Goal: Task Accomplishment & Management: Use online tool/utility

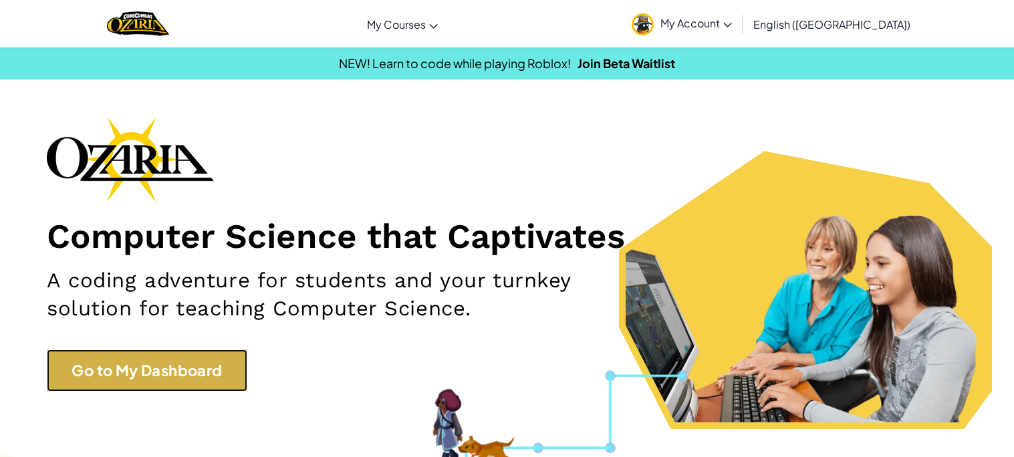
click at [162, 364] on link "Go to My Dashboard" at bounding box center [147, 370] width 200 height 42
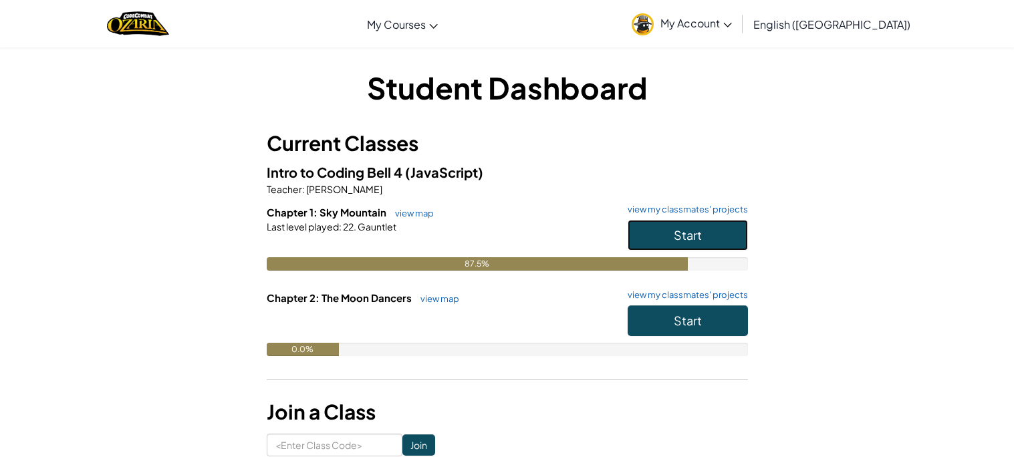
click at [653, 232] on button "Start" at bounding box center [687, 235] width 120 height 31
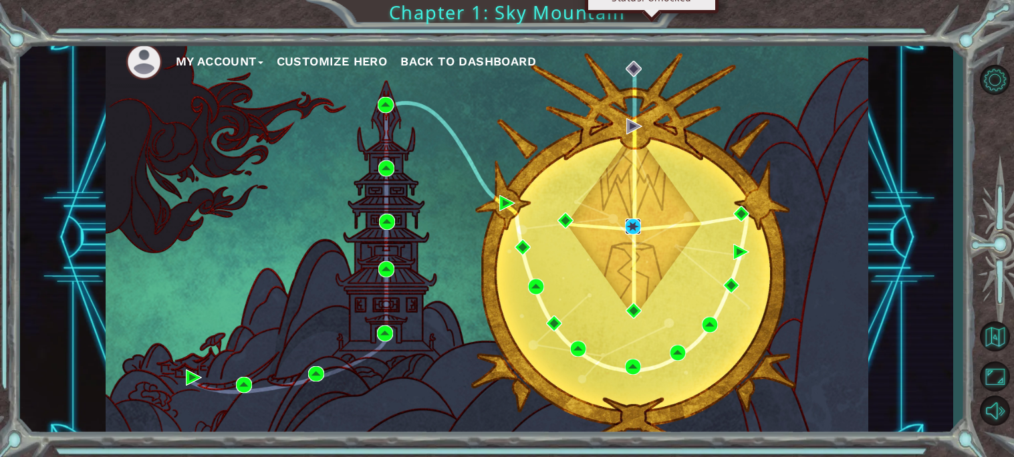
click at [633, 230] on img at bounding box center [633, 227] width 16 height 16
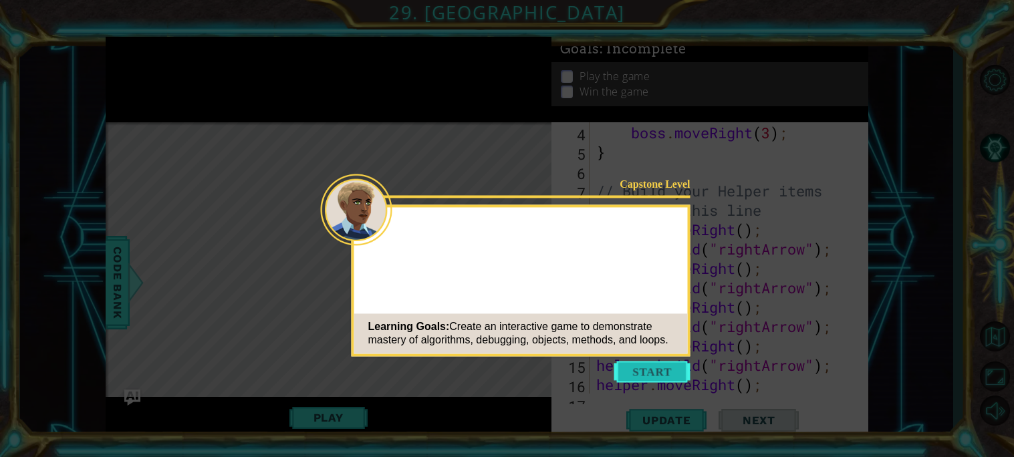
scroll to position [174, 0]
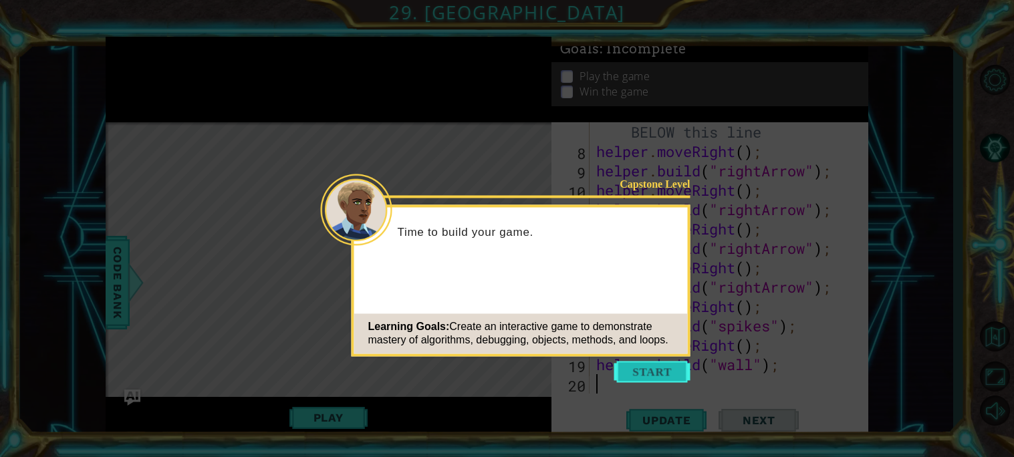
click at [666, 368] on button "Start" at bounding box center [652, 371] width 76 height 21
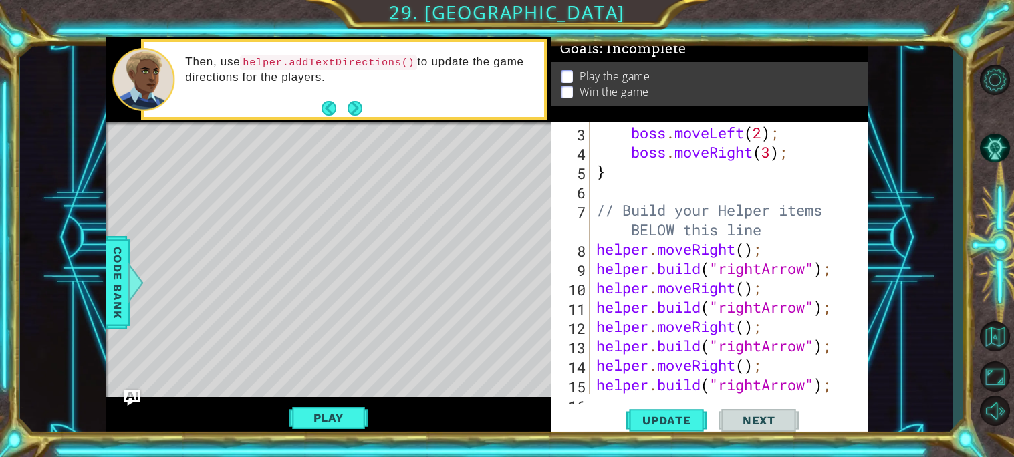
scroll to position [0, 0]
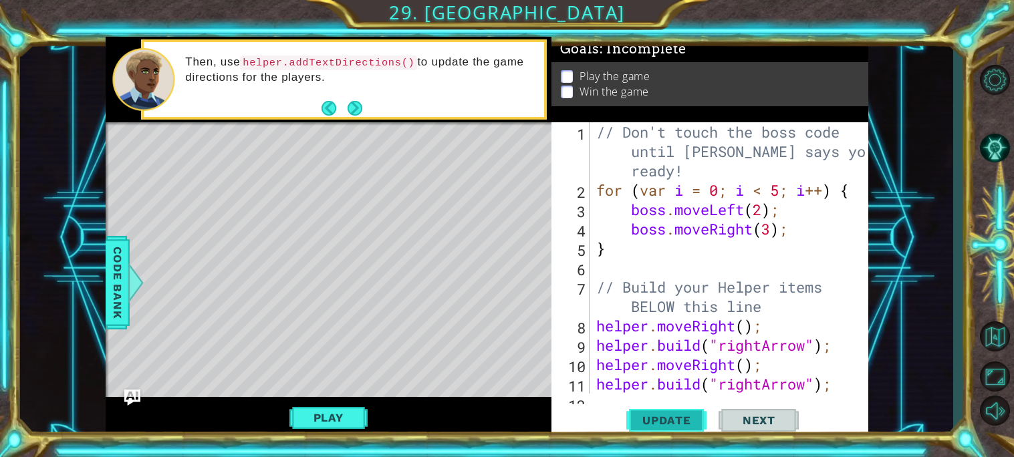
click at [682, 414] on span "Update" at bounding box center [667, 420] width 76 height 13
click at [680, 422] on span "Update" at bounding box center [667, 420] width 76 height 13
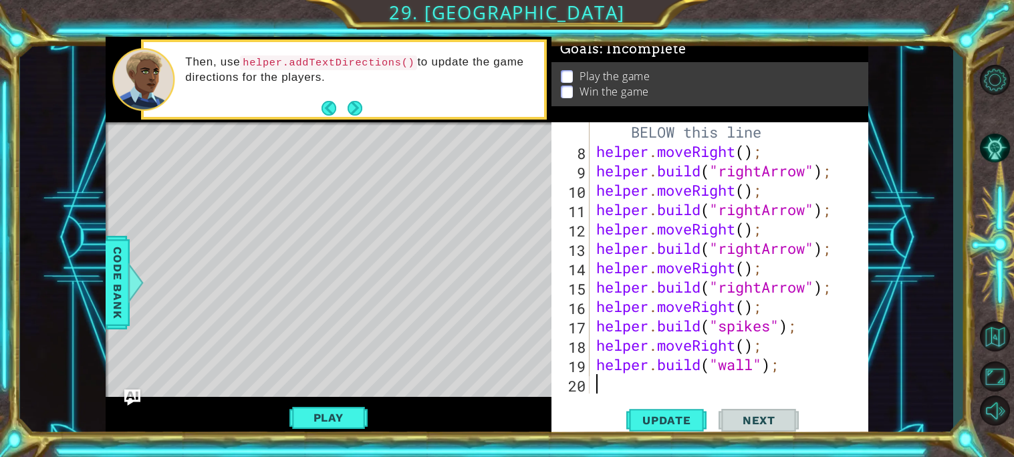
scroll to position [174, 0]
click at [660, 422] on span "Update" at bounding box center [667, 420] width 76 height 13
click at [343, 411] on button "Play" at bounding box center [328, 417] width 78 height 25
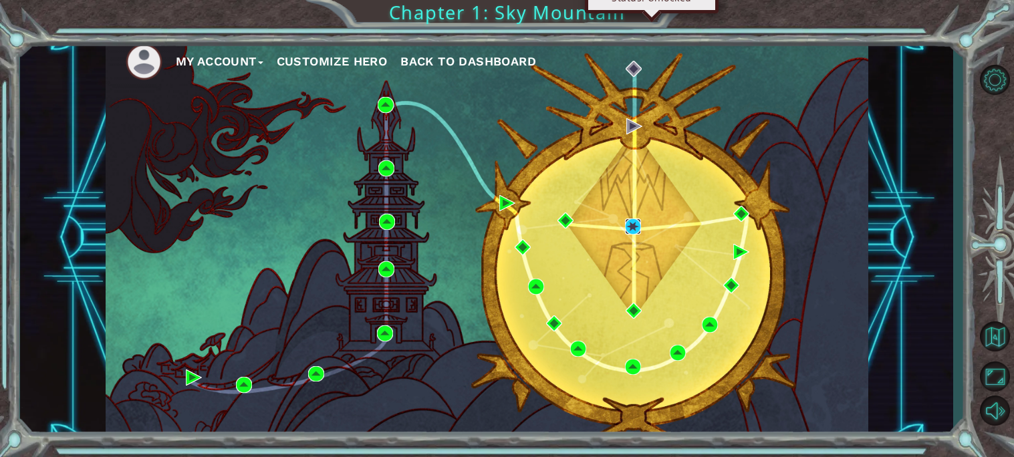
click at [629, 225] on img at bounding box center [633, 227] width 16 height 16
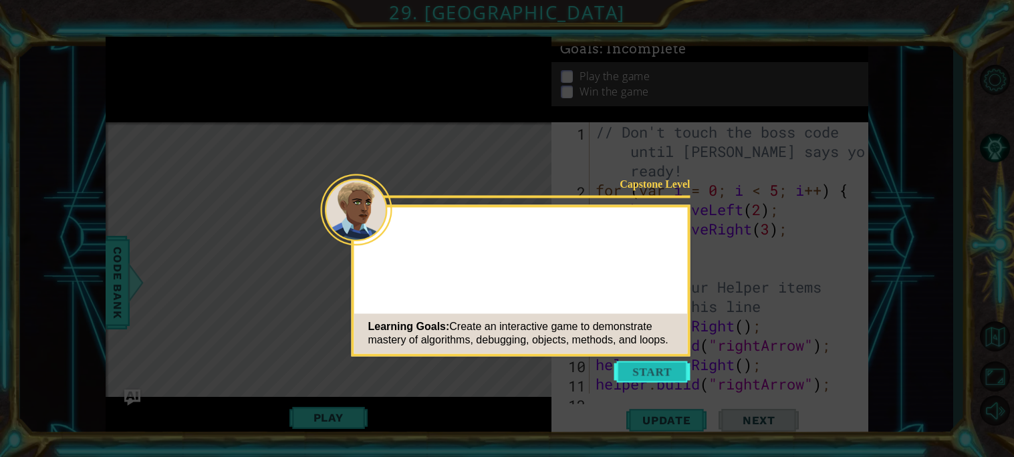
click at [625, 367] on button "Start" at bounding box center [652, 371] width 76 height 21
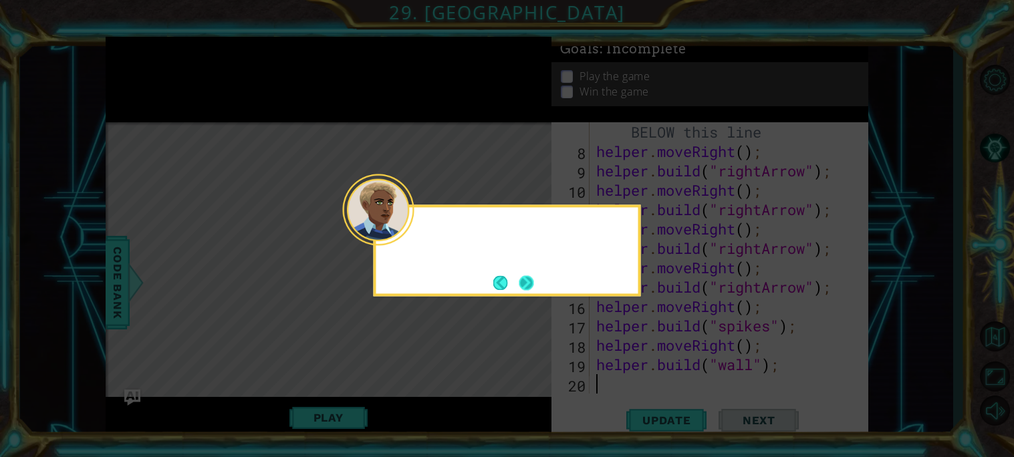
scroll to position [174, 0]
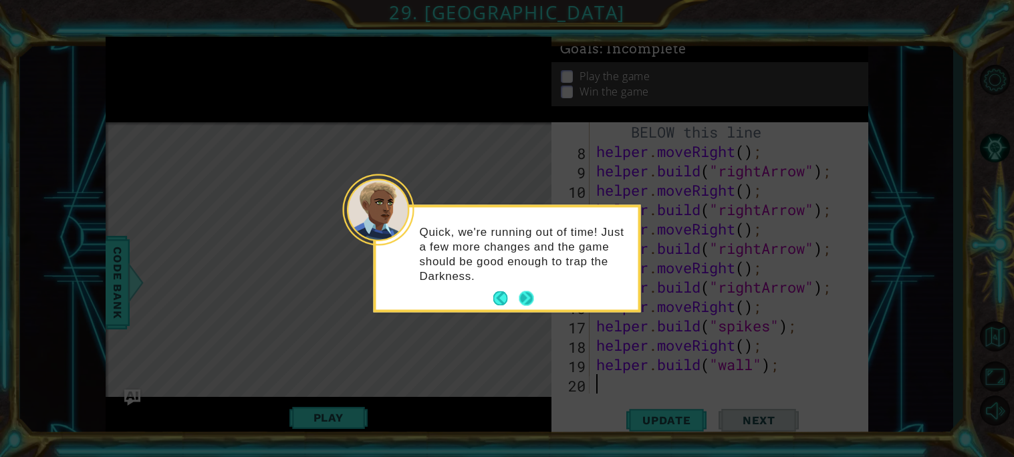
click at [525, 301] on button "Next" at bounding box center [526, 298] width 15 height 15
click at [525, 301] on icon at bounding box center [507, 228] width 1014 height 457
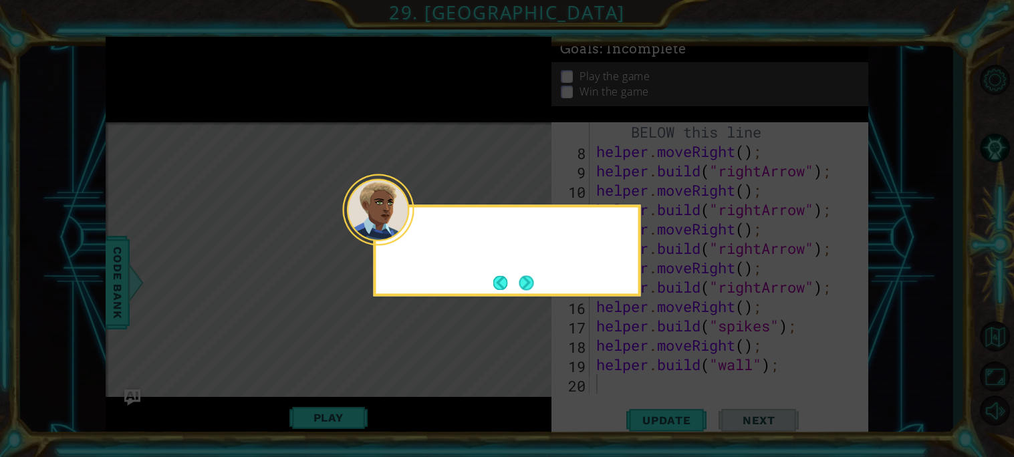
click at [525, 301] on icon at bounding box center [507, 228] width 1014 height 457
click at [527, 290] on button "Next" at bounding box center [526, 282] width 15 height 15
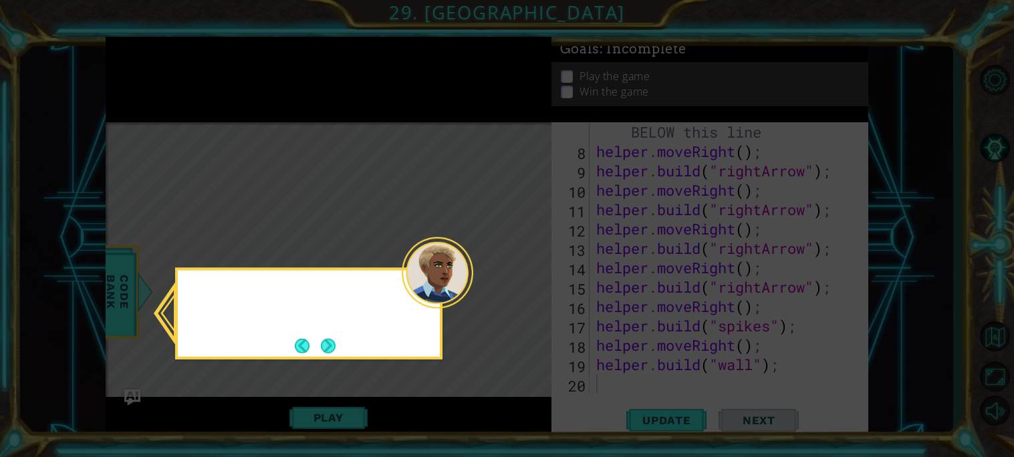
click at [527, 291] on icon at bounding box center [507, 228] width 1014 height 457
click at [335, 349] on button "Next" at bounding box center [328, 345] width 15 height 15
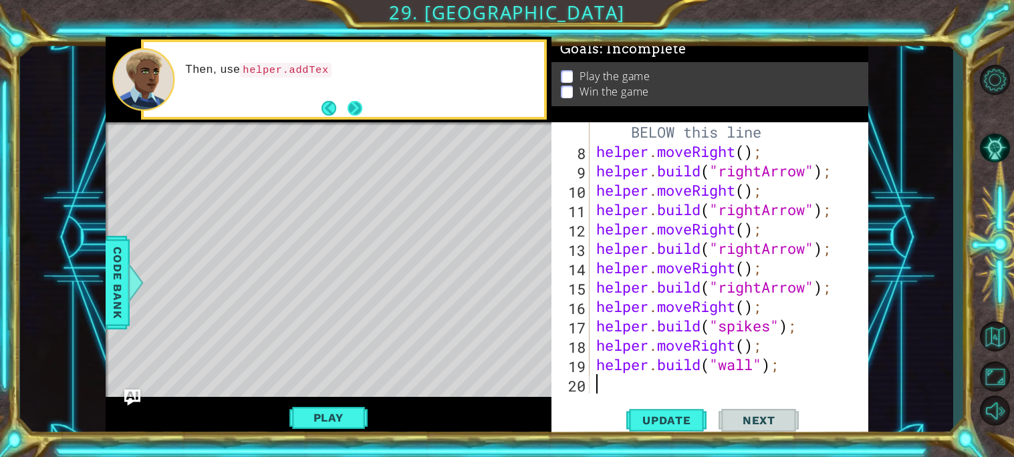
click at [353, 100] on button "Next" at bounding box center [354, 107] width 15 height 15
click at [357, 112] on button "Next" at bounding box center [354, 107] width 15 height 15
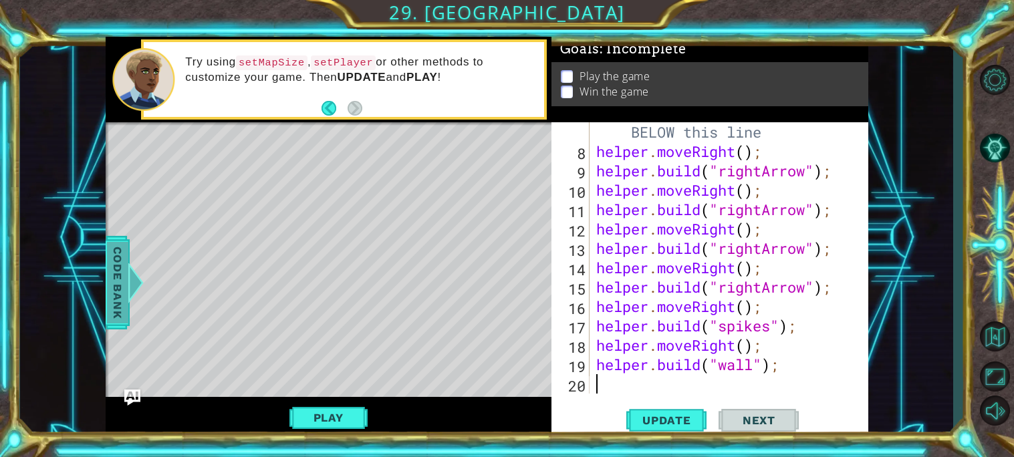
click at [110, 311] on span "Code Bank" at bounding box center [117, 283] width 21 height 82
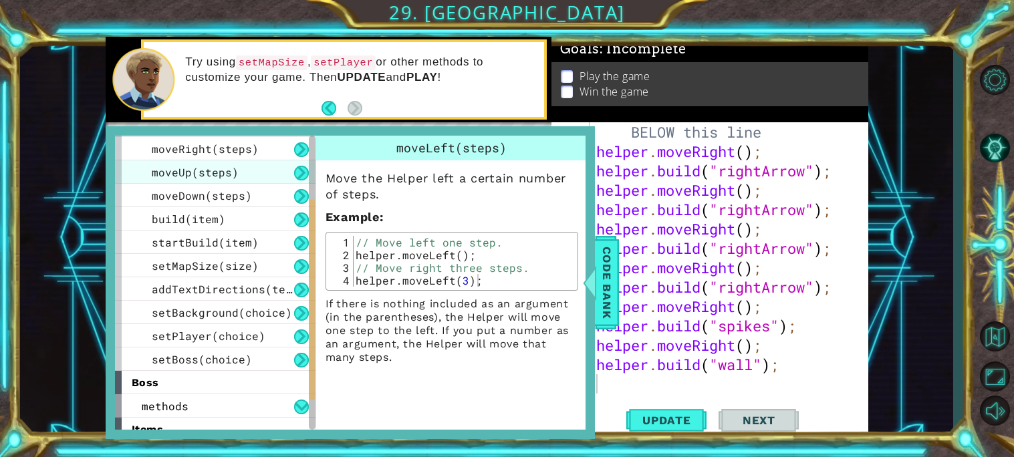
scroll to position [0, 0]
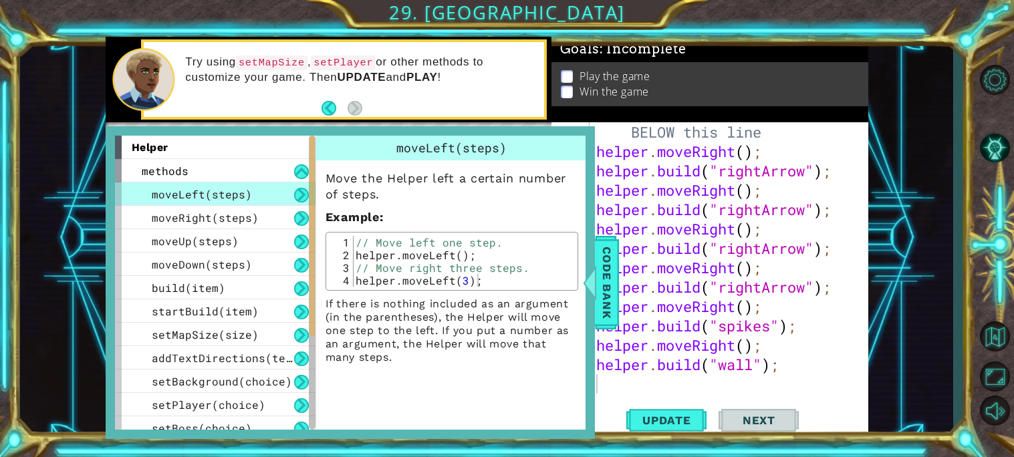
click at [480, 281] on div "// Move left one step. helper . moveLeft ( ) ; // Move right three steps. helpe…" at bounding box center [463, 274] width 221 height 76
type textarea "helper.moveLeft(3);"
click at [602, 265] on span "Code Bank" at bounding box center [606, 283] width 21 height 82
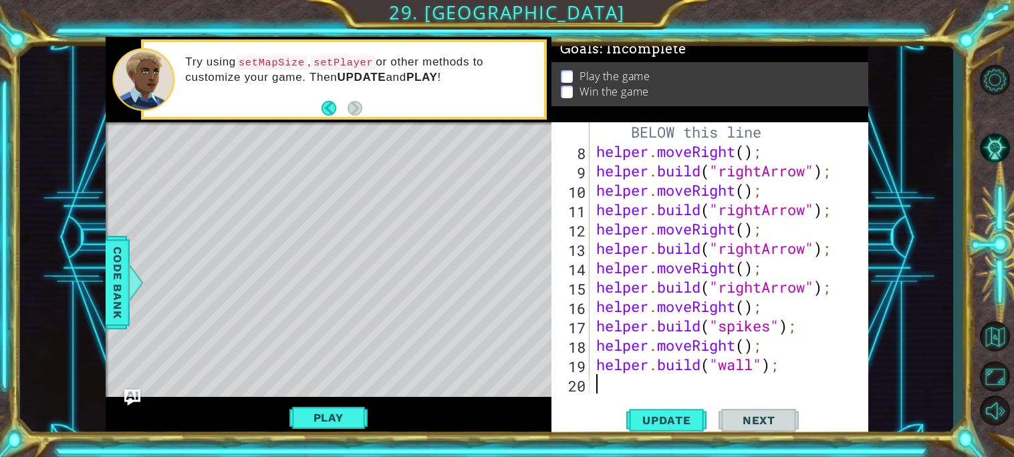
click at [780, 325] on div "// Build your Helper items BELOW this line helper . moveRight ( ) ; helper . bu…" at bounding box center [732, 267] width 278 height 329
click at [773, 326] on div "// Build your Helper items BELOW this line helper . moveRight ( ) ; helper . bu…" at bounding box center [732, 267] width 278 height 329
click at [128, 290] on div at bounding box center [135, 283] width 17 height 40
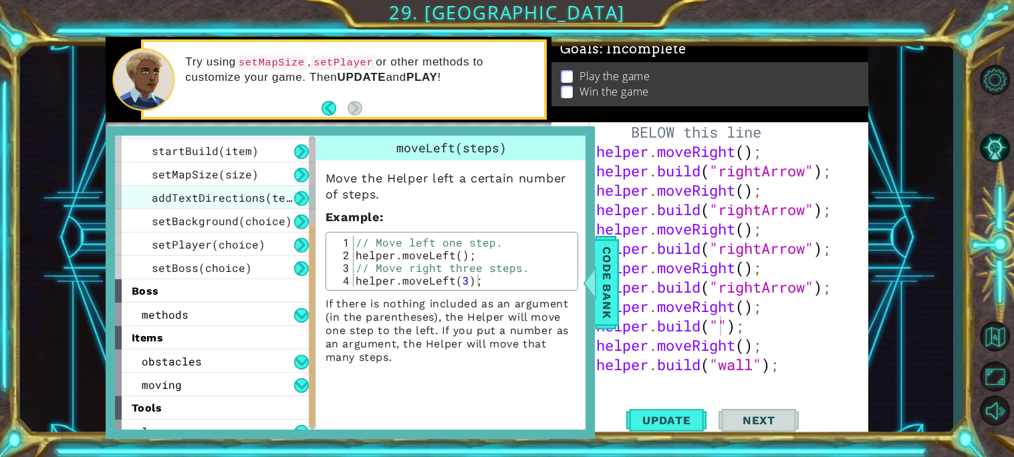
scroll to position [172, 0]
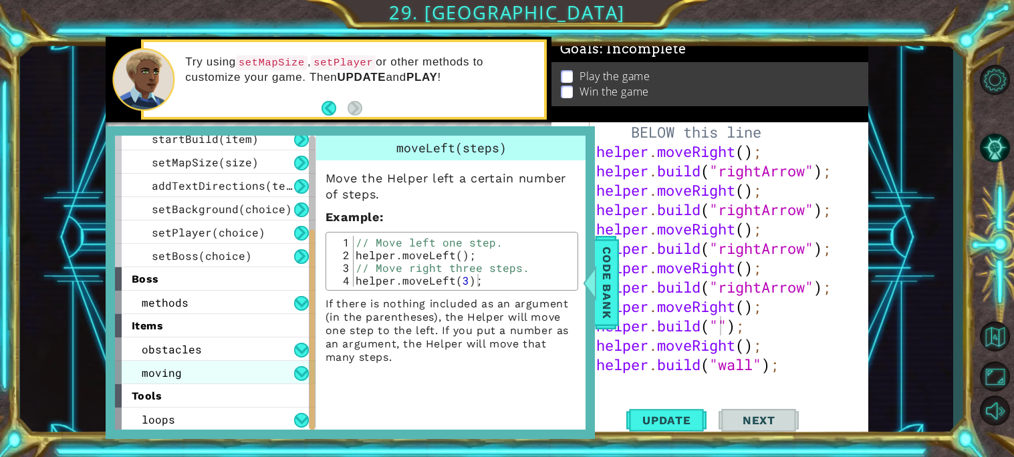
click at [237, 369] on div "moving" at bounding box center [215, 372] width 200 height 23
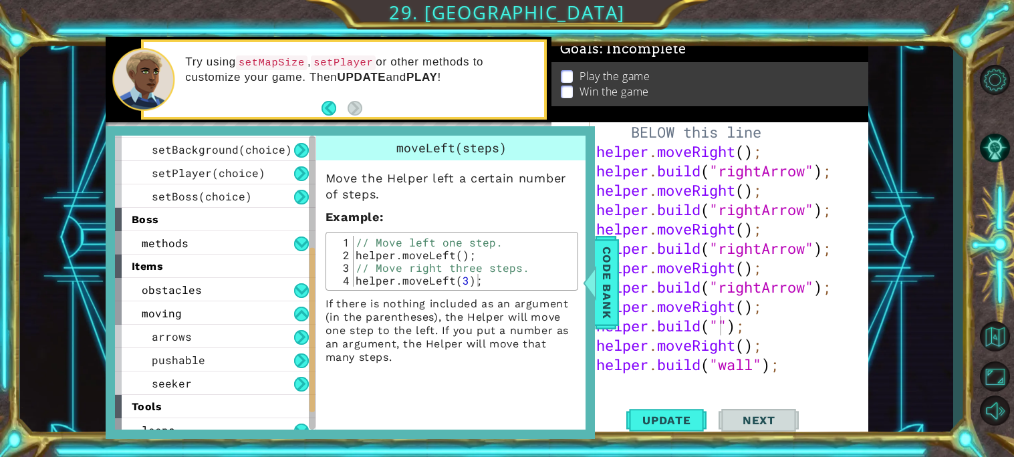
scroll to position [243, 0]
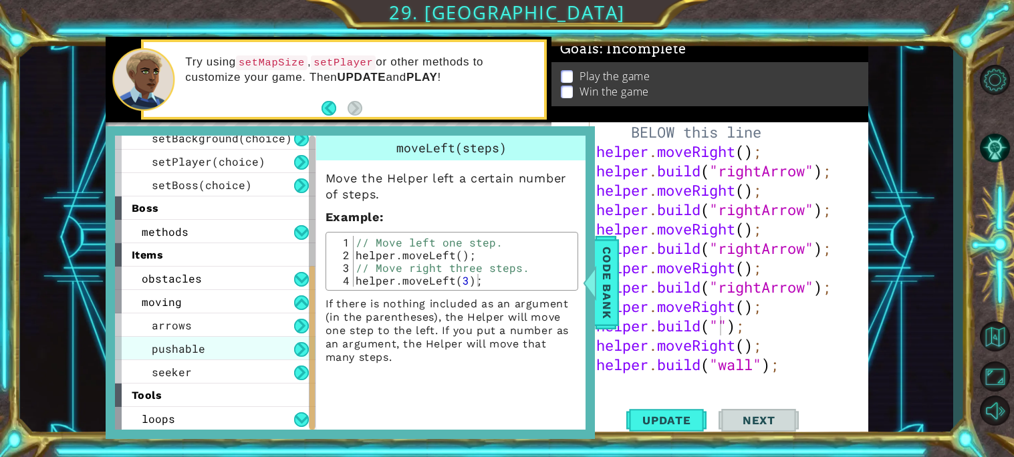
click at [230, 344] on div "pushable" at bounding box center [215, 348] width 200 height 23
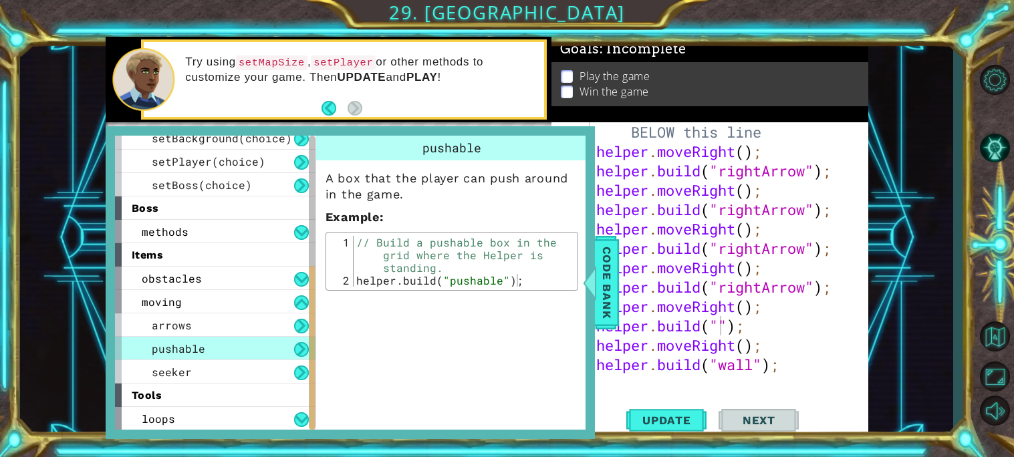
click at [720, 327] on div "// Build your Helper items BELOW this line helper . moveRight ( ) ; helper . bu…" at bounding box center [732, 267] width 278 height 329
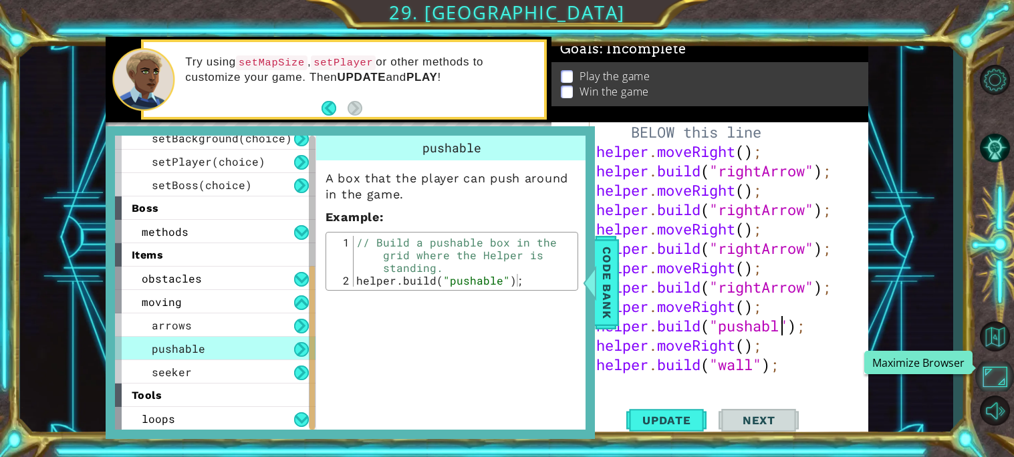
scroll to position [0, 9]
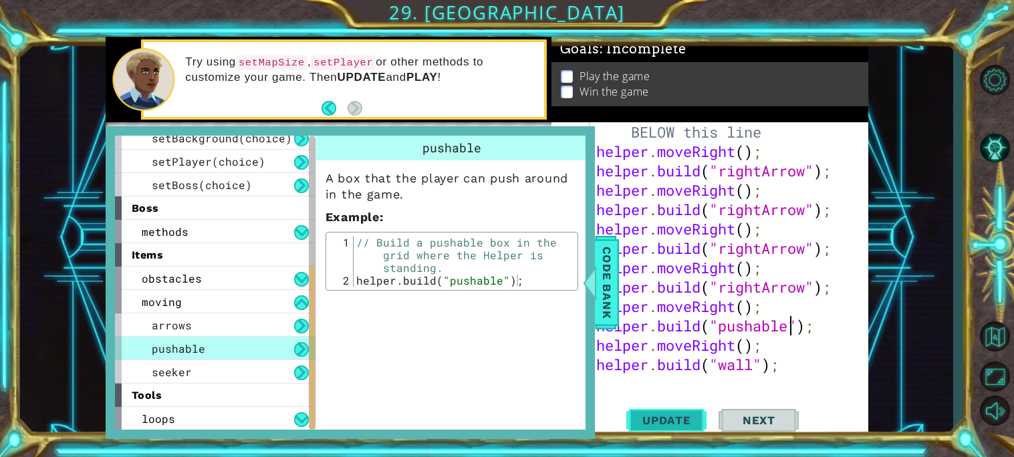
click at [661, 429] on button "Update" at bounding box center [666, 419] width 80 height 31
click at [597, 289] on div at bounding box center [589, 283] width 17 height 40
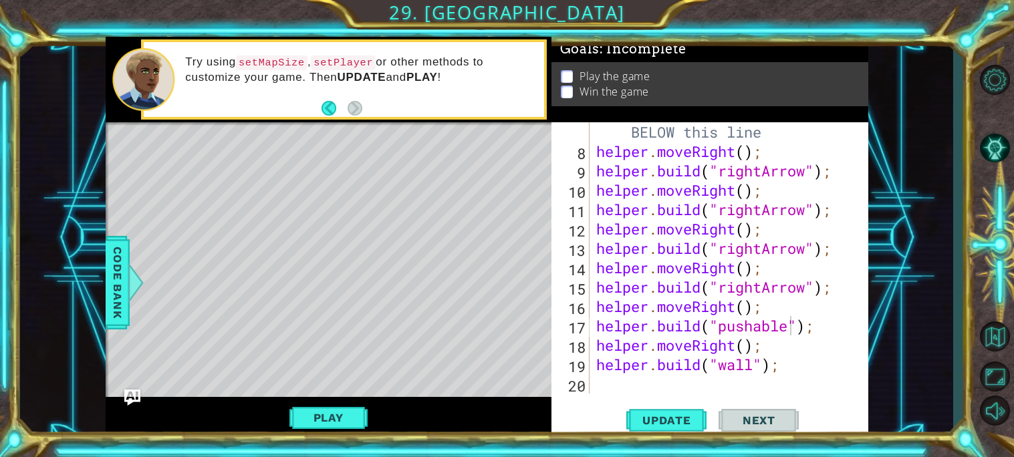
click at [754, 366] on div "// Build your Helper items BELOW this line helper . moveRight ( ) ; helper . bu…" at bounding box center [732, 267] width 278 height 329
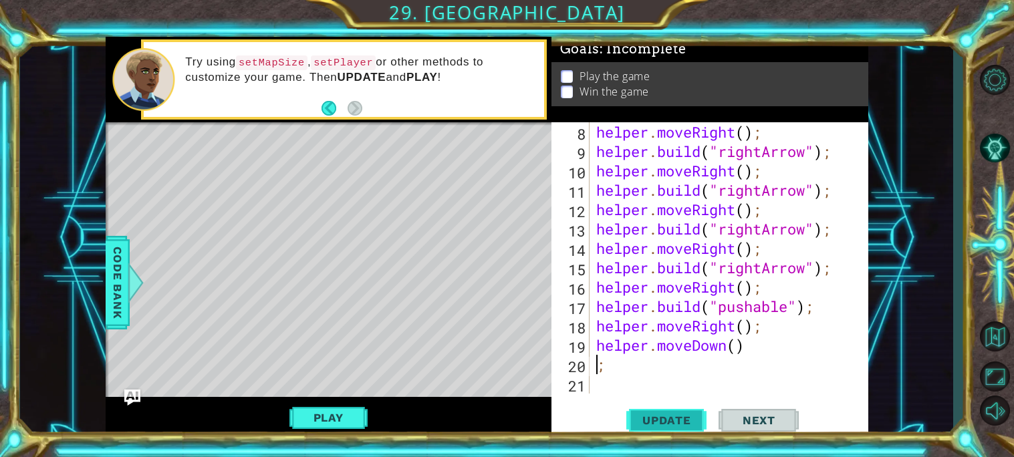
scroll to position [174, 0]
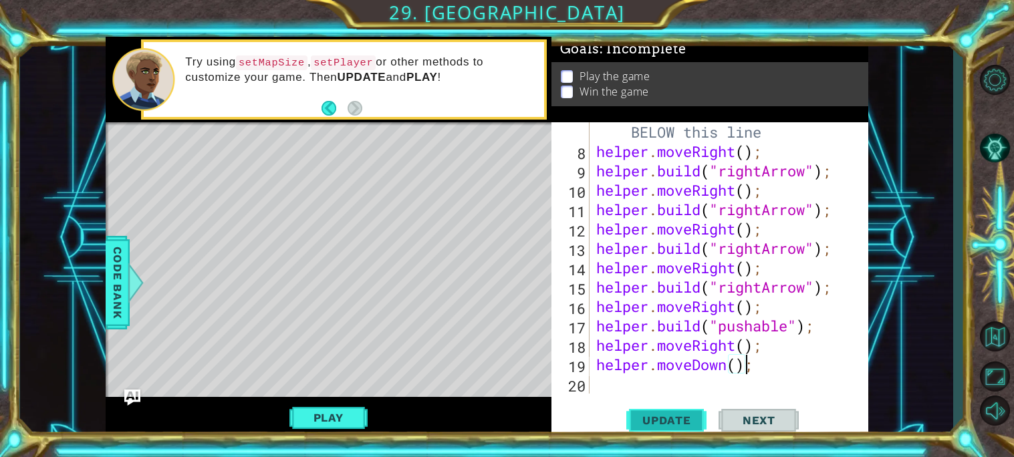
type textarea "helper.moveDown();"
click at [656, 422] on span "Update" at bounding box center [667, 420] width 76 height 13
click at [625, 383] on div "// Build your Helper items BELOW this line helper . moveRight ( ) ; helper . bu…" at bounding box center [732, 267] width 278 height 329
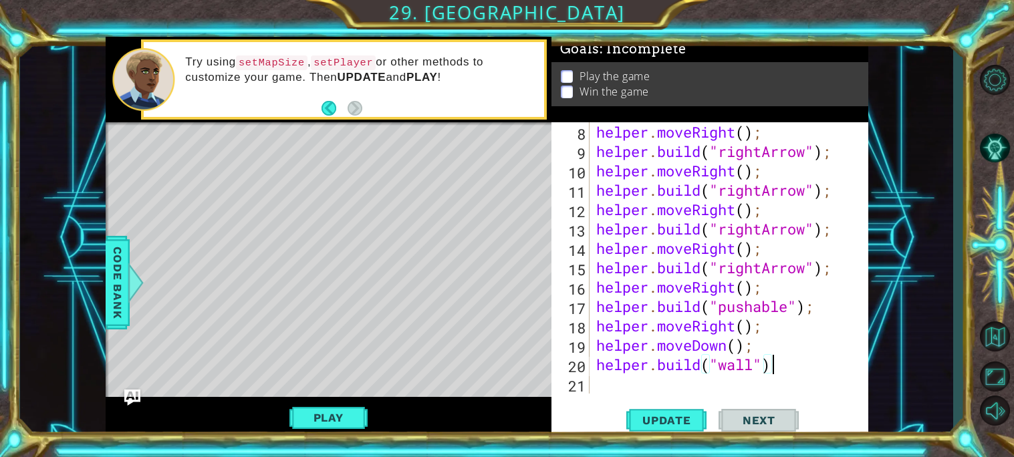
scroll to position [0, 7]
click at [674, 428] on button "Update" at bounding box center [666, 419] width 80 height 31
click at [637, 416] on span "Update" at bounding box center [667, 420] width 76 height 13
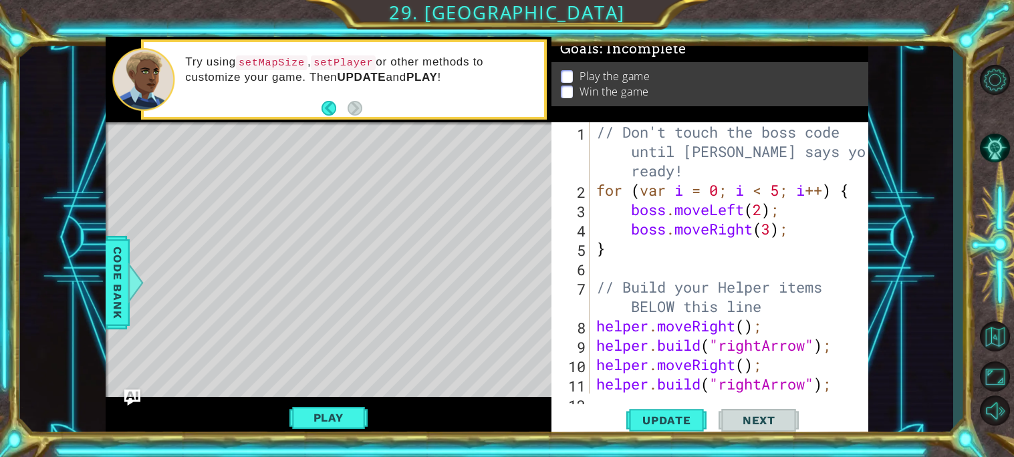
scroll to position [193, 0]
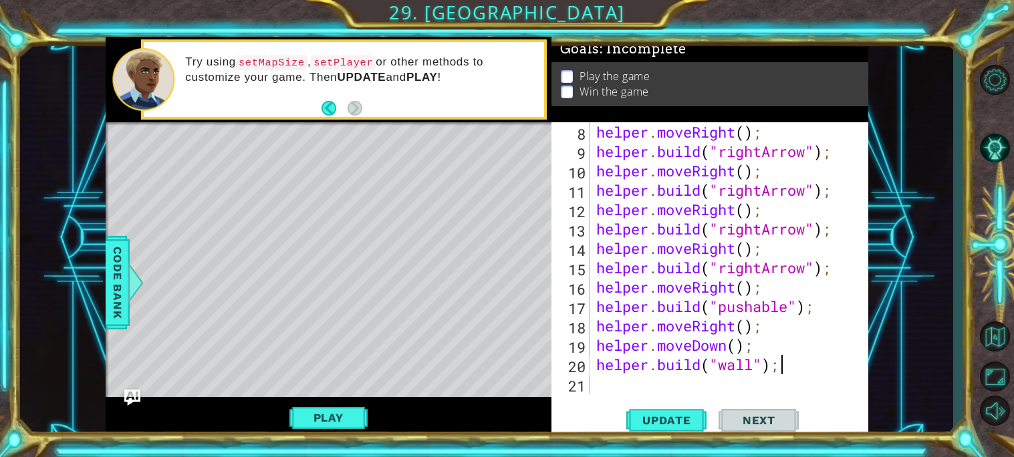
click at [807, 150] on div "helper . moveRight ( ) ; helper . build ( "rightArrow" ) ; helper . moveRight (…" at bounding box center [732, 277] width 278 height 310
click at [810, 268] on div "helper . moveRight ( ) ; helper . build ( "rightArrow" ) ; helper . moveRight (…" at bounding box center [732, 277] width 278 height 310
click at [734, 207] on div "helper . moveRight ( ) ; helper . build ( "rightArrow" ) ; helper . moveRight (…" at bounding box center [732, 277] width 278 height 310
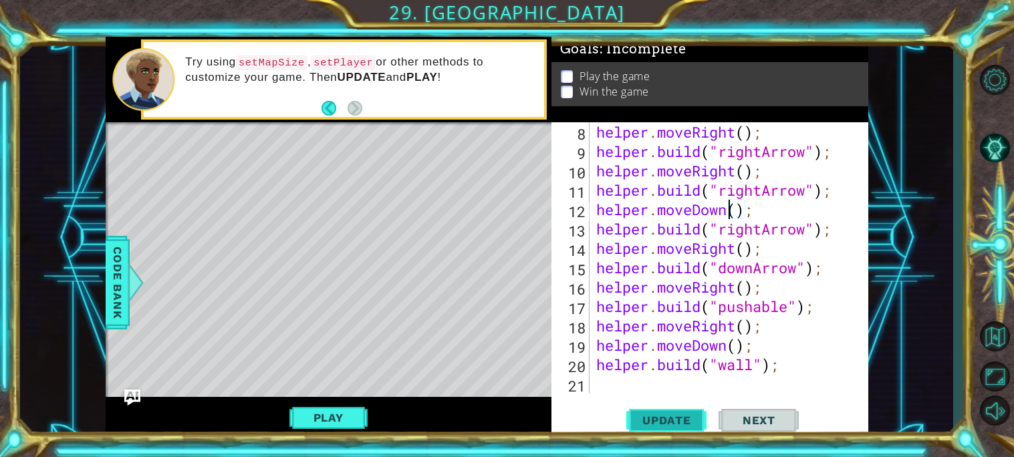
click at [688, 416] on span "Update" at bounding box center [667, 420] width 76 height 13
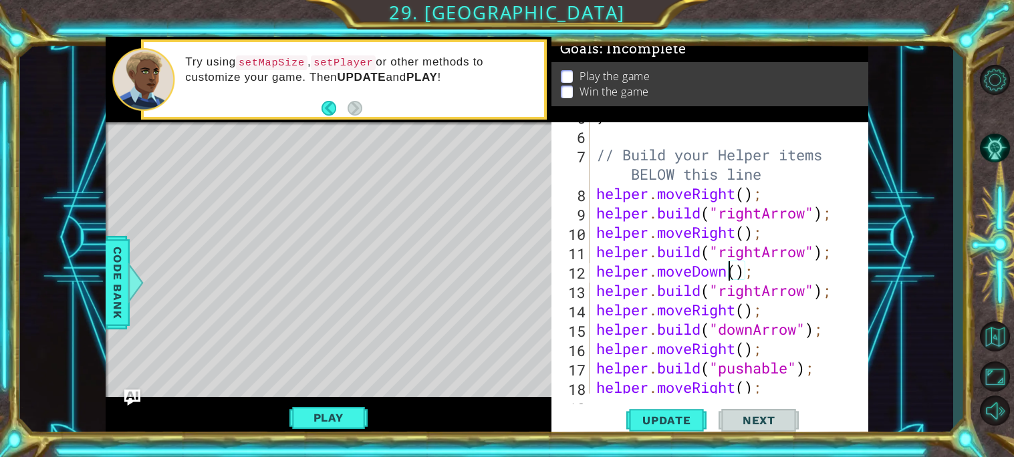
scroll to position [133, 0]
click at [809, 290] on div "} // Build your Helper items BELOW this line helper . moveRight ( ) ; helper . …" at bounding box center [732, 260] width 278 height 310
click at [736, 310] on div "} // Build your Helper items BELOW this line helper . moveRight ( ) ; helper . …" at bounding box center [732, 260] width 278 height 310
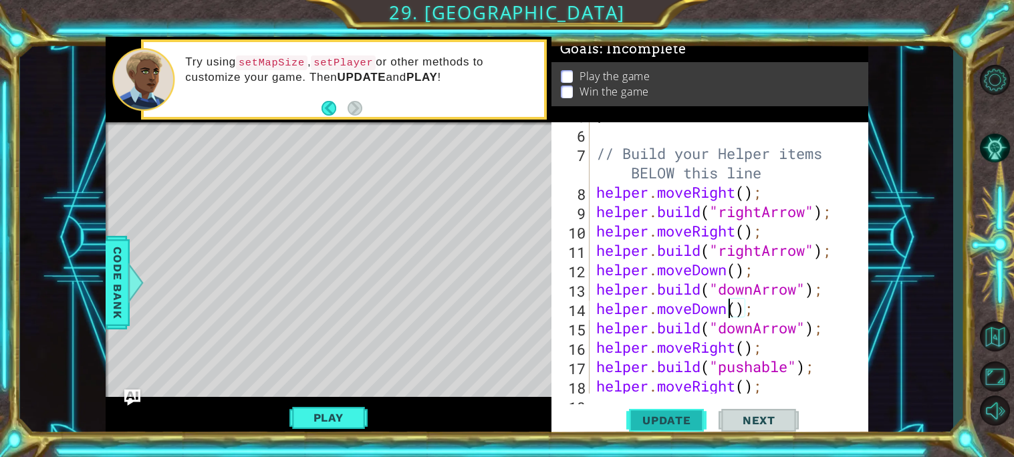
click at [659, 429] on button "Update" at bounding box center [666, 419] width 80 height 31
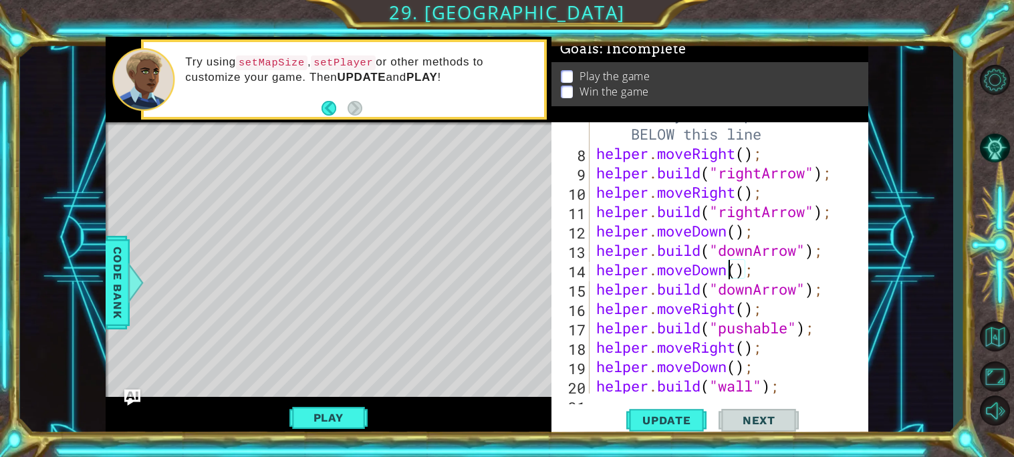
scroll to position [193, 0]
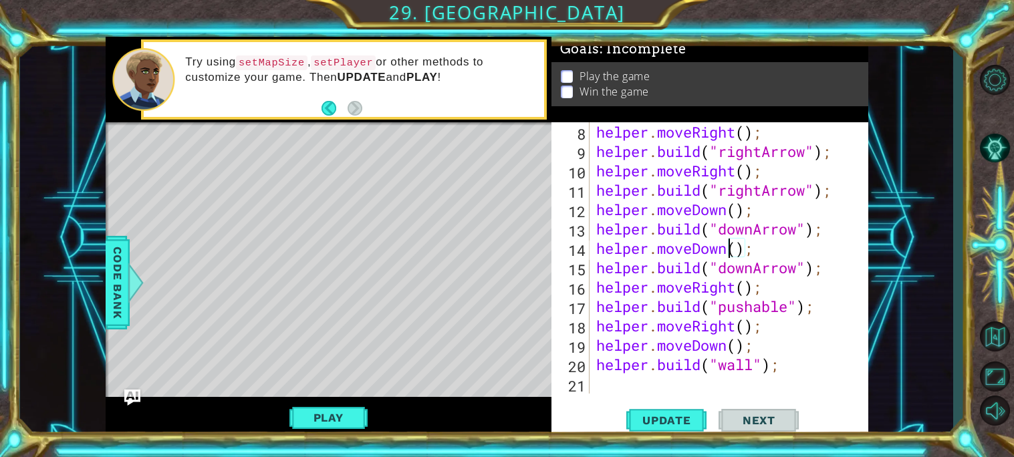
click at [799, 303] on div "helper . moveRight ( ) ; helper . build ( "rightArrow" ) ; helper . moveRight (…" at bounding box center [732, 277] width 278 height 310
click at [353, 412] on button "Play" at bounding box center [328, 417] width 78 height 25
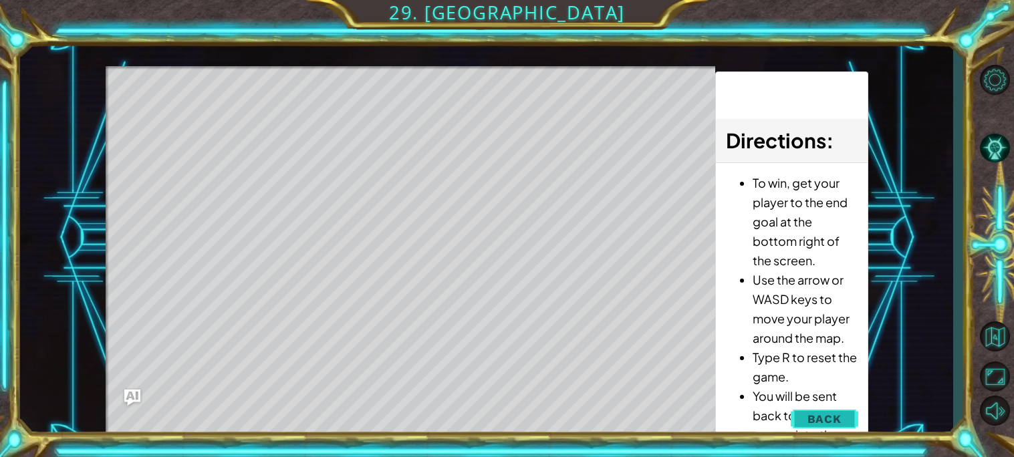
click at [825, 420] on span "Back" at bounding box center [824, 418] width 34 height 13
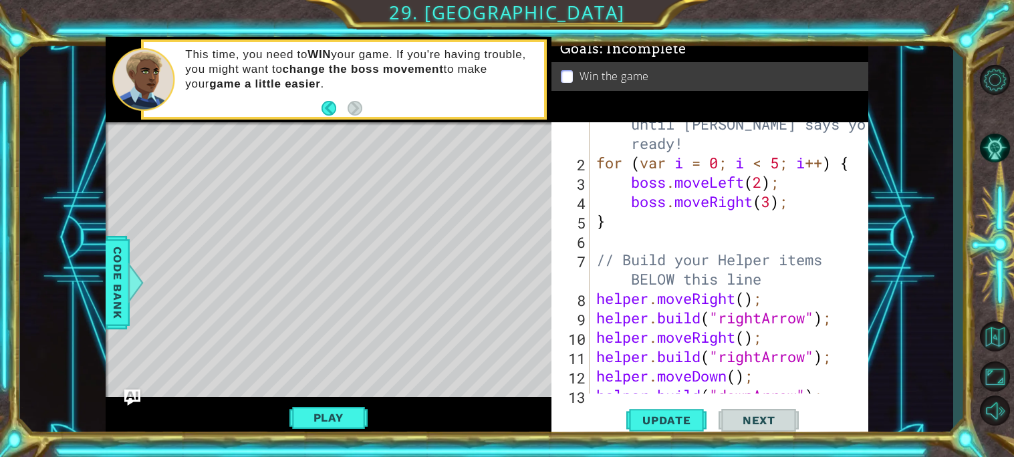
scroll to position [0, 0]
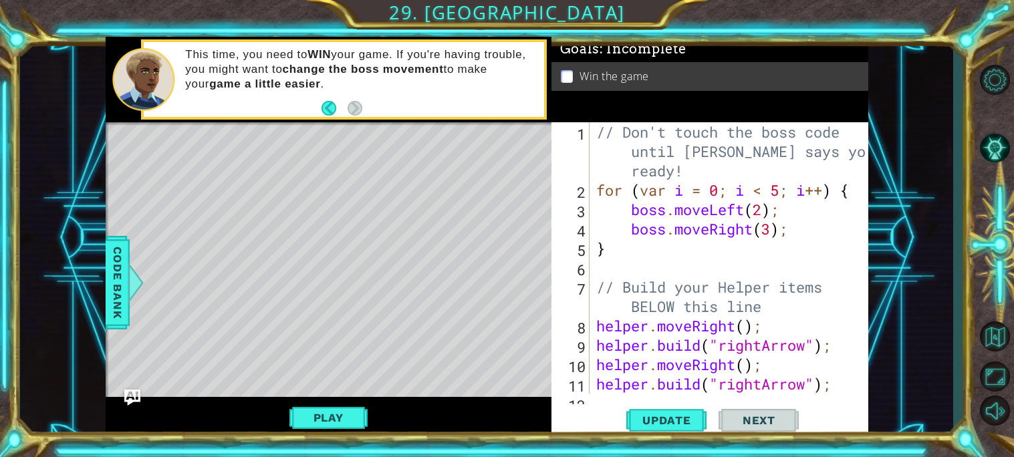
click at [762, 209] on div "// Don't touch the boss code until Vega says you're ready! for ( var i = 0 ; i …" at bounding box center [732, 296] width 278 height 349
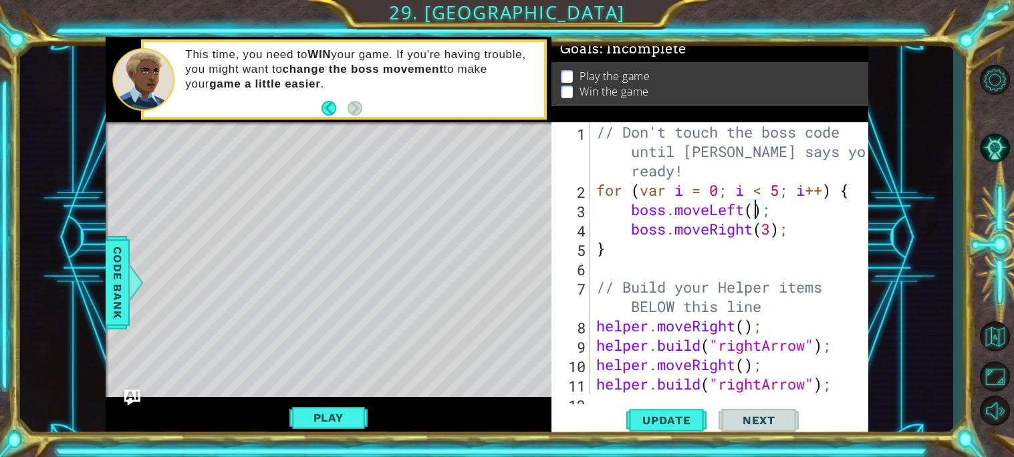
scroll to position [0, 7]
click at [772, 231] on div "// Don't touch the boss code until Vega says you're ready! for ( var i = 0 ; i …" at bounding box center [732, 296] width 278 height 349
click at [647, 414] on span "Update" at bounding box center [667, 420] width 76 height 13
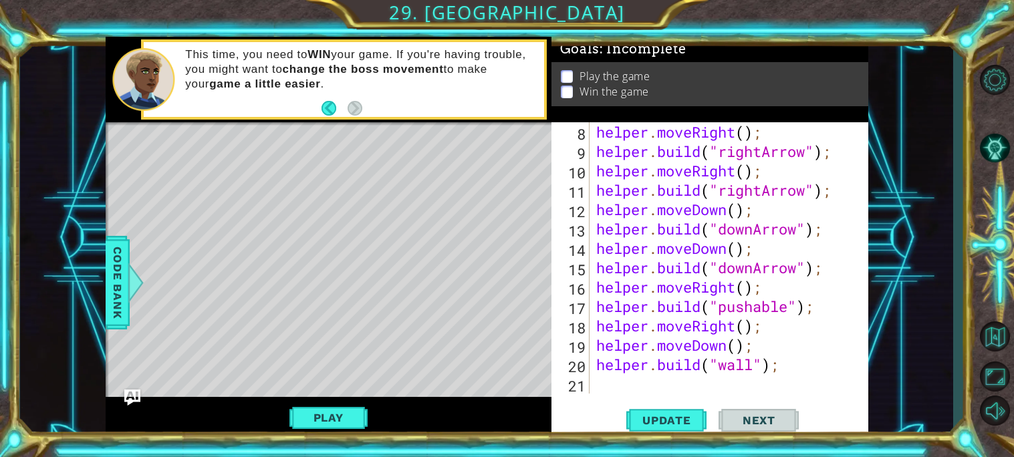
click at [779, 365] on div "helper . moveRight ( ) ; helper . build ( "rightArrow" ) ; helper . moveRight (…" at bounding box center [732, 277] width 278 height 310
type textarea "h"
click at [676, 425] on span "Update" at bounding box center [667, 420] width 76 height 13
click at [765, 340] on div "helper . moveRight ( ) ; helper . build ( "rightArrow" ) ; helper . moveRight (…" at bounding box center [732, 277] width 278 height 310
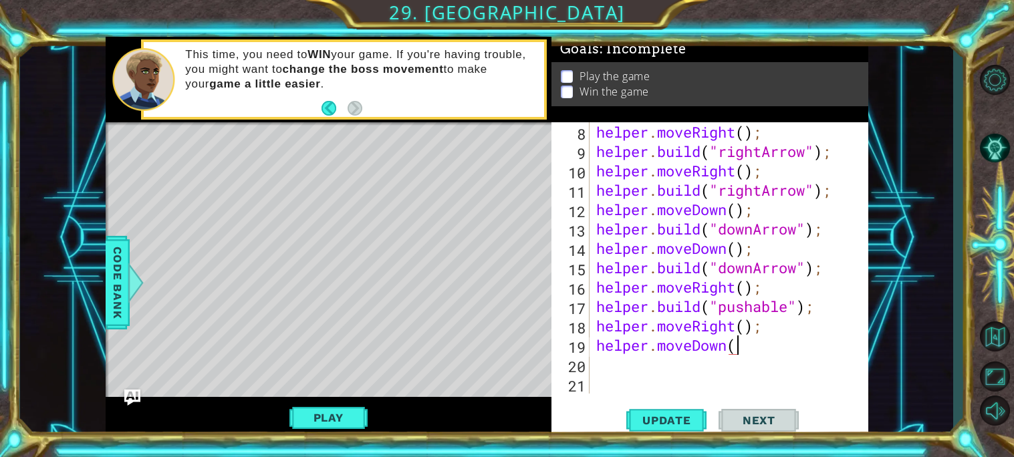
click at [778, 291] on div "helper . moveRight ( ) ; helper . build ( "rightArrow" ) ; helper . moveRight (…" at bounding box center [732, 277] width 278 height 310
click at [739, 345] on div "helper . moveRight ( ) ; helper . build ( "rightArrow" ) ; helper . moveRight (…" at bounding box center [732, 277] width 278 height 310
type textarea "h"
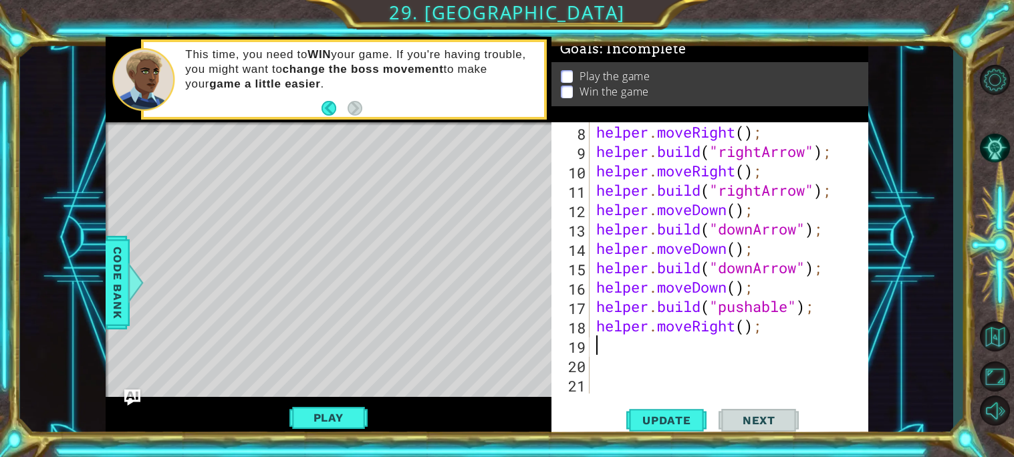
scroll to position [174, 0]
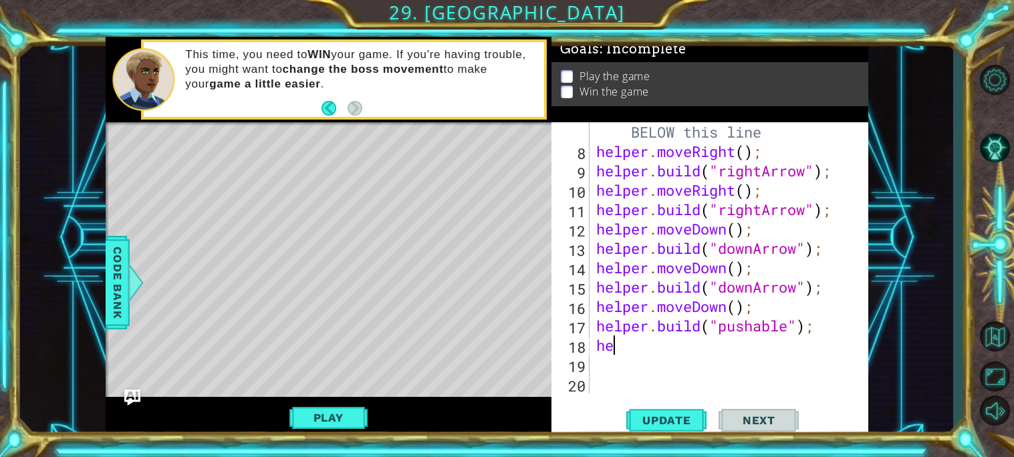
type textarea "h"
click at [649, 411] on button "Update" at bounding box center [666, 419] width 80 height 31
click at [347, 414] on button "Play" at bounding box center [328, 417] width 78 height 25
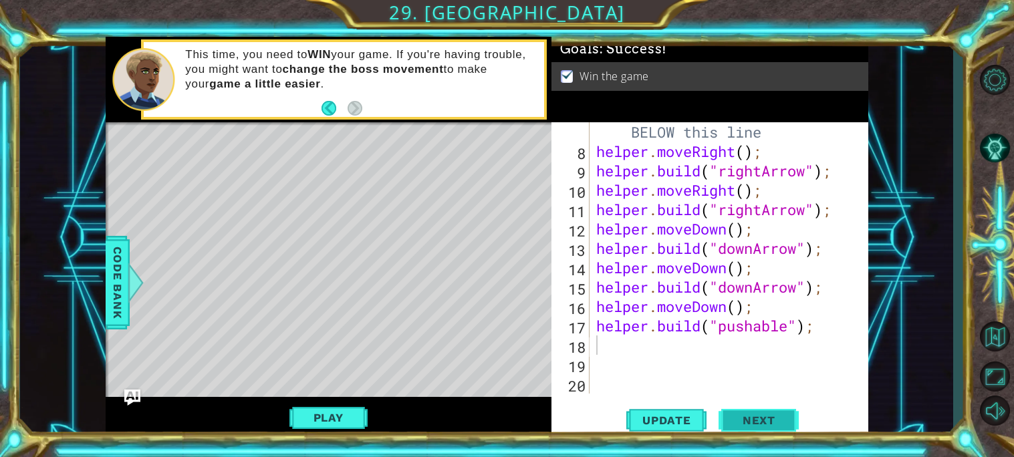
click at [774, 424] on span "Next" at bounding box center [758, 420] width 59 height 13
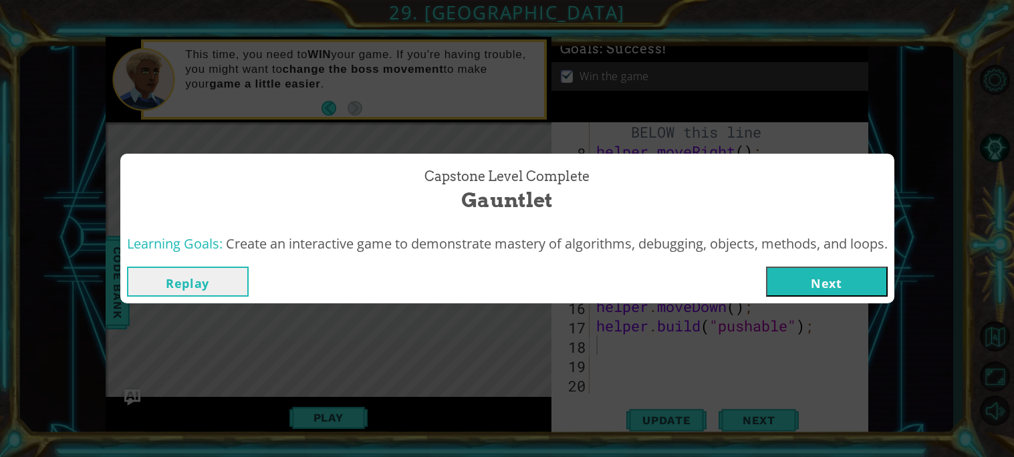
click at [792, 278] on button "Next" at bounding box center [827, 282] width 122 height 30
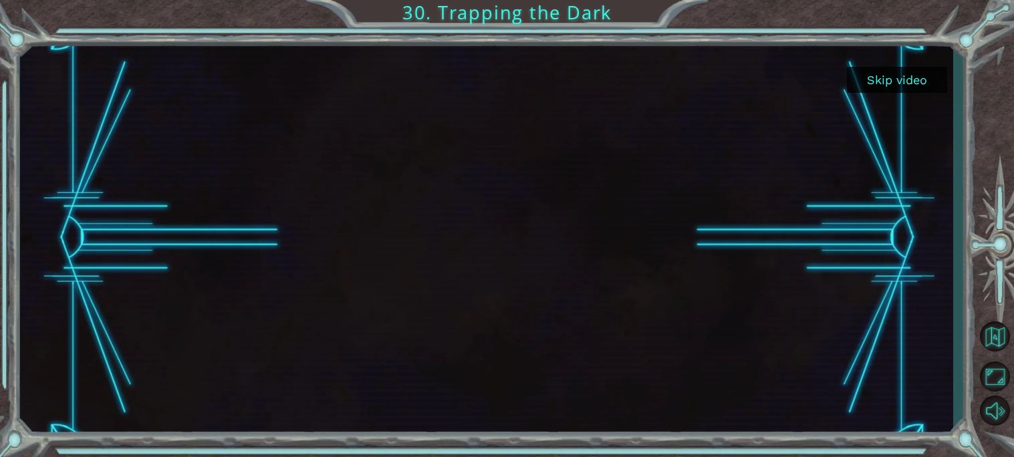
click at [490, 200] on div at bounding box center [486, 238] width 715 height 402
click at [885, 90] on button "Skip video" at bounding box center [897, 80] width 100 height 26
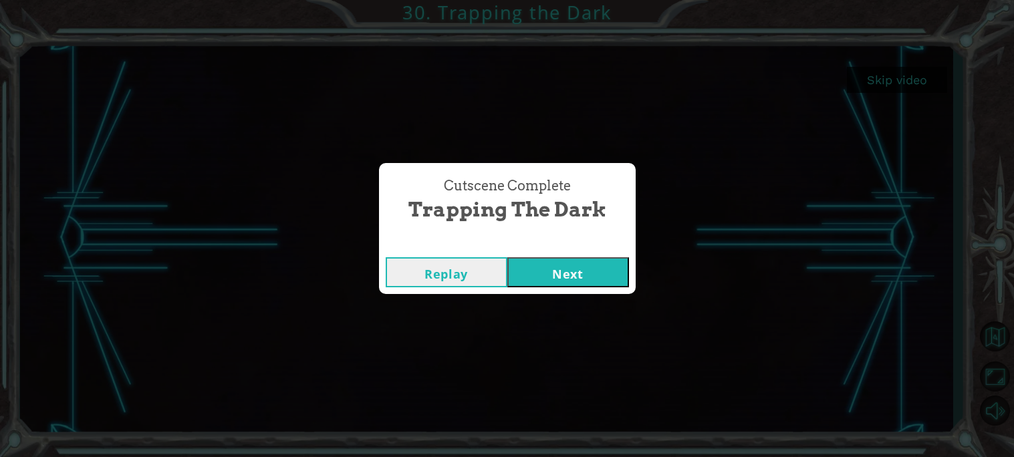
click at [559, 268] on button "Next" at bounding box center [568, 272] width 122 height 30
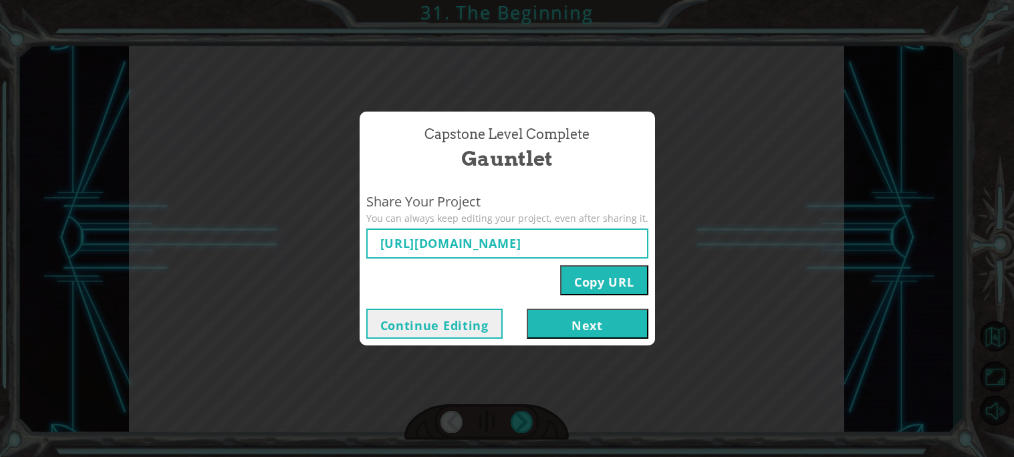
type input "[URL][DOMAIN_NAME]"
click at [461, 325] on button "Continue Editing" at bounding box center [434, 324] width 136 height 30
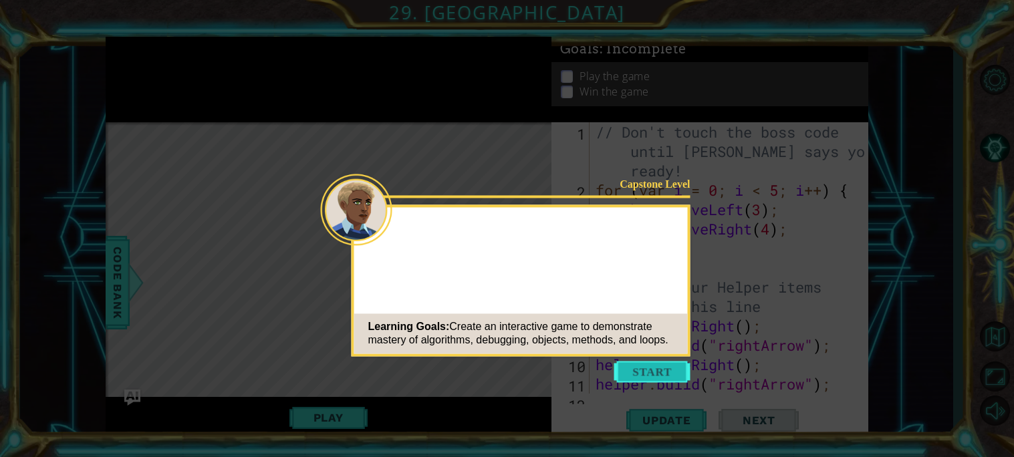
click at [670, 369] on button "Start" at bounding box center [652, 371] width 76 height 21
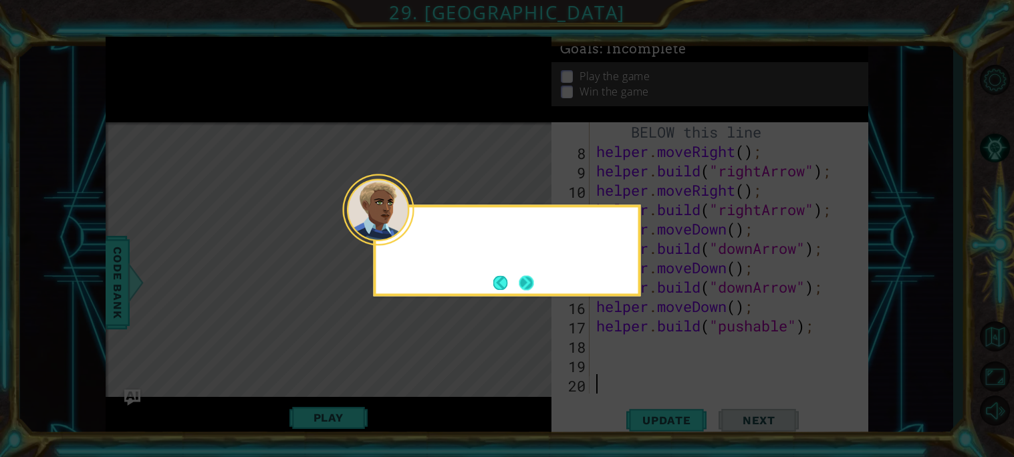
scroll to position [174, 0]
click at [525, 285] on button "Next" at bounding box center [526, 282] width 15 height 15
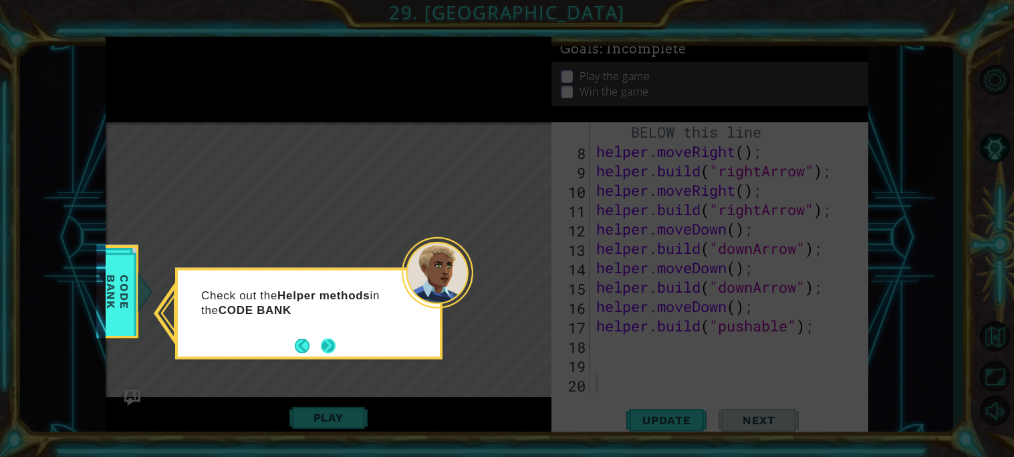
click at [328, 342] on button "Next" at bounding box center [328, 345] width 15 height 15
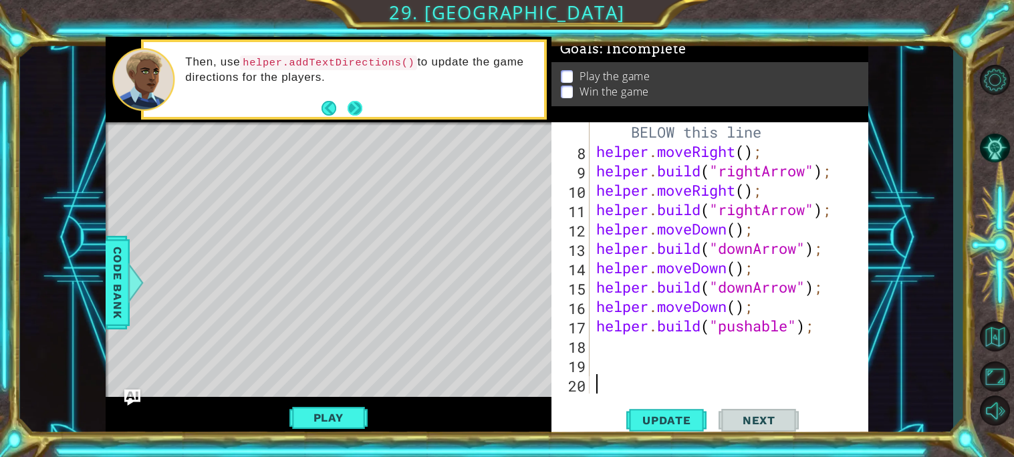
click at [360, 110] on button "Next" at bounding box center [354, 107] width 15 height 15
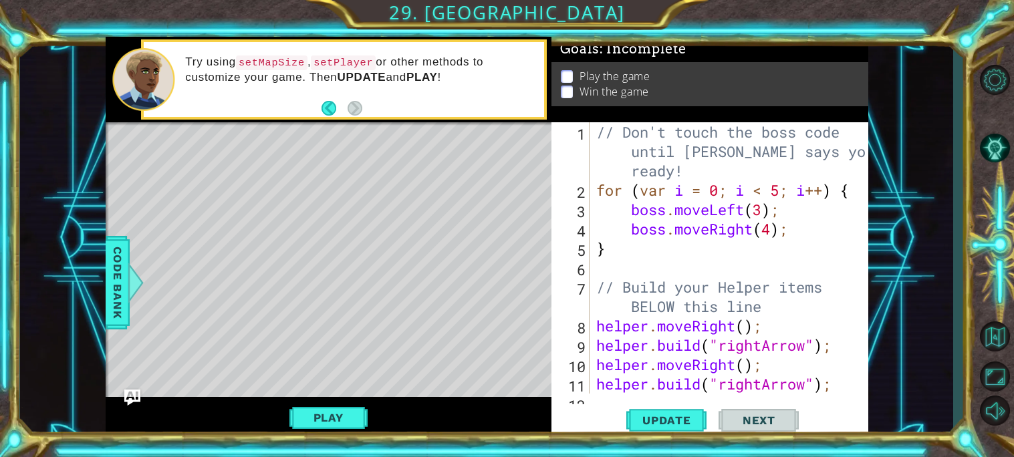
scroll to position [0, 0]
click at [116, 307] on span "Code Bank" at bounding box center [117, 283] width 21 height 82
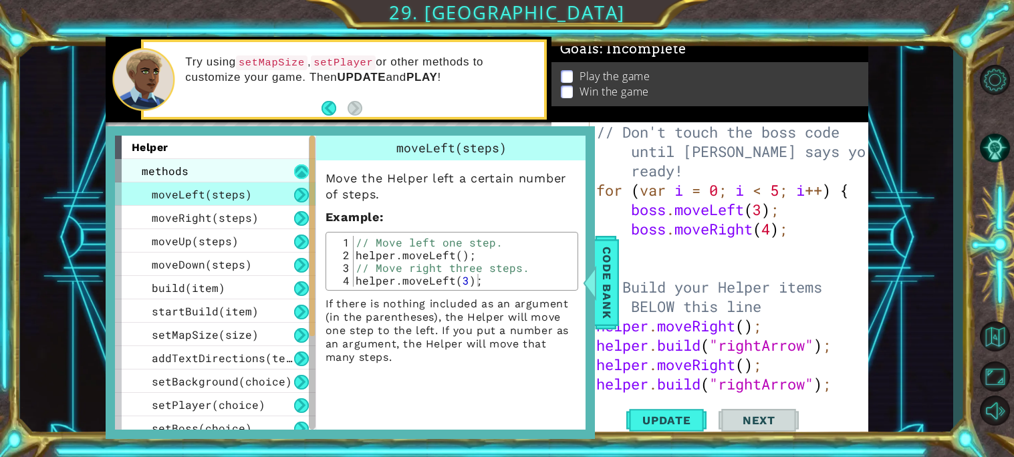
click at [302, 168] on button at bounding box center [301, 171] width 15 height 15
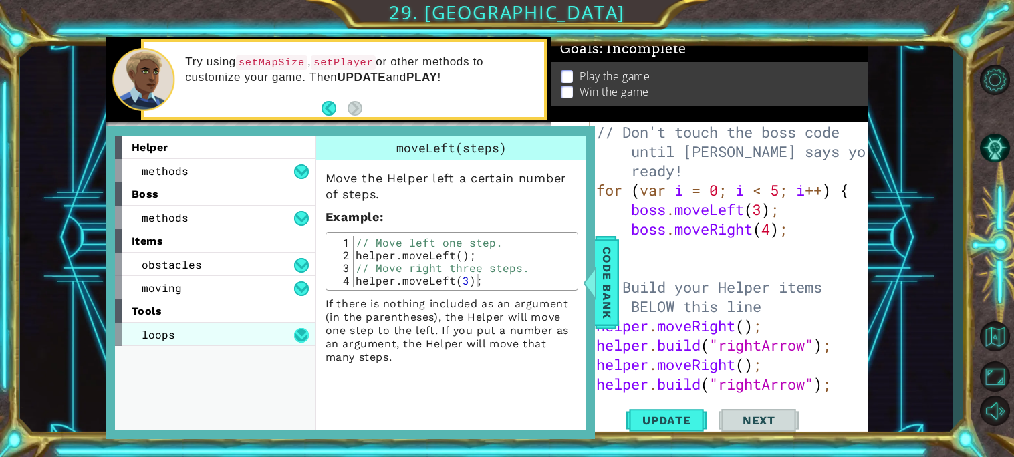
click at [299, 338] on button at bounding box center [301, 335] width 15 height 15
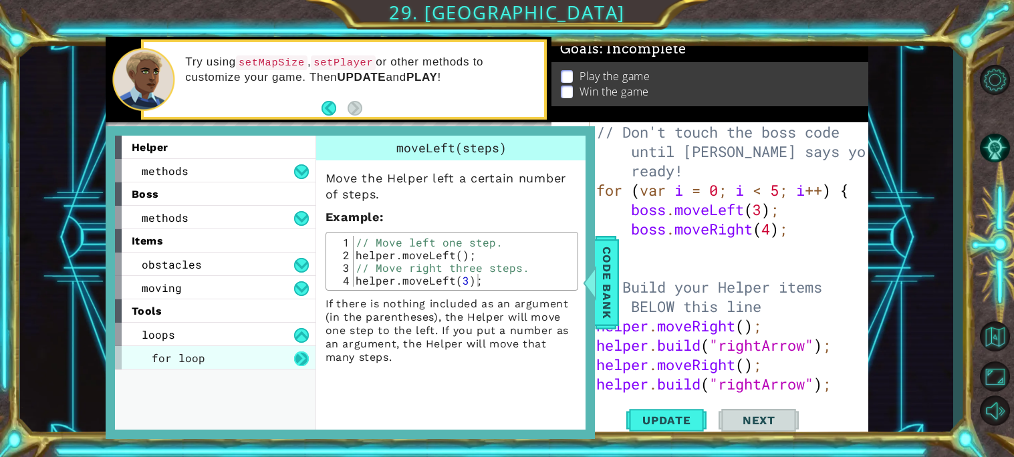
click at [294, 353] on button at bounding box center [301, 358] width 15 height 15
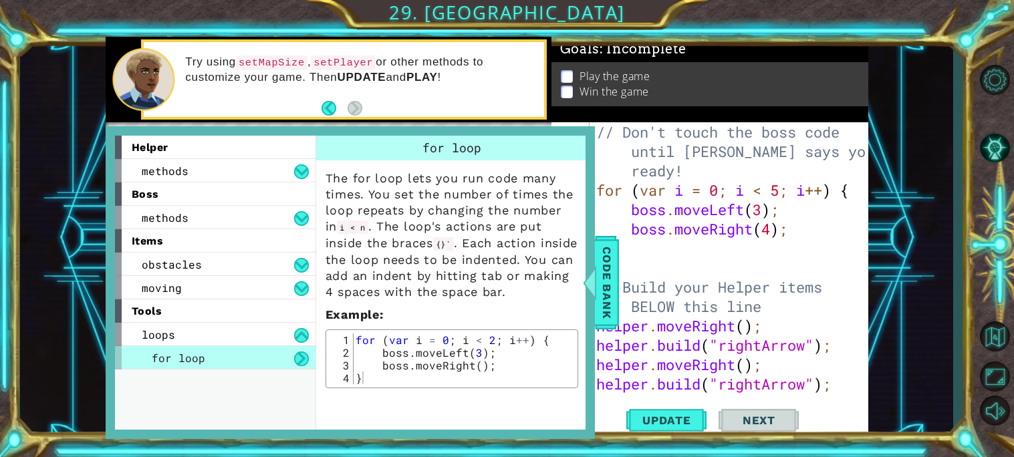
click at [294, 353] on button at bounding box center [301, 358] width 15 height 15
click at [302, 342] on button at bounding box center [301, 335] width 15 height 15
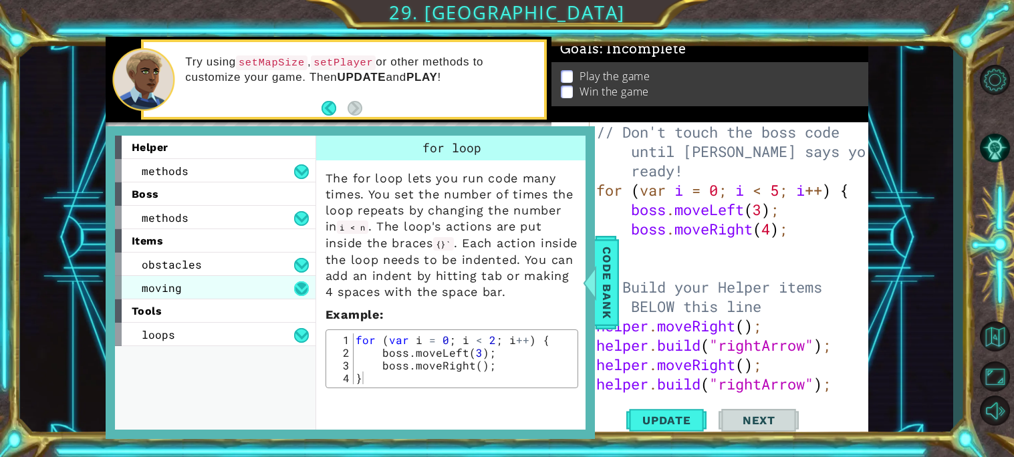
click at [301, 295] on button at bounding box center [301, 288] width 15 height 15
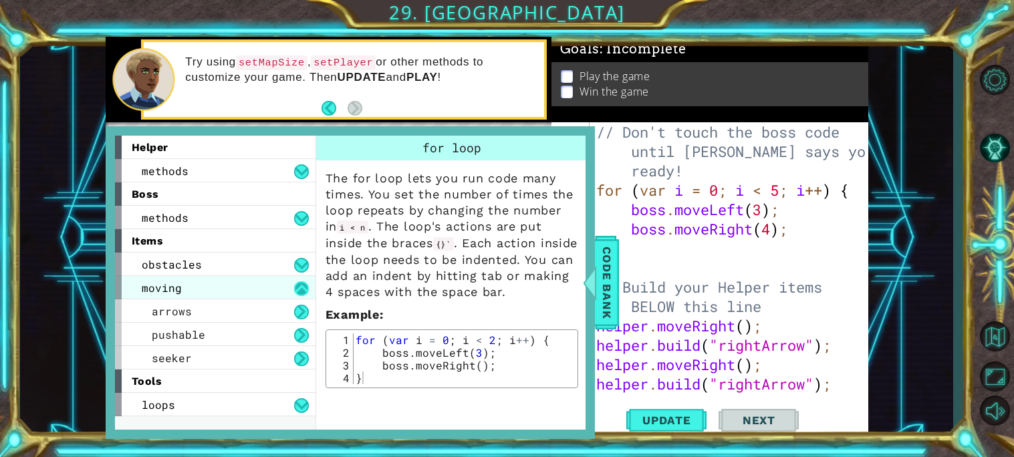
click at [301, 295] on button at bounding box center [301, 288] width 15 height 15
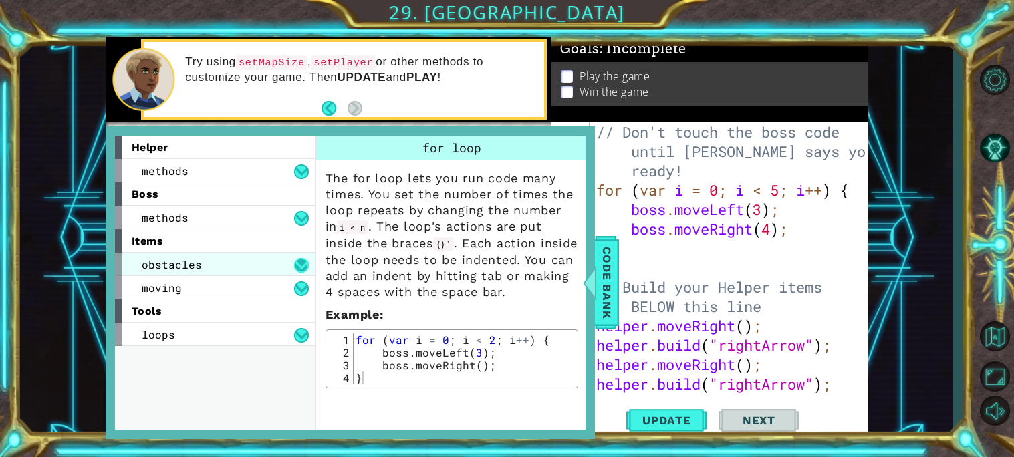
click at [303, 266] on button at bounding box center [301, 265] width 15 height 15
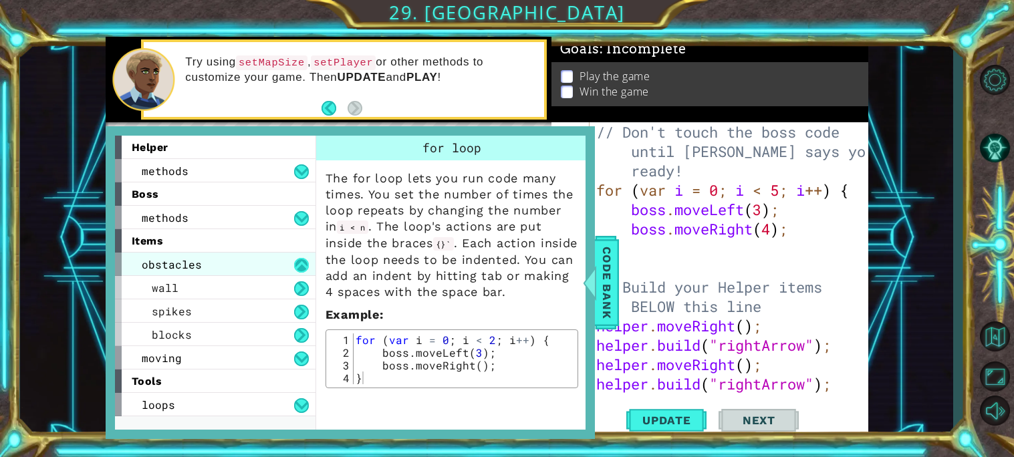
click at [303, 266] on button at bounding box center [301, 265] width 15 height 15
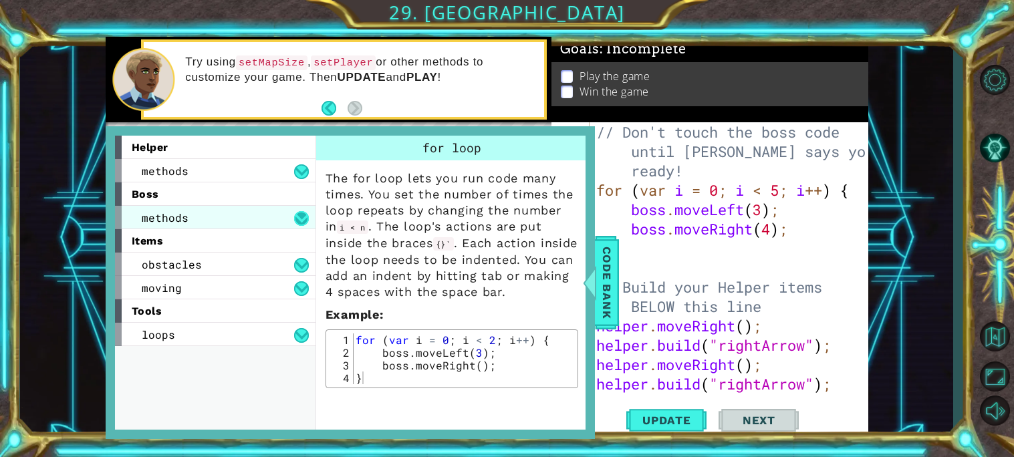
click at [302, 224] on button at bounding box center [301, 218] width 15 height 15
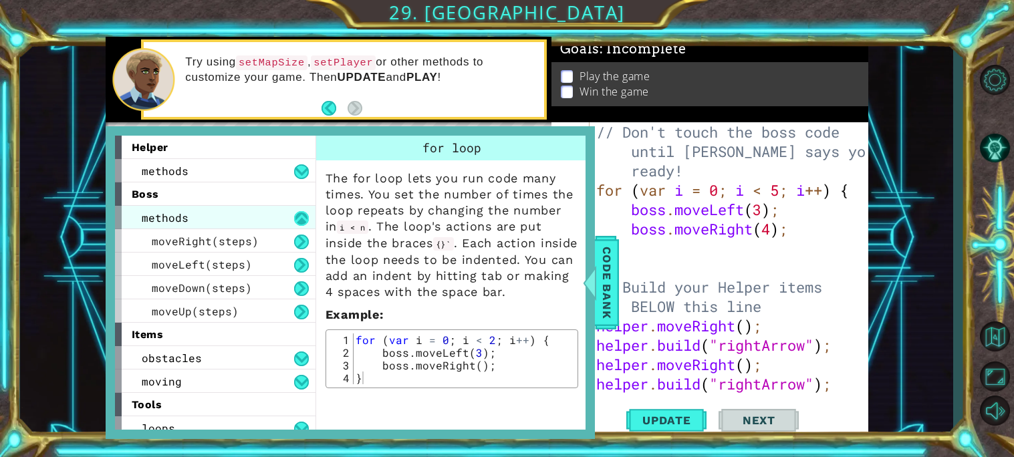
click at [302, 224] on button at bounding box center [301, 218] width 15 height 15
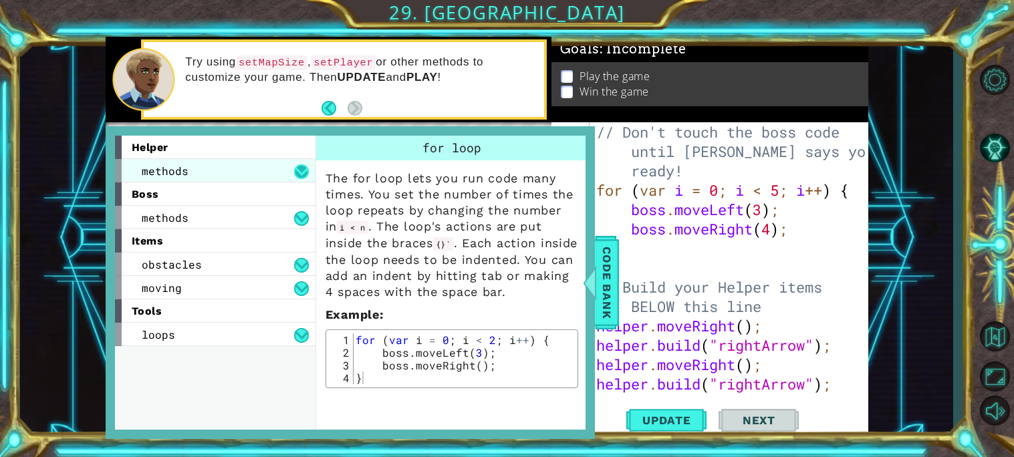
click at [303, 174] on button at bounding box center [301, 171] width 15 height 15
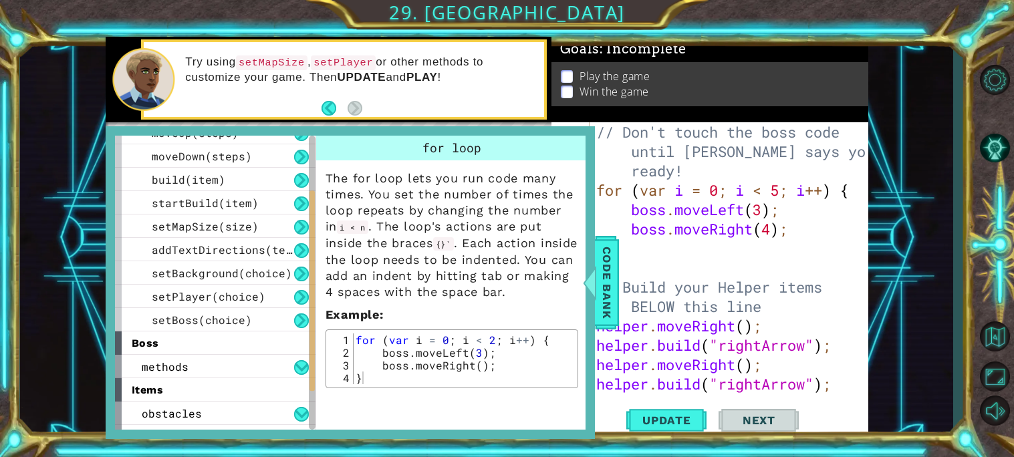
scroll to position [113, 0]
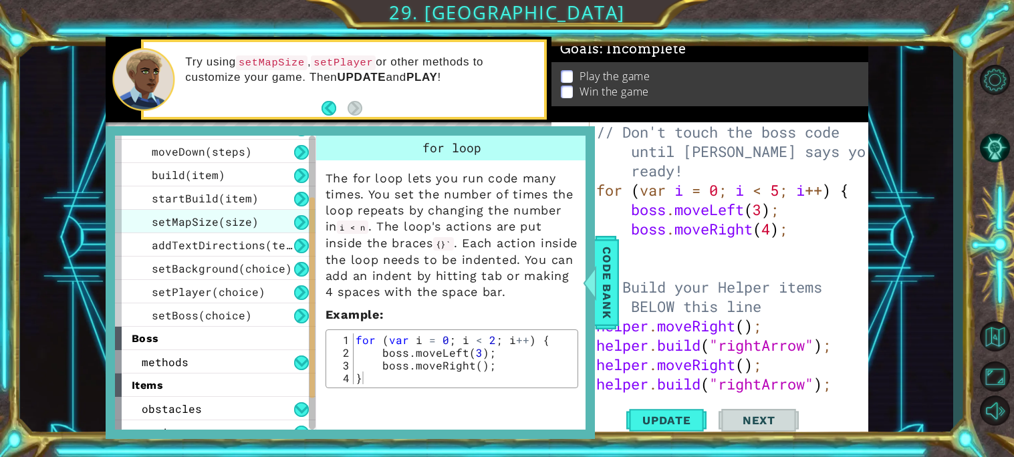
click at [204, 223] on span "setMapSize(size)" at bounding box center [205, 222] width 107 height 14
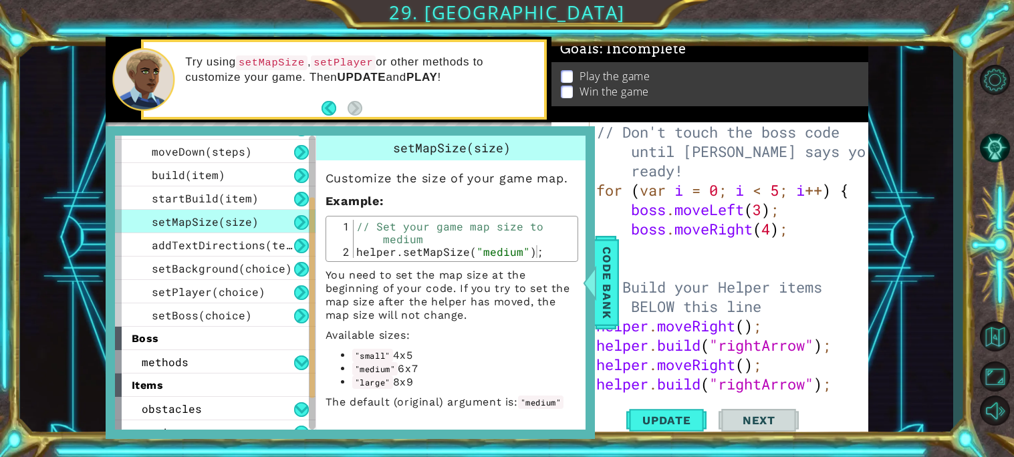
type textarea "helper.setMapSize("medium");"
drag, startPoint x: 356, startPoint y: 251, endPoint x: 543, endPoint y: 290, distance: 191.1
click at [543, 290] on div "Customize the size of your game map. Example : helper.setMapSize("medium"); 1 2…" at bounding box center [451, 284] width 271 height 249
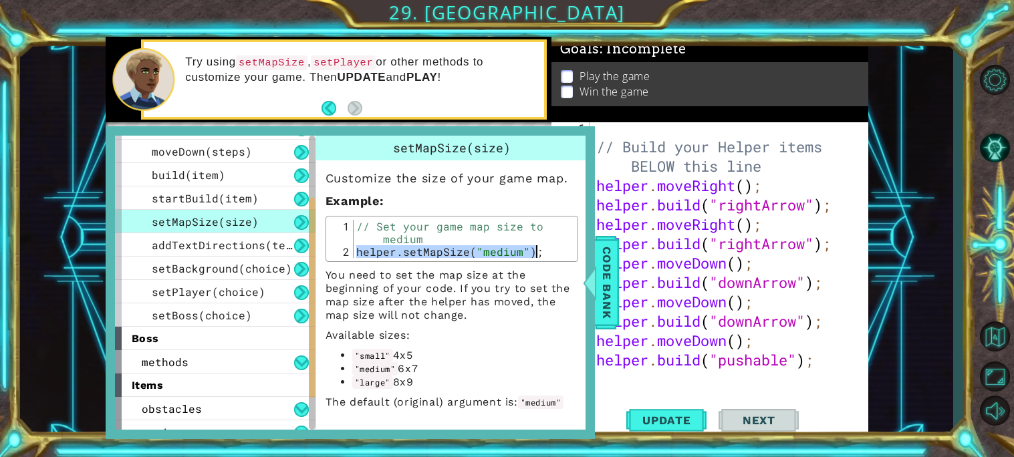
scroll to position [174, 0]
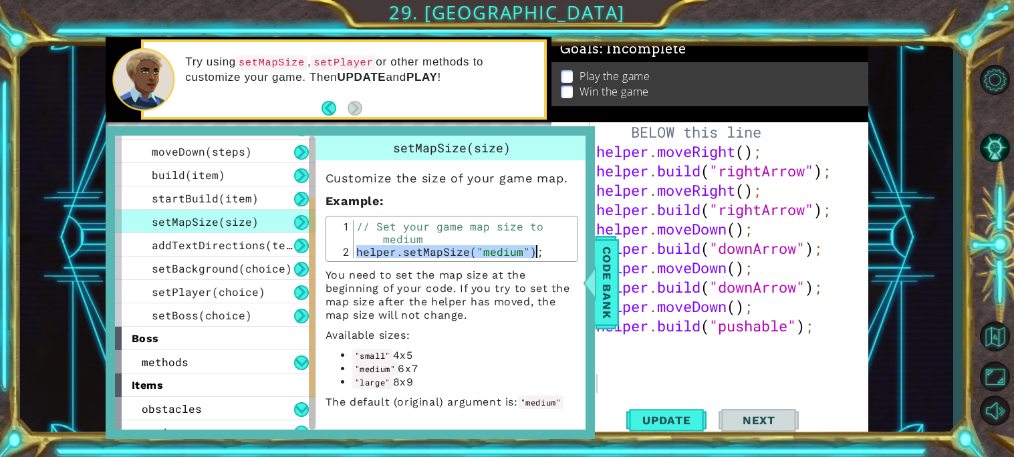
click at [702, 351] on div "// Build your Helper items BELOW this line helper . moveRight ( ) ; helper . bu…" at bounding box center [732, 267] width 278 height 329
paste textarea "helper.setMapSize("medium");"
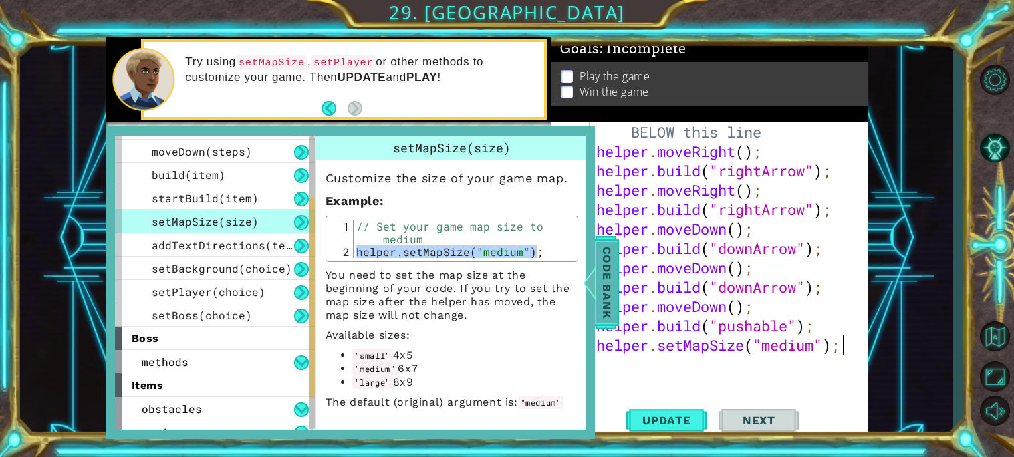
click at [615, 287] on span "Code Bank" at bounding box center [606, 283] width 21 height 82
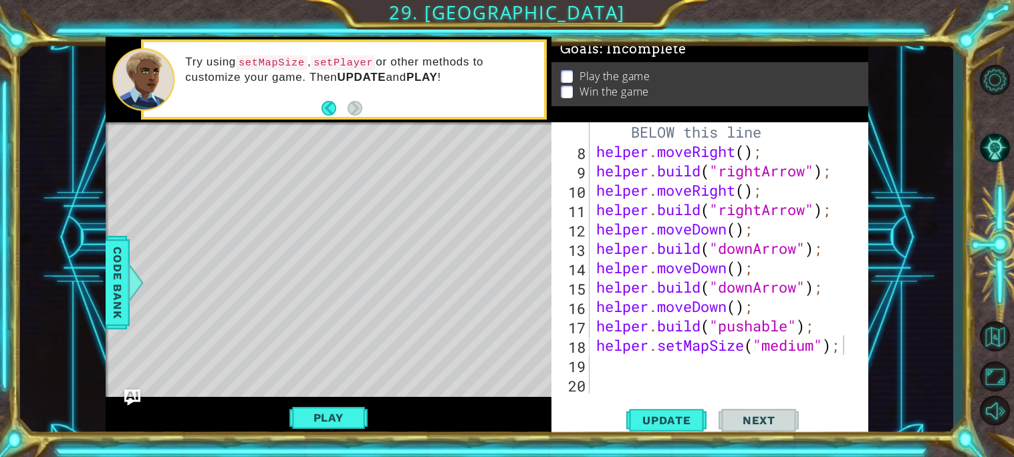
click at [813, 348] on div "// Build your Helper items BELOW this line helper . moveRight ( ) ; helper . bu…" at bounding box center [732, 267] width 278 height 329
type textarea "helper.setMapSize("large");"
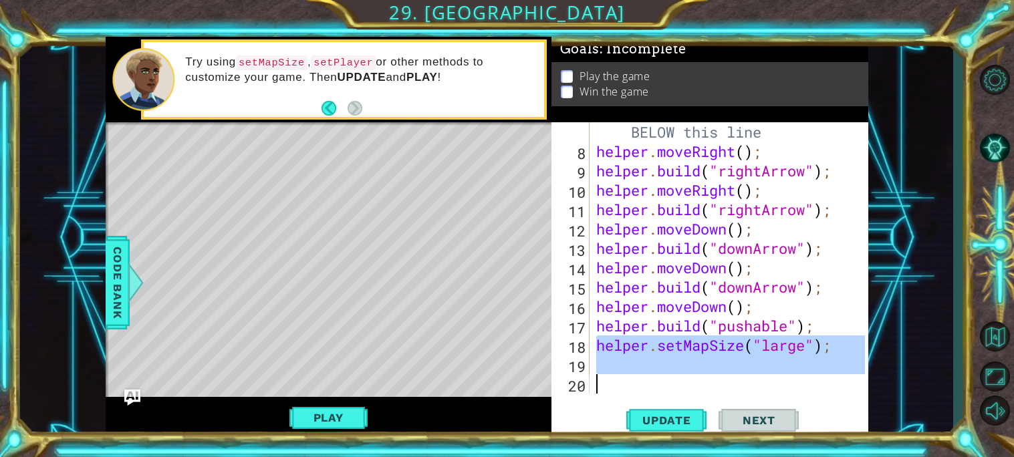
drag, startPoint x: 595, startPoint y: 344, endPoint x: 770, endPoint y: 386, distance: 180.6
click at [770, 386] on div "// Build your Helper items BELOW this line helper . moveRight ( ) ; helper . bu…" at bounding box center [732, 267] width 278 height 329
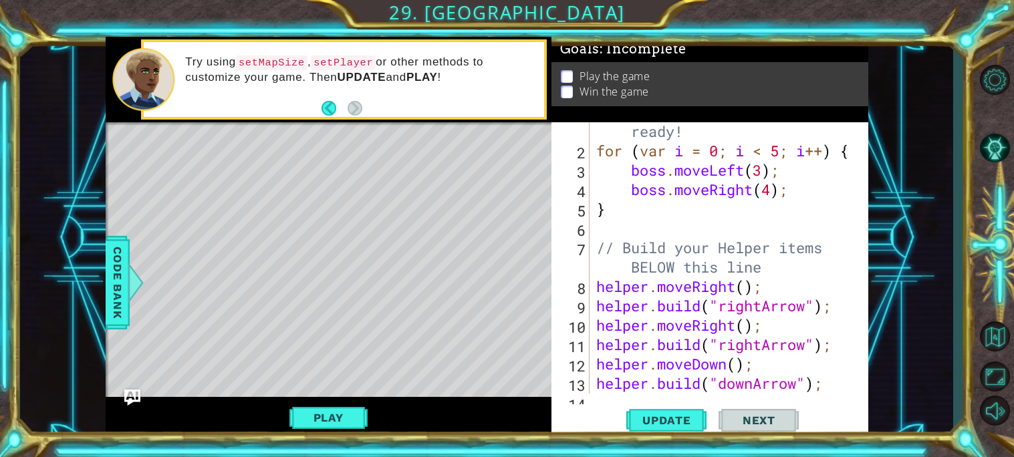
scroll to position [0, 0]
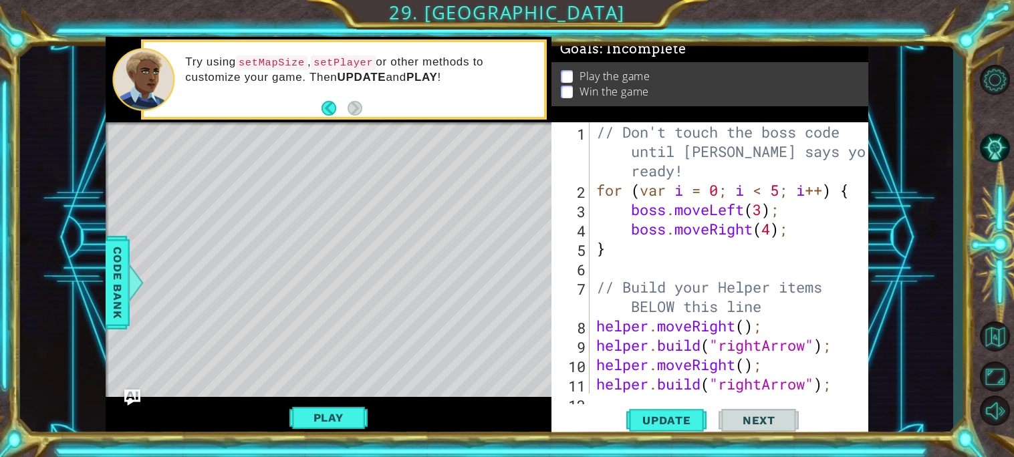
click at [594, 133] on div "// Don't touch the boss code until [PERSON_NAME] says you're ready! for ( var i…" at bounding box center [732, 296] width 278 height 349
type textarea "// Don't touch the boss code until [PERSON_NAME] says you're ready!"
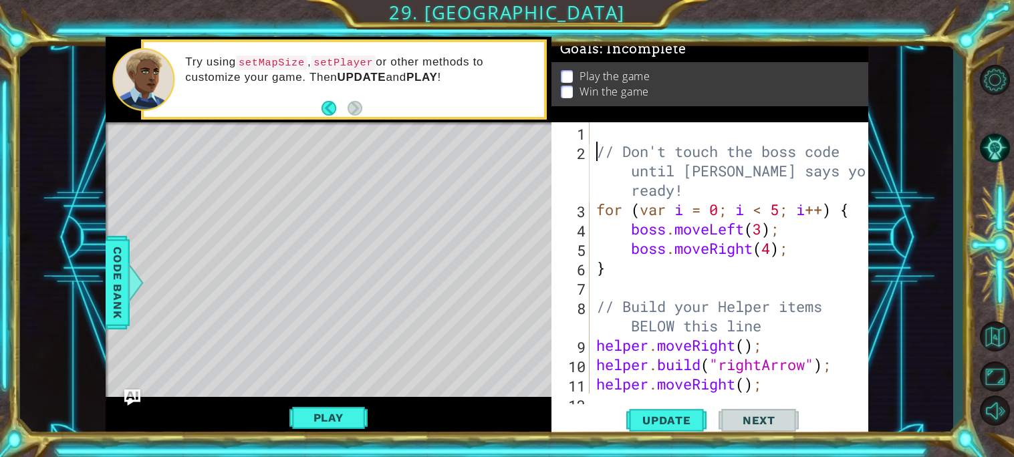
click at [603, 128] on div "// Don't touch the boss code until [PERSON_NAME] says you're ready! for ( var i…" at bounding box center [732, 277] width 278 height 310
paste textarea "helper.setMapSize("medium");"
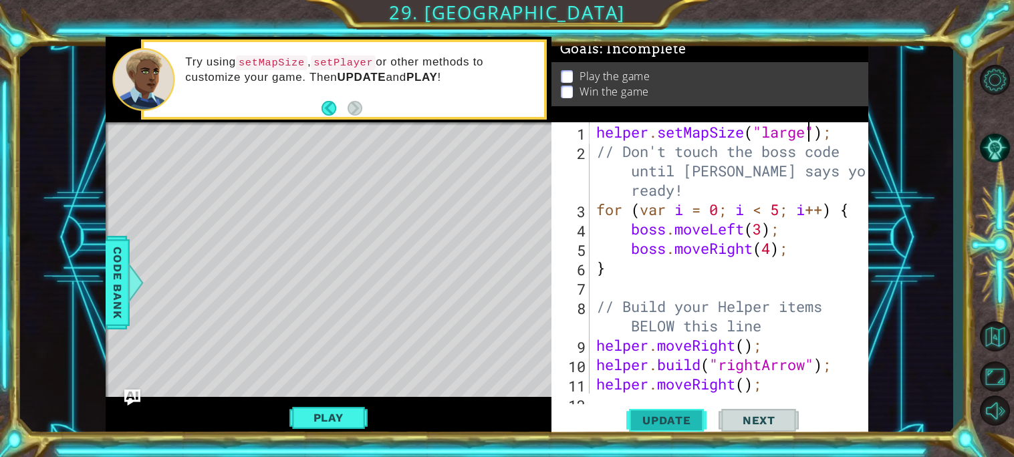
click at [676, 416] on span "Update" at bounding box center [667, 420] width 76 height 13
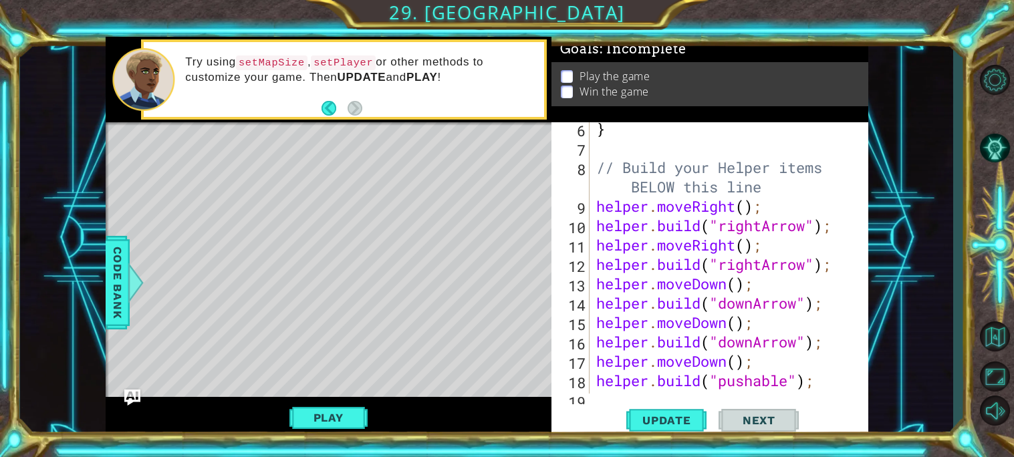
scroll to position [154, 0]
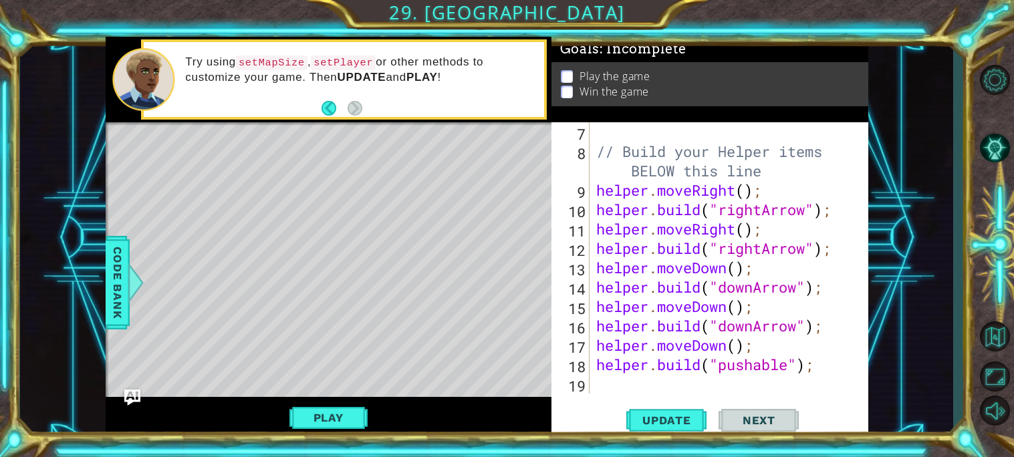
click at [809, 367] on div "// Build your Helper items BELOW this line helper . moveRight ( ) ; helper . bu…" at bounding box center [732, 277] width 278 height 310
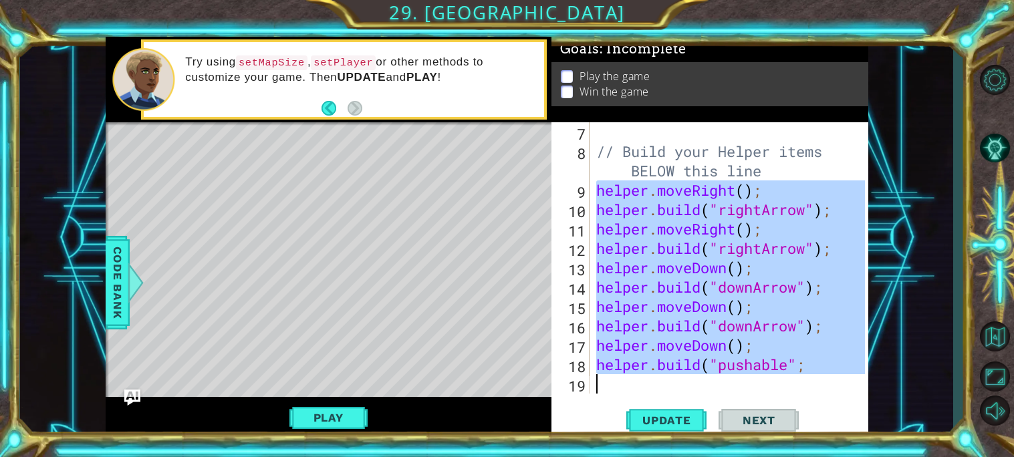
drag, startPoint x: 595, startPoint y: 190, endPoint x: 875, endPoint y: 375, distance: 335.1
click at [875, 375] on div "1 ההההההההההההההההההההההההההההההההההההההההההההההההההההההההההההההההההההההההההההה…" at bounding box center [486, 238] width 933 height 402
type textarea "[DOMAIN_NAME]("pushable";"
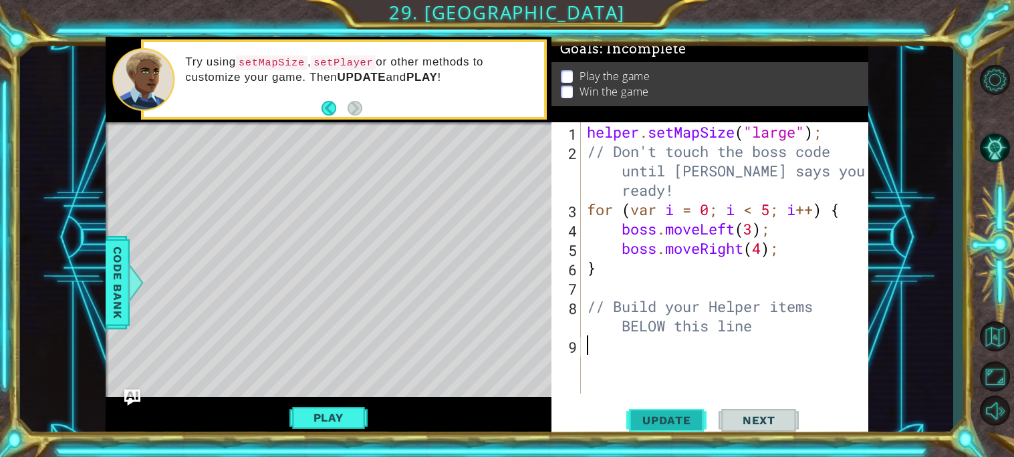
click at [646, 415] on span "Update" at bounding box center [667, 420] width 76 height 13
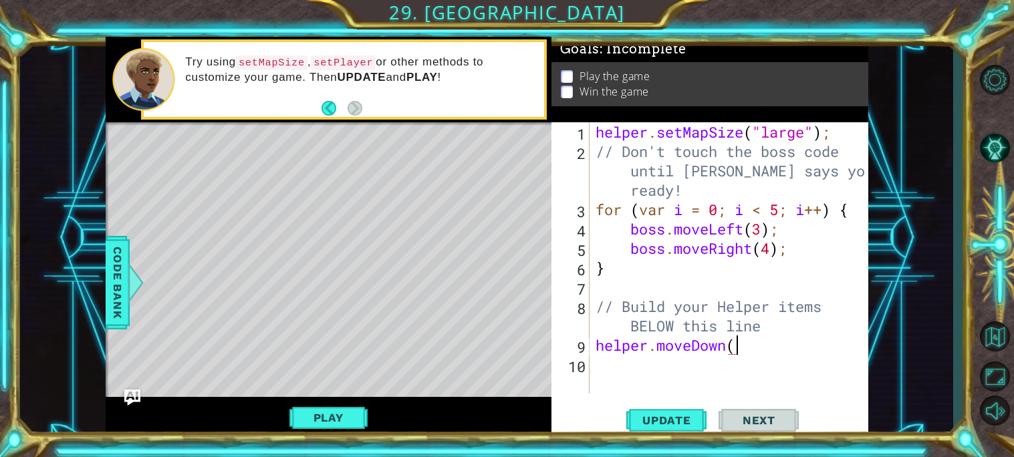
scroll to position [0, 5]
type textarea "helper.moveDown();"
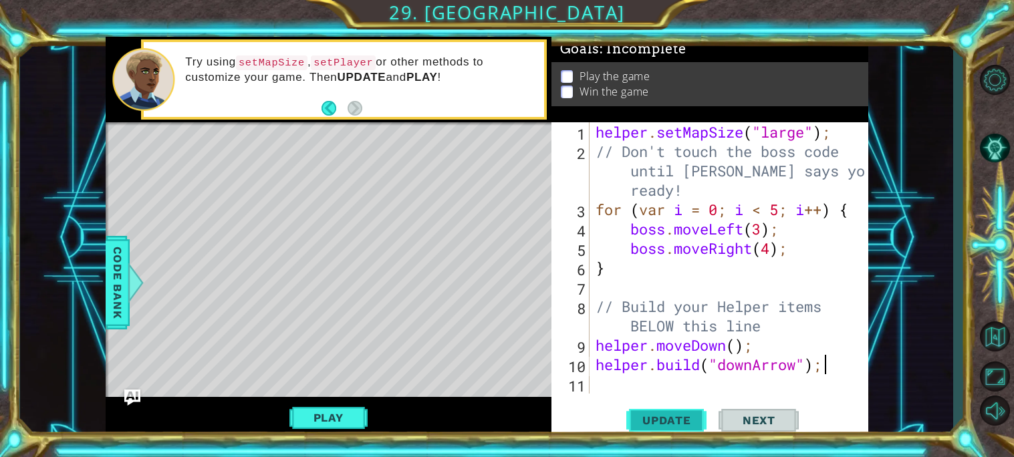
click at [652, 419] on span "Update" at bounding box center [667, 420] width 76 height 13
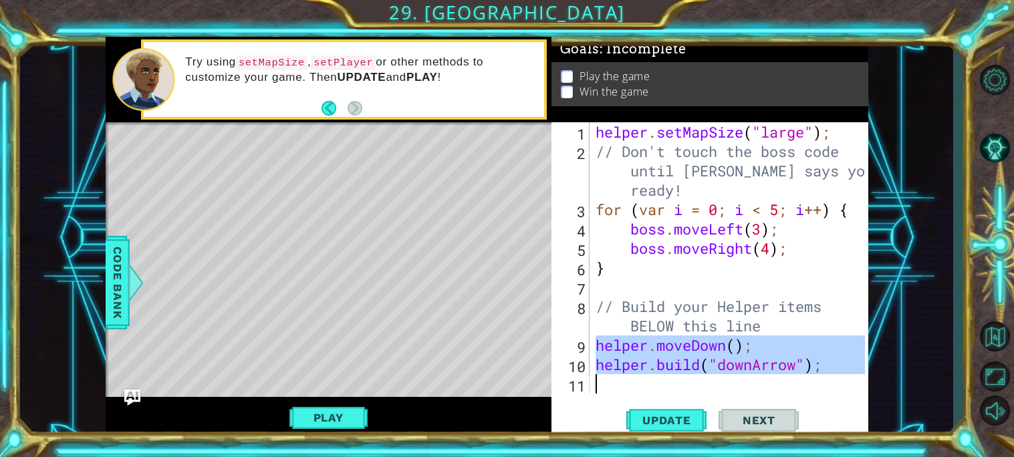
drag, startPoint x: 592, startPoint y: 346, endPoint x: 843, endPoint y: 375, distance: 252.9
click at [843, 375] on div "helper . setMapSize ( "large" ) ; // Don't touch the boss code until [PERSON_NA…" at bounding box center [732, 277] width 279 height 310
type textarea "[DOMAIN_NAME]("downArrow");"
click at [788, 380] on div "helper . setMapSize ( "large" ) ; // Don't touch the boss code until [PERSON_NA…" at bounding box center [729, 257] width 272 height 271
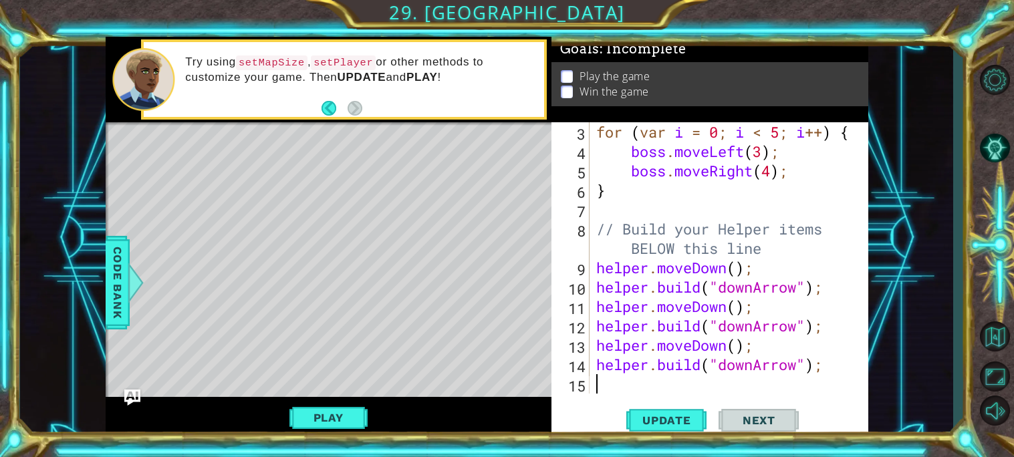
scroll to position [77, 0]
click at [669, 410] on button "Update" at bounding box center [666, 419] width 80 height 31
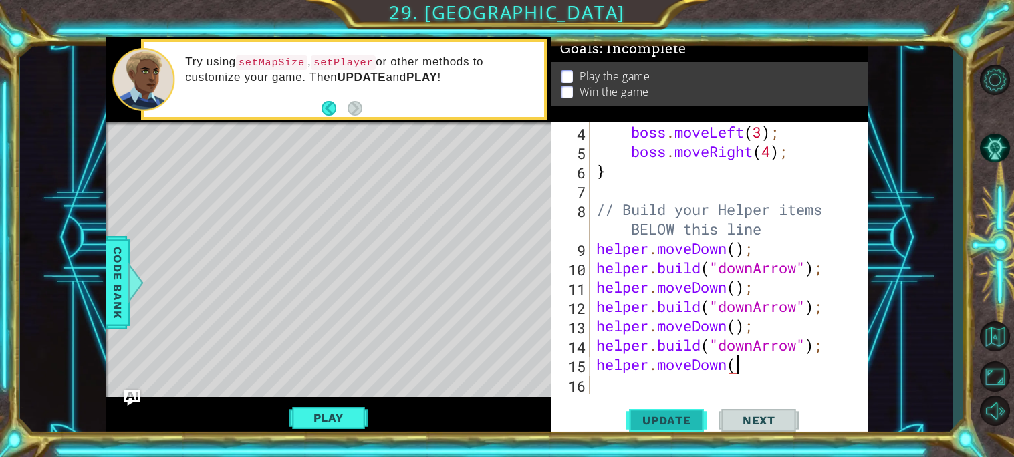
scroll to position [0, 5]
type textarea "helper.moveDown();"
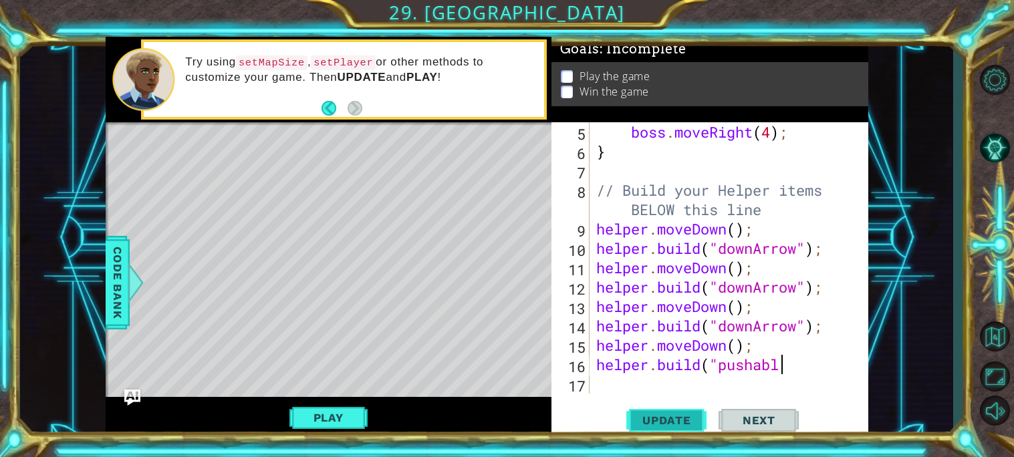
scroll to position [0, 8]
type textarea "[DOMAIN_NAME]("pushable");"
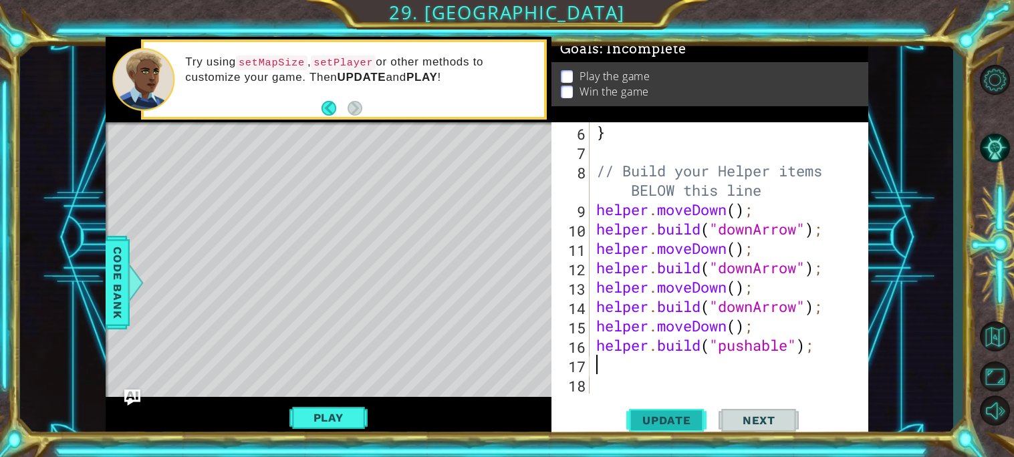
scroll to position [135, 0]
click at [678, 428] on button "Update" at bounding box center [666, 419] width 80 height 31
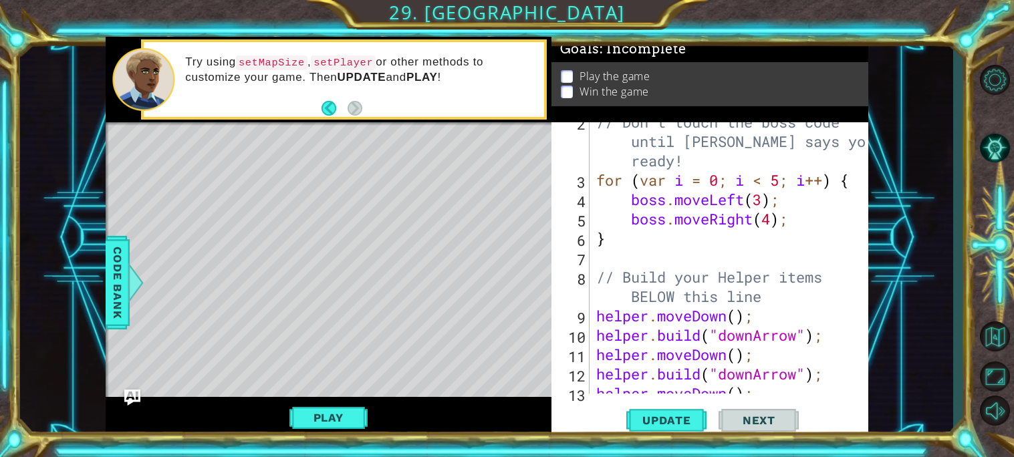
scroll to position [0, 0]
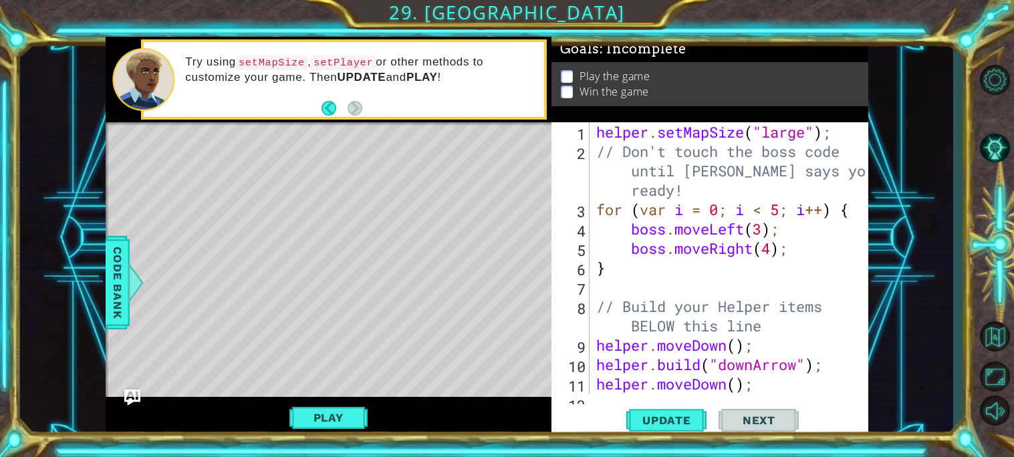
click at [686, 200] on div "helper . setMapSize ( "large" ) ; // Don't touch the boss code until [PERSON_NA…" at bounding box center [732, 277] width 278 height 310
click at [685, 189] on div "helper . setMapSize ( "large" ) ; // Don't touch the boss code until [PERSON_NA…" at bounding box center [732, 277] width 278 height 310
type textarea "// Don't touch the boss code until [PERSON_NAME] says you're ready!"
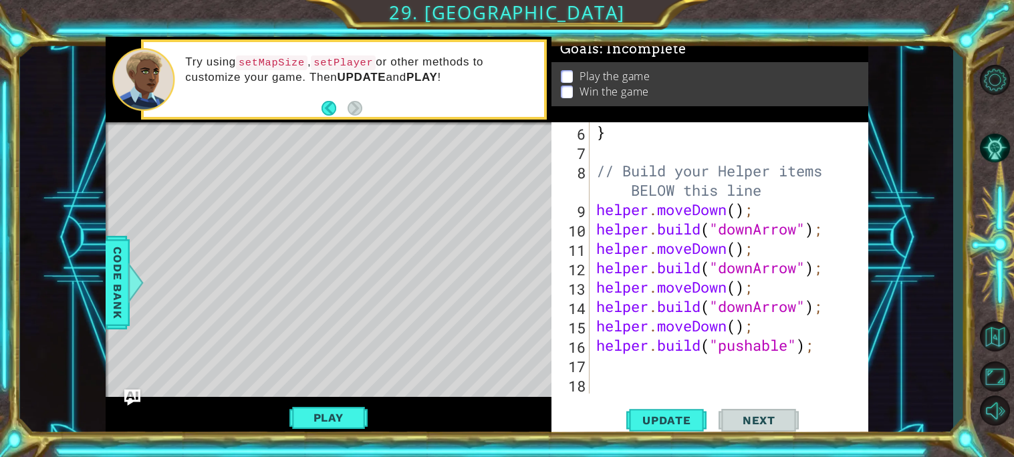
scroll to position [135, 0]
click at [692, 410] on button "Update" at bounding box center [666, 419] width 80 height 31
click at [121, 294] on span "Code Bank" at bounding box center [117, 283] width 21 height 82
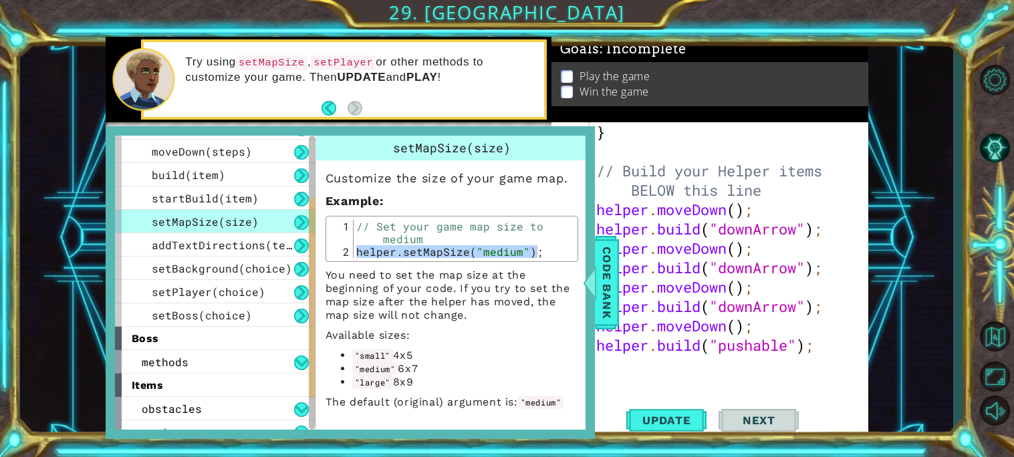
click at [294, 336] on div "boss" at bounding box center [215, 338] width 200 height 23
click at [302, 364] on button at bounding box center [301, 363] width 15 height 15
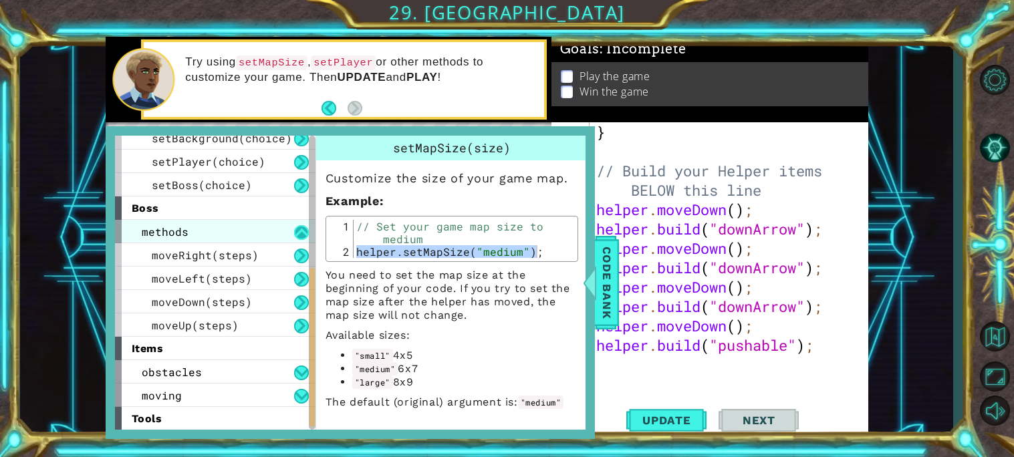
scroll to position [266, 0]
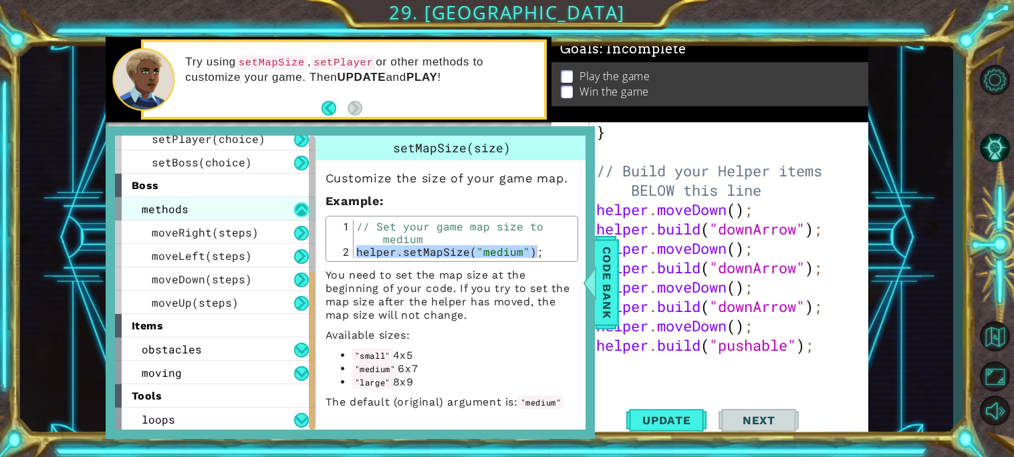
click at [299, 208] on button at bounding box center [301, 209] width 15 height 15
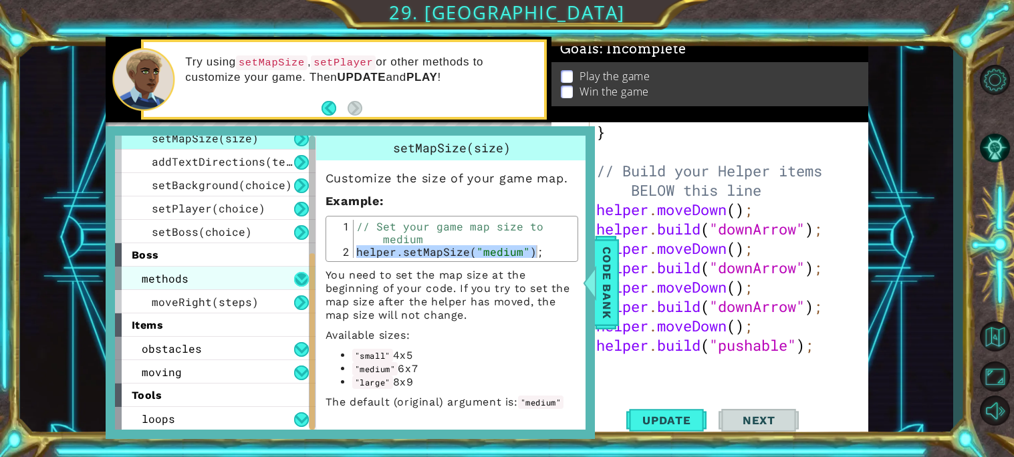
scroll to position [172, 0]
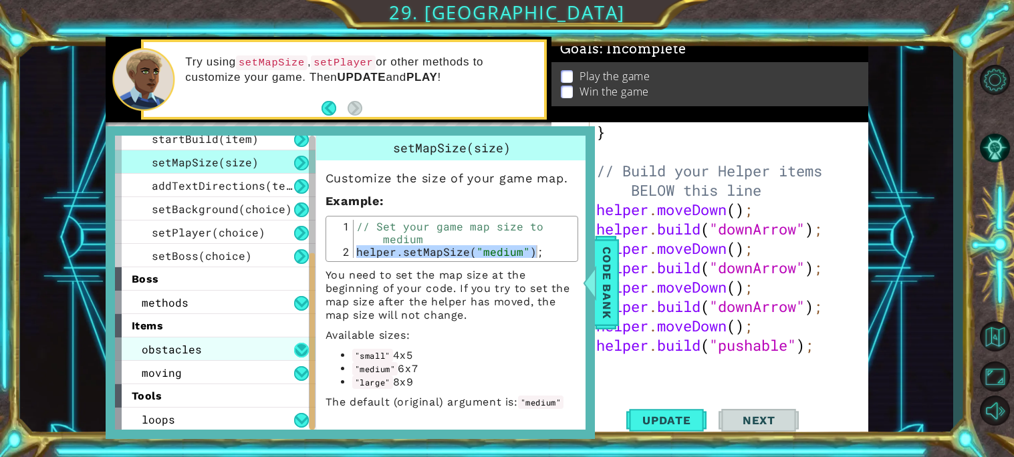
click at [297, 356] on button at bounding box center [301, 350] width 15 height 15
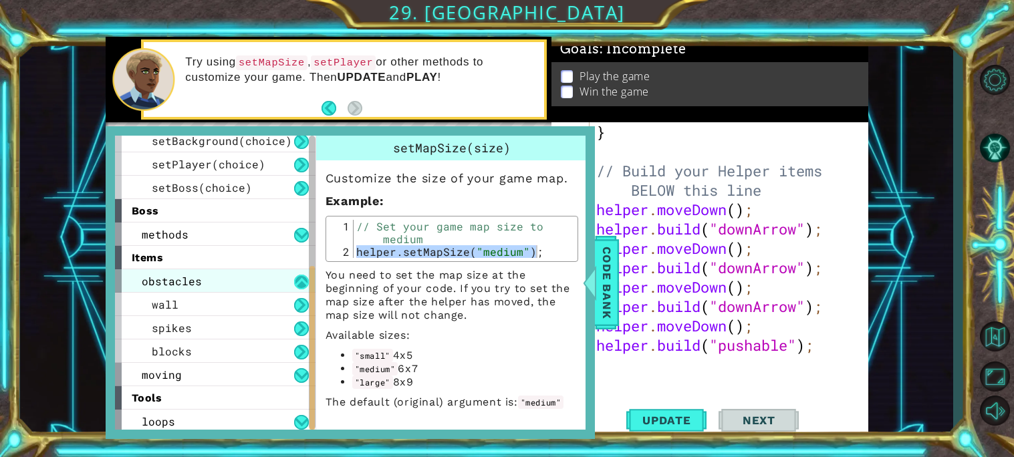
scroll to position [243, 0]
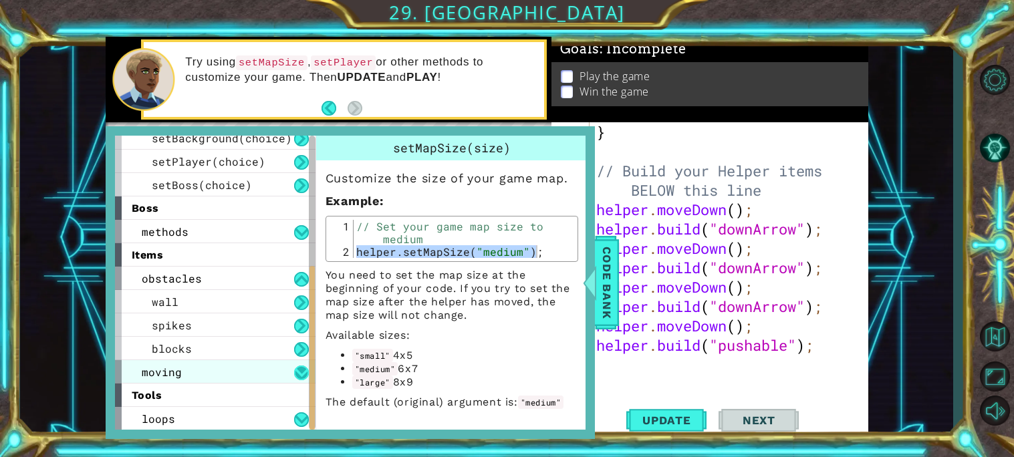
click at [297, 368] on button at bounding box center [301, 373] width 15 height 15
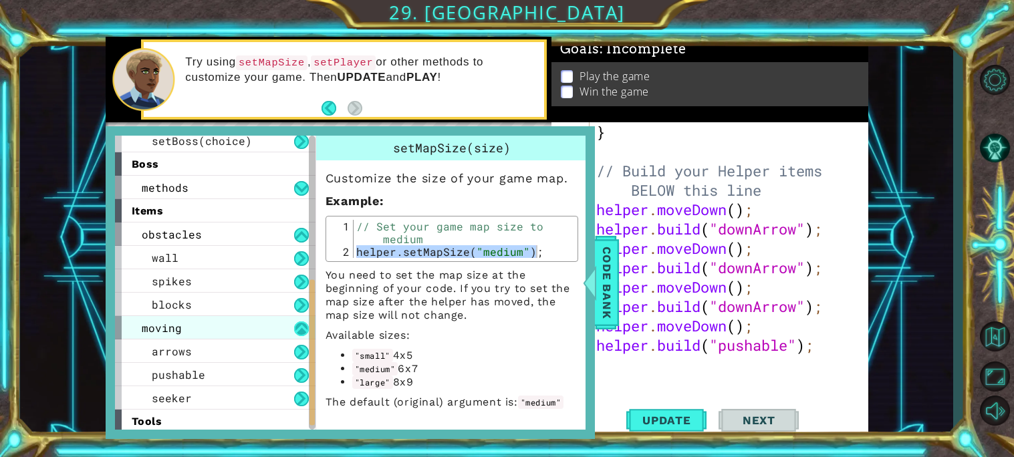
scroll to position [313, 0]
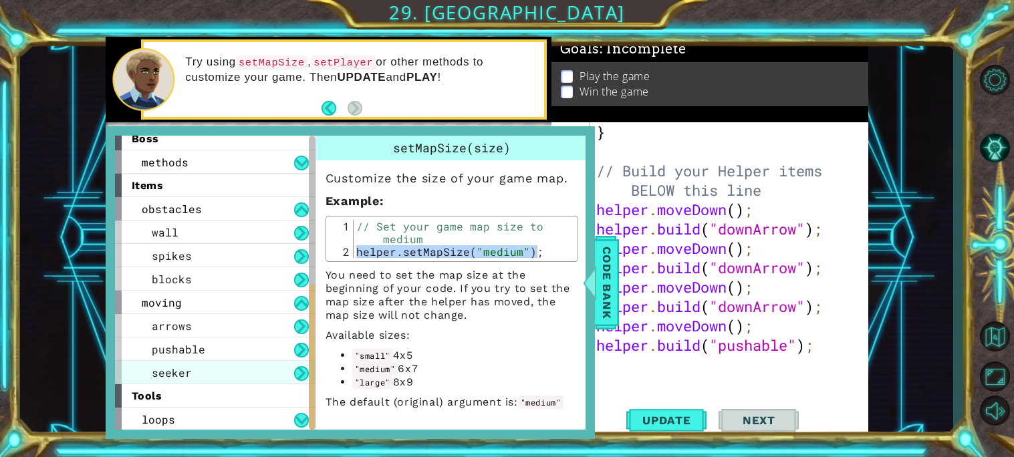
click at [244, 373] on div "seeker" at bounding box center [215, 372] width 200 height 23
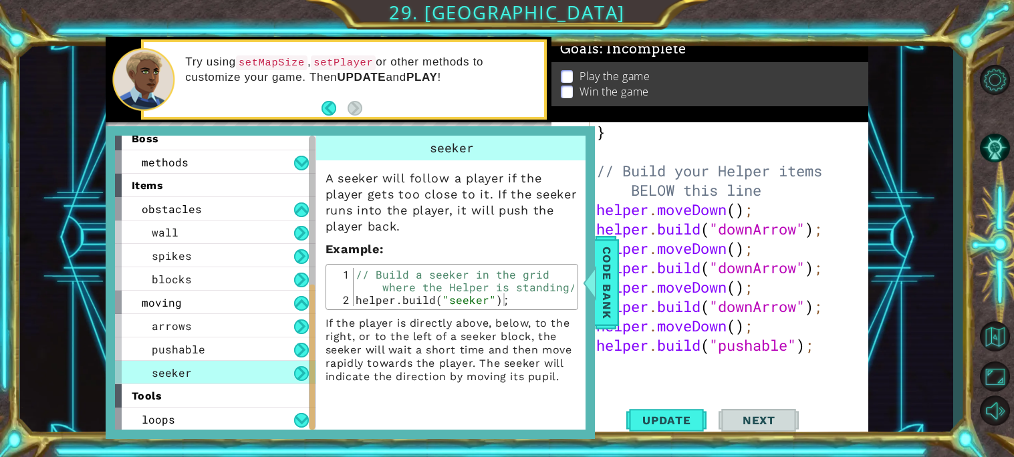
click at [634, 374] on div "} // Build your Helper items BELOW this line helper . moveDown ( ) ; helper . b…" at bounding box center [732, 277] width 278 height 310
click at [611, 315] on span "Code Bank" at bounding box center [606, 283] width 21 height 82
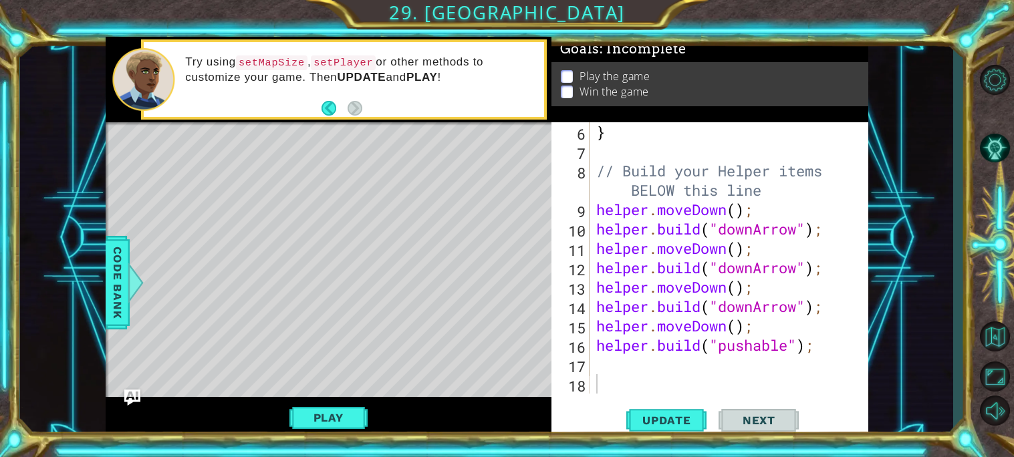
click at [609, 348] on div "} // Build your Helper items BELOW this line helper . moveDown ( ) ; helper . b…" at bounding box center [732, 277] width 278 height 310
type textarea "[DOMAIN_NAME]("pushable");"
click at [603, 359] on div "} // Build your Helper items BELOW this line helper . moveDown ( ) ; helper . b…" at bounding box center [732, 277] width 278 height 310
click at [634, 416] on span "Update" at bounding box center [667, 420] width 76 height 13
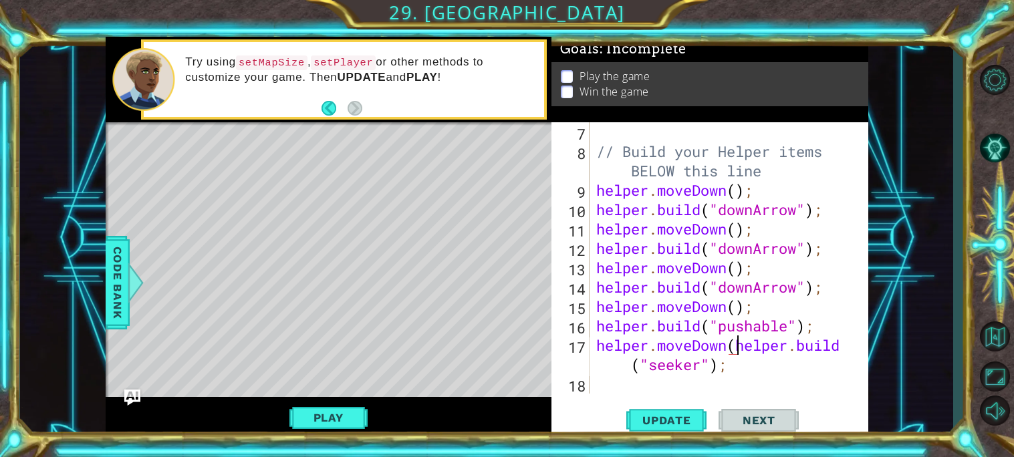
scroll to position [0, 6]
type textarea "[DOMAIN_NAME]("seeker");"
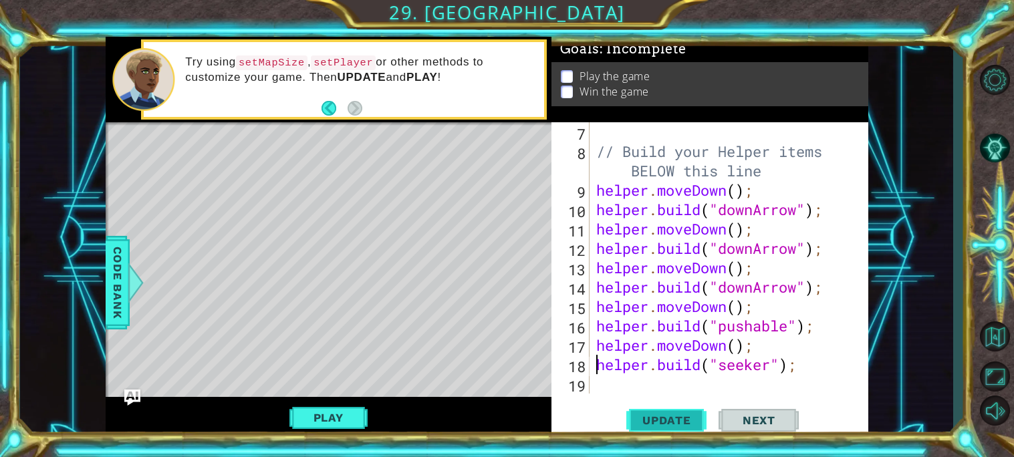
click at [696, 419] on span "Update" at bounding box center [667, 420] width 76 height 13
click at [313, 416] on button "Play" at bounding box center [328, 417] width 78 height 25
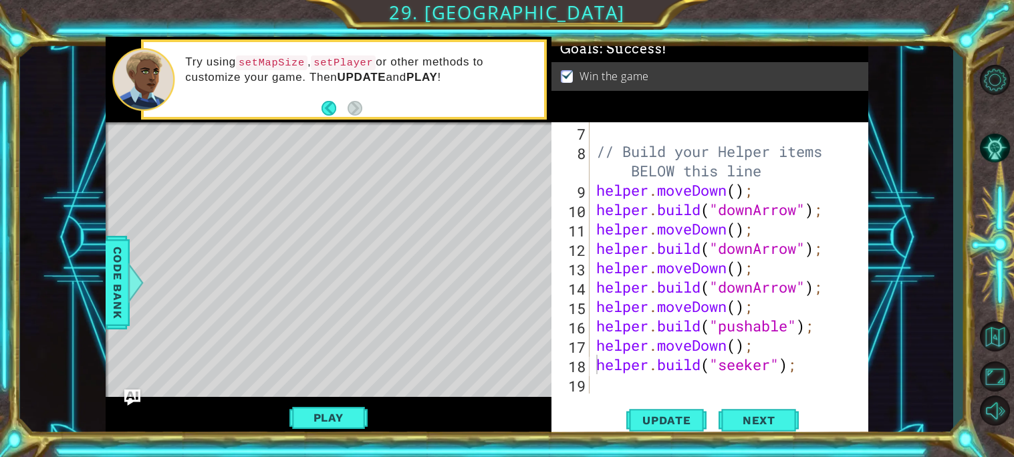
click at [609, 387] on div "// Build your Helper items BELOW this line helper . moveDown ( ) ; helper . bui…" at bounding box center [732, 277] width 278 height 310
click at [637, 416] on span "Update" at bounding box center [667, 420] width 76 height 13
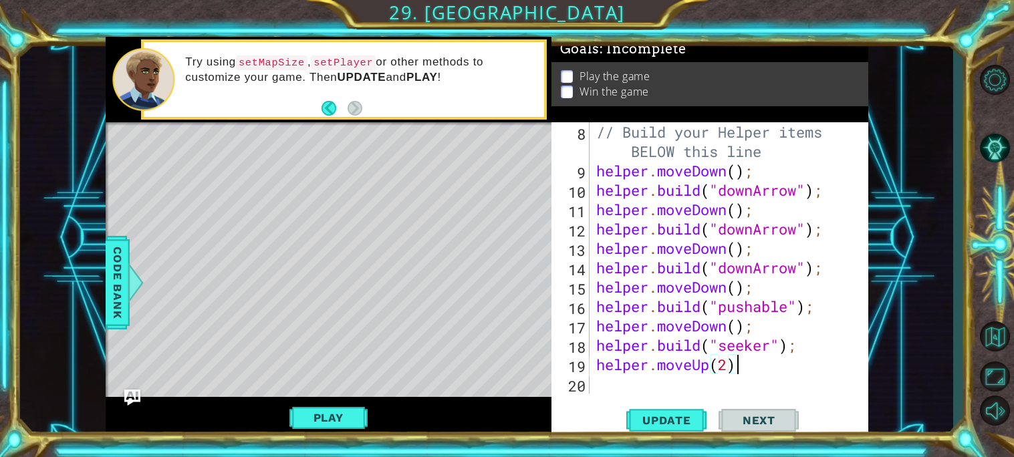
scroll to position [0, 5]
type textarea "helper.moveUp(2);"
click at [652, 425] on span "Update" at bounding box center [667, 420] width 76 height 13
click at [619, 385] on div "// Build your Helper items BELOW this line helper . moveDown ( ) ; helper . bui…" at bounding box center [732, 286] width 278 height 329
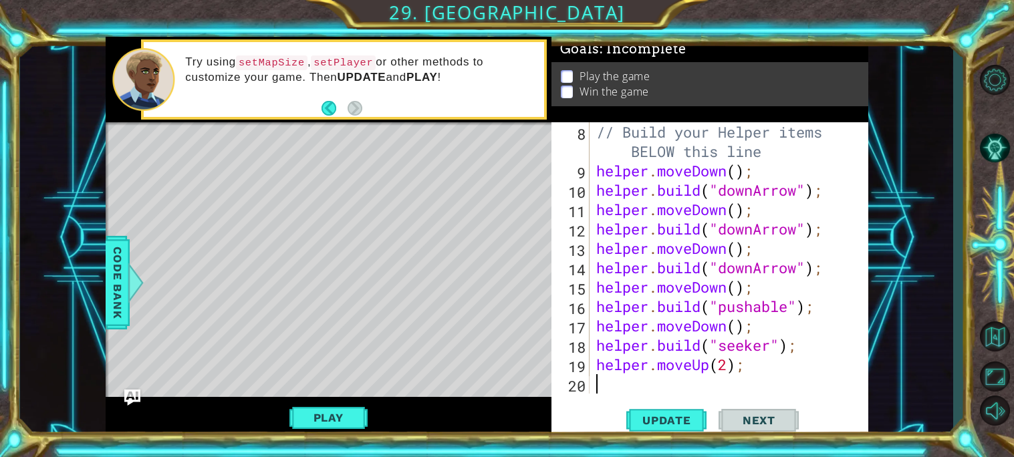
click at [801, 269] on div "// Build your Helper items BELOW this line helper . moveDown ( ) ; helper . bui…" at bounding box center [732, 286] width 278 height 329
click at [756, 268] on div "// Build your Helper items BELOW this line helper . moveDown ( ) ; helper . bui…" at bounding box center [732, 286] width 278 height 329
type textarea "[DOMAIN_NAME]("rightArrow");"
click at [697, 427] on button "Update" at bounding box center [666, 419] width 80 height 31
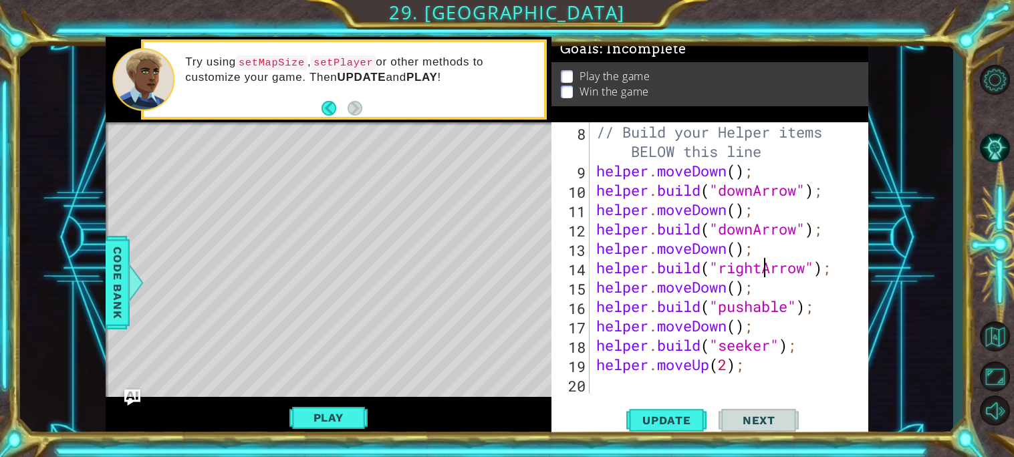
click at [610, 389] on div "// Build your Helper items BELOW this line helper . moveDown ( ) ; helper . bui…" at bounding box center [732, 286] width 278 height 329
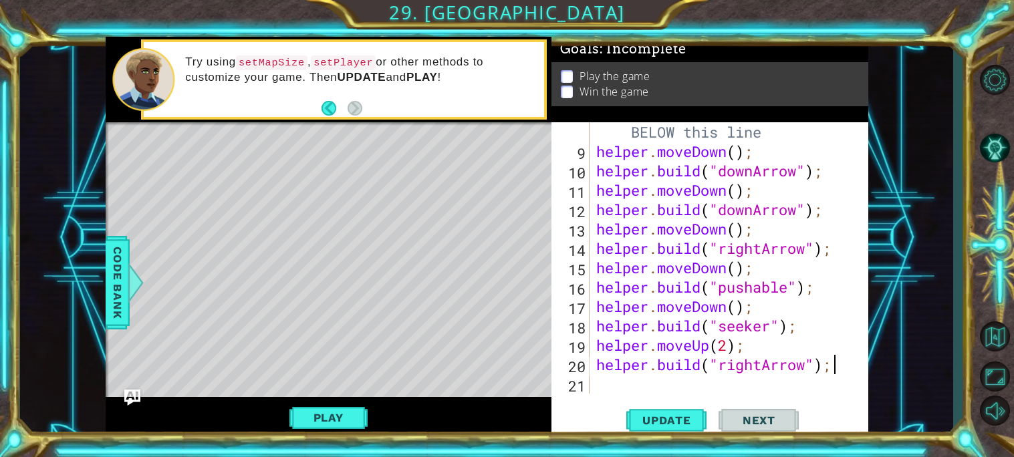
scroll to position [0, 9]
click at [652, 416] on span "Update" at bounding box center [667, 420] width 76 height 13
click at [595, 366] on div "// Build your Helper items BELOW this line helper . moveDown ( ) ; helper . bui…" at bounding box center [732, 267] width 278 height 329
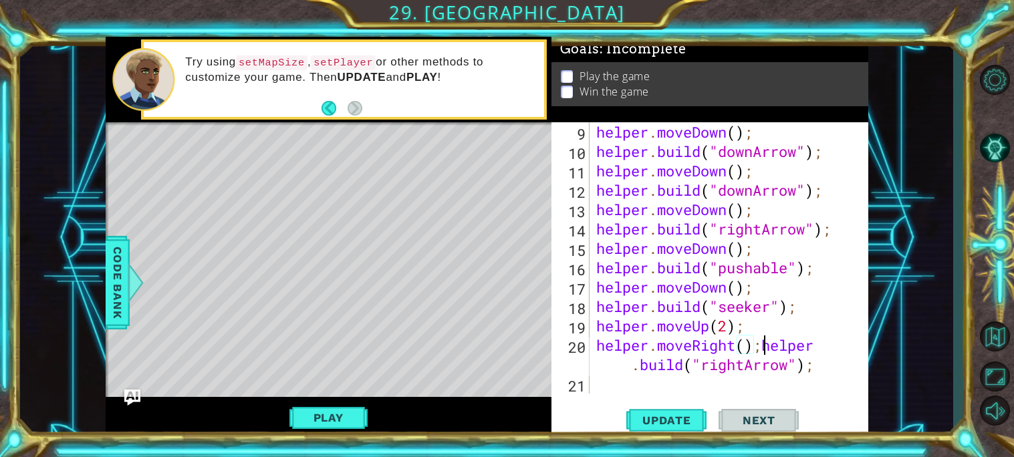
scroll to position [0, 8]
click at [653, 416] on span "Update" at bounding box center [667, 420] width 76 height 13
click at [762, 365] on div "helper . moveDown ( ) ; helper . build ( "downArrow" ) ; helper . moveDown ( ) …" at bounding box center [732, 277] width 278 height 310
type textarea "[DOMAIN_NAME]("downArrow");"
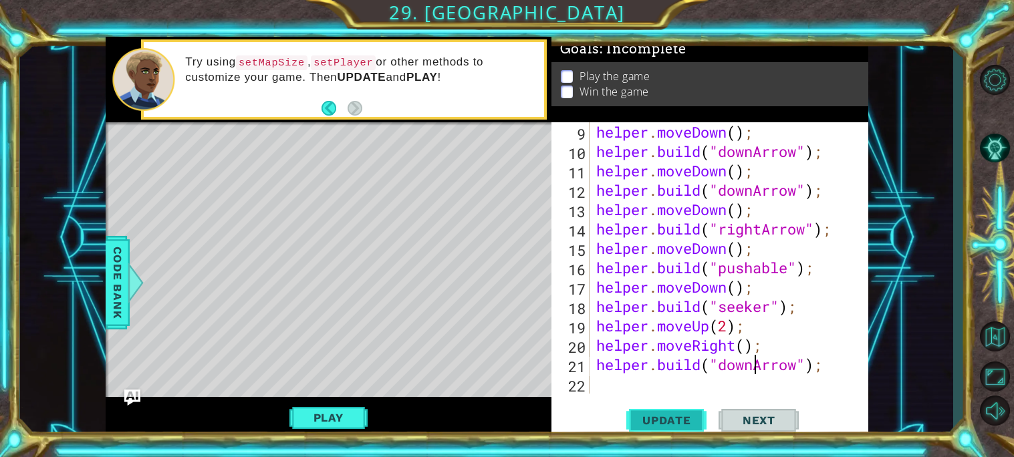
click at [682, 427] on button "Update" at bounding box center [666, 419] width 80 height 31
click at [608, 387] on div "helper . moveDown ( ) ; helper . build ( "downArrow" ) ; helper . moveDown ( ) …" at bounding box center [732, 277] width 278 height 310
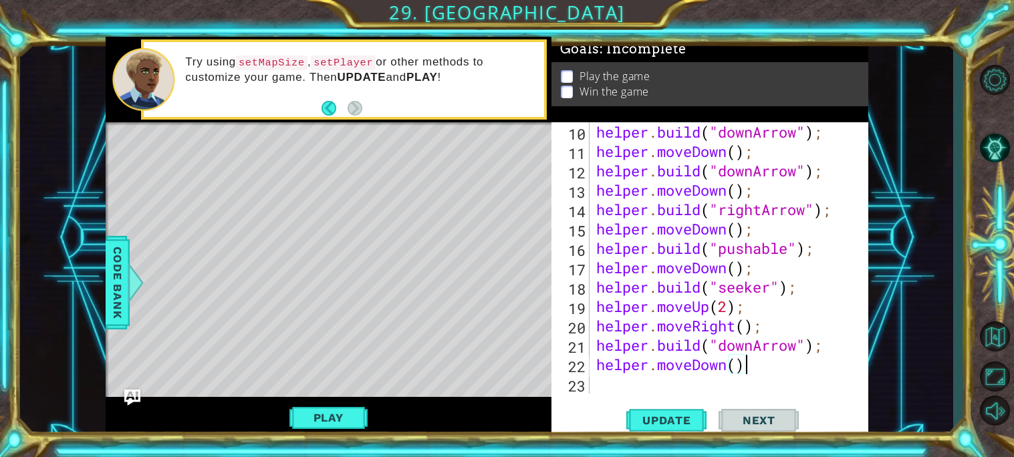
scroll to position [0, 5]
type textarea "helper.moveDown();"
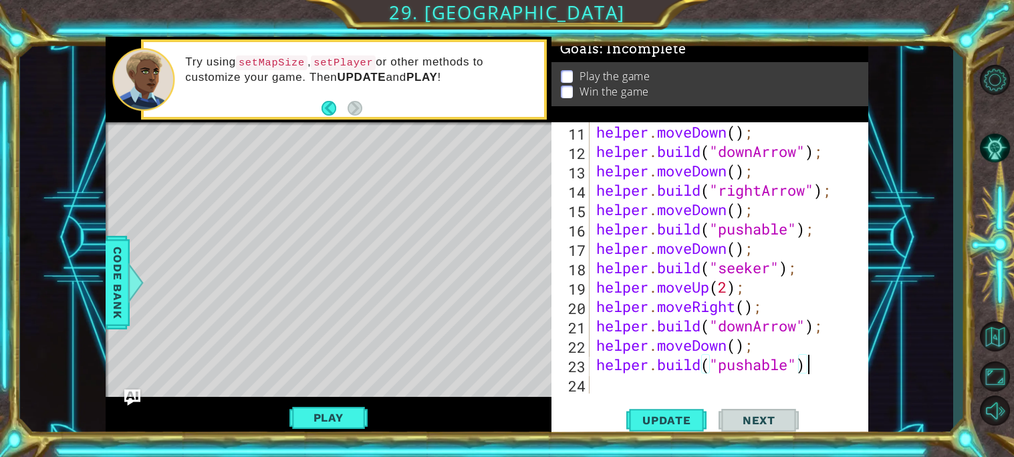
scroll to position [0, 9]
type textarea "[DOMAIN_NAME]("pushable");"
click at [646, 426] on span "Update" at bounding box center [667, 420] width 76 height 13
click at [308, 409] on button "Play" at bounding box center [328, 417] width 78 height 25
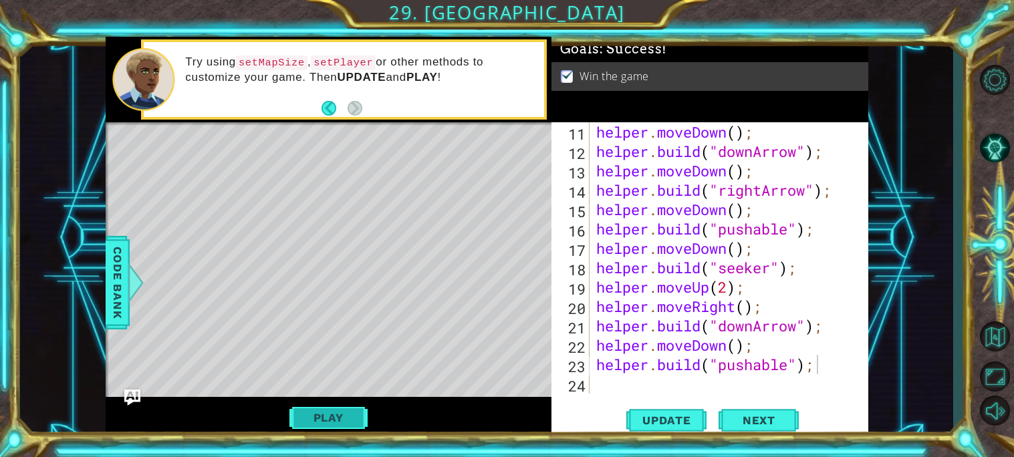
click at [331, 410] on button "Play" at bounding box center [328, 417] width 78 height 25
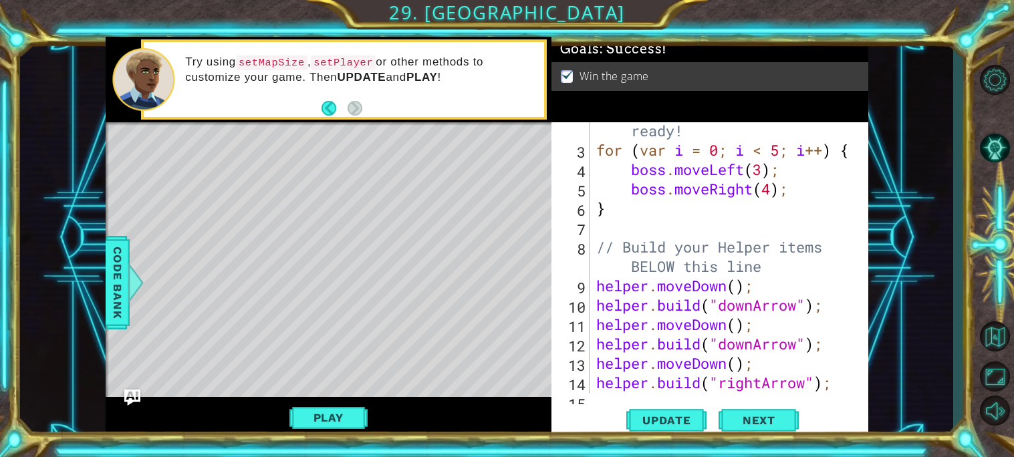
scroll to position [59, 0]
click at [119, 307] on span "Code Bank" at bounding box center [117, 283] width 21 height 82
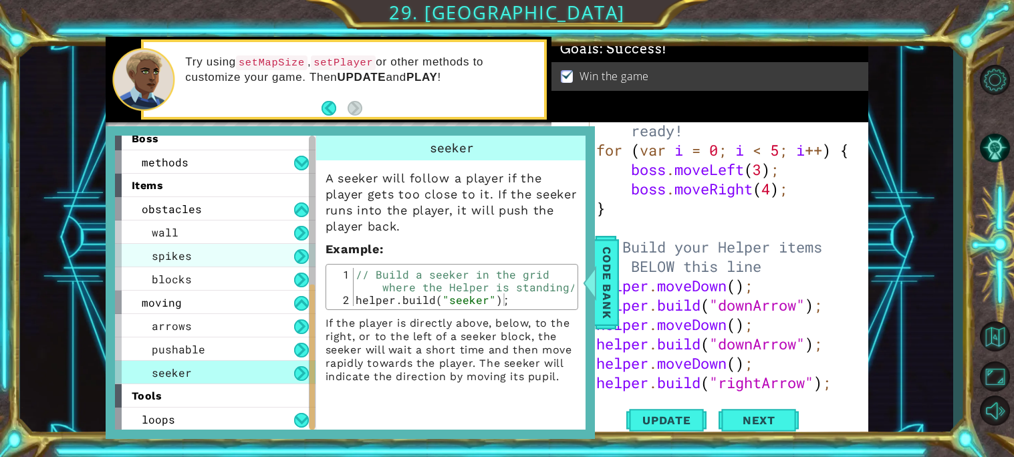
click at [248, 257] on div "spikes" at bounding box center [215, 255] width 200 height 23
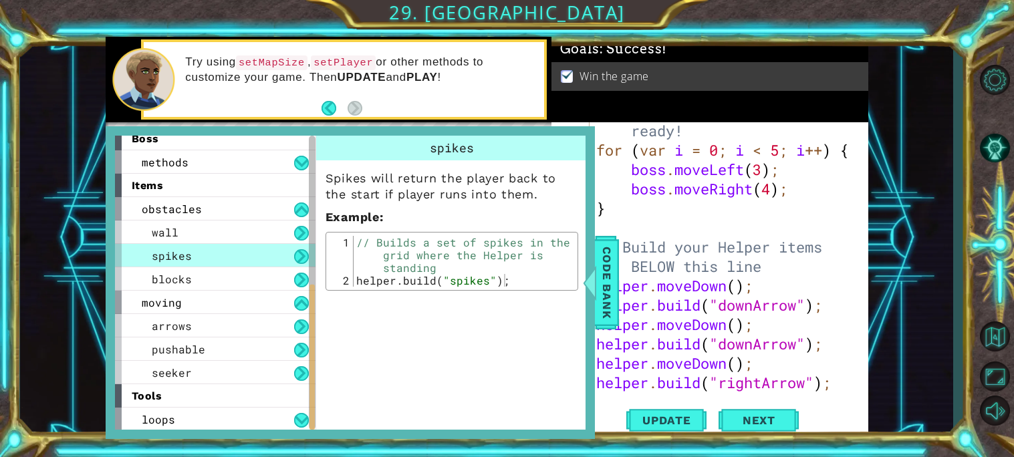
type textarea "[DOMAIN_NAME]("spikes");"
drag, startPoint x: 354, startPoint y: 280, endPoint x: 519, endPoint y: 279, distance: 165.1
click at [519, 279] on div "// Builds a set of spikes in the grid where the Helper is standing helper . bui…" at bounding box center [463, 287] width 221 height 102
click at [776, 257] on div "// Don't touch the boss code until [PERSON_NAME] says you're ready! for ( var i…" at bounding box center [732, 256] width 278 height 349
type textarea "// Build your Helper items BELOW this line"
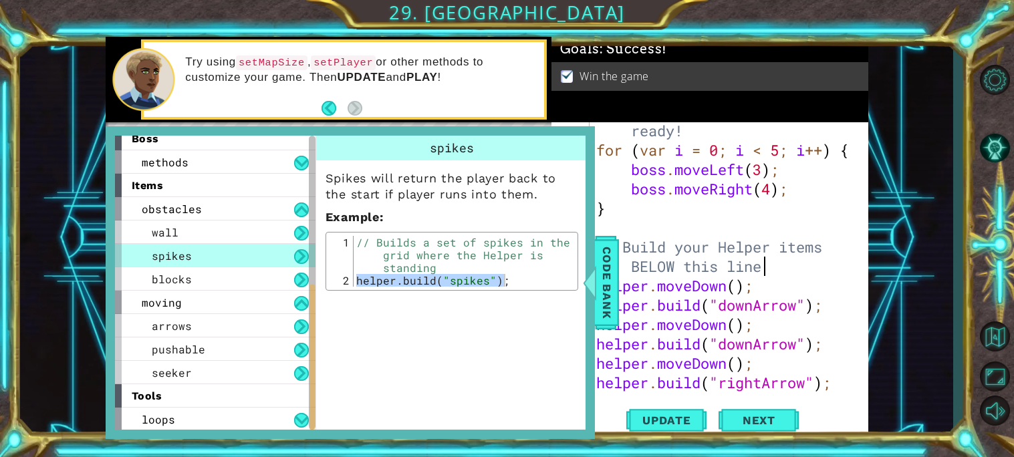
click at [778, 273] on div "// Don't touch the boss code until [PERSON_NAME] says you're ready! for ( var i…" at bounding box center [732, 256] width 278 height 349
click at [611, 280] on span "Code Bank" at bounding box center [606, 283] width 21 height 82
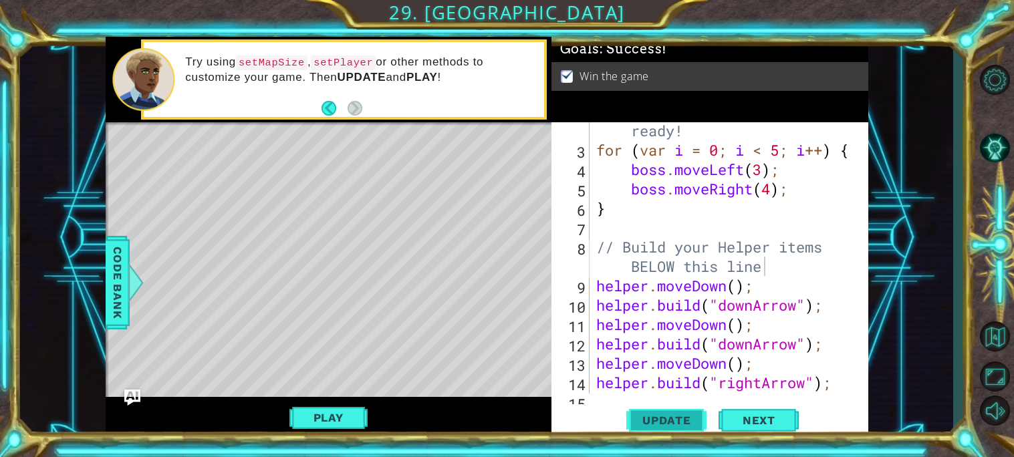
click at [649, 414] on span "Update" at bounding box center [667, 420] width 76 height 13
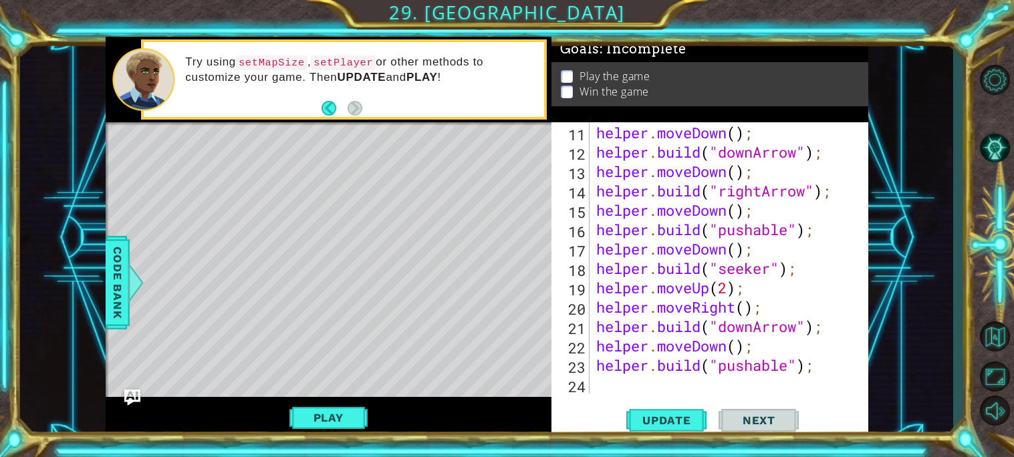
scroll to position [251, 0]
click at [635, 383] on div "helper . moveDown ( ) ; helper . build ( "downArrow" ) ; helper . moveDown ( ) …" at bounding box center [732, 277] width 278 height 310
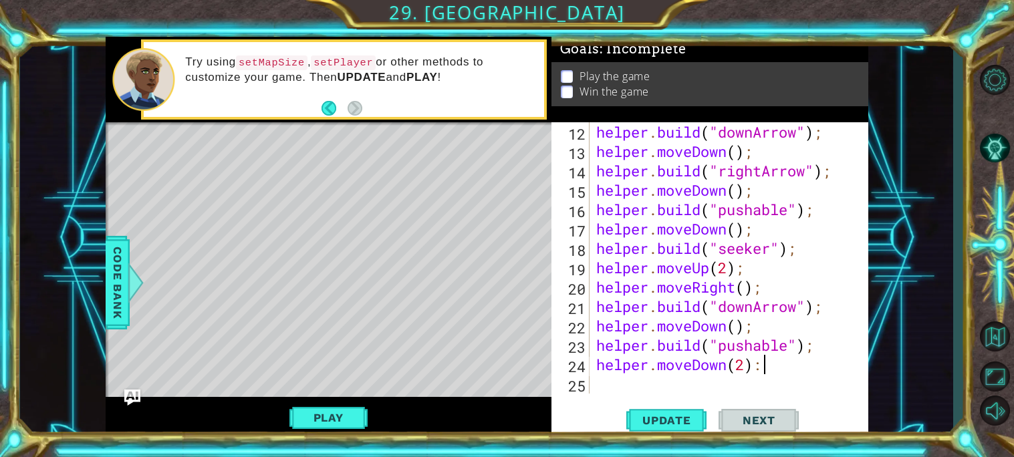
scroll to position [0, 6]
type textarea "helper.moveDown(2);"
click at [652, 420] on span "Update" at bounding box center [667, 420] width 76 height 13
click at [621, 390] on div "helper . build ( "downArrow" ) ; helper . moveDown ( ) ; helper . build ( "righ…" at bounding box center [732, 277] width 278 height 310
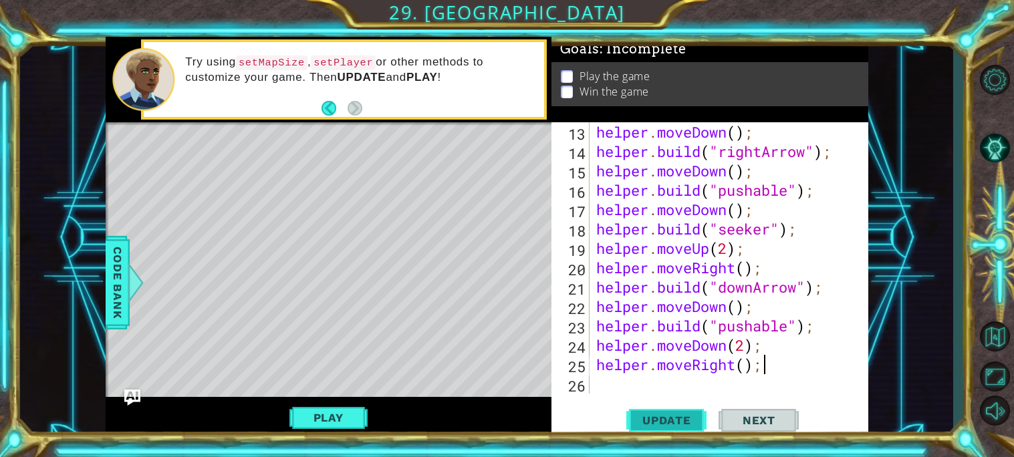
click at [656, 418] on span "Update" at bounding box center [667, 420] width 76 height 13
click at [733, 372] on div "helper . moveDown ( ) ; helper . build ( "rightArrow" ) ; helper . moveDown ( )…" at bounding box center [732, 277] width 278 height 310
type textarea "helper.moveLeft();"
click at [650, 418] on span "Update" at bounding box center [667, 420] width 76 height 13
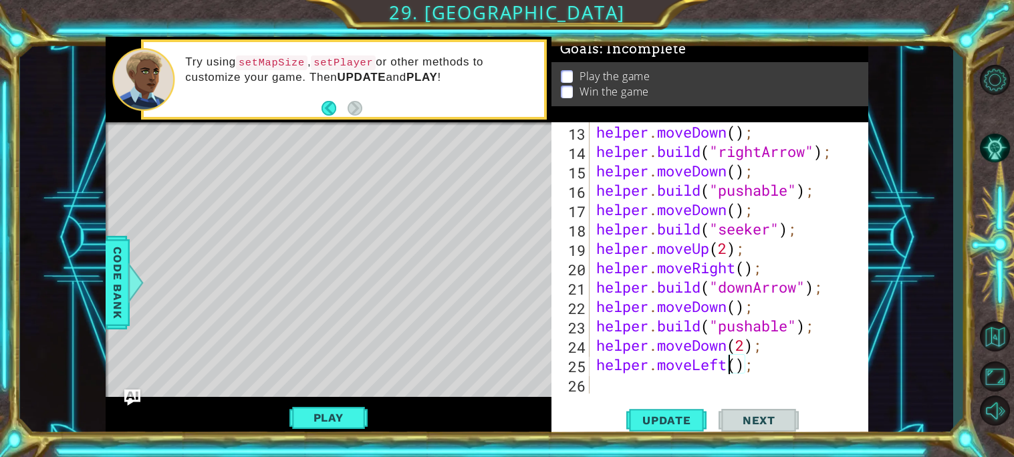
click at [631, 385] on div "helper . moveDown ( ) ; helper . build ( "rightArrow" ) ; helper . moveDown ( )…" at bounding box center [732, 277] width 278 height 310
paste textarea "[DOMAIN_NAME]("spikes");"
type textarea "[DOMAIN_NAME]("spikes");"
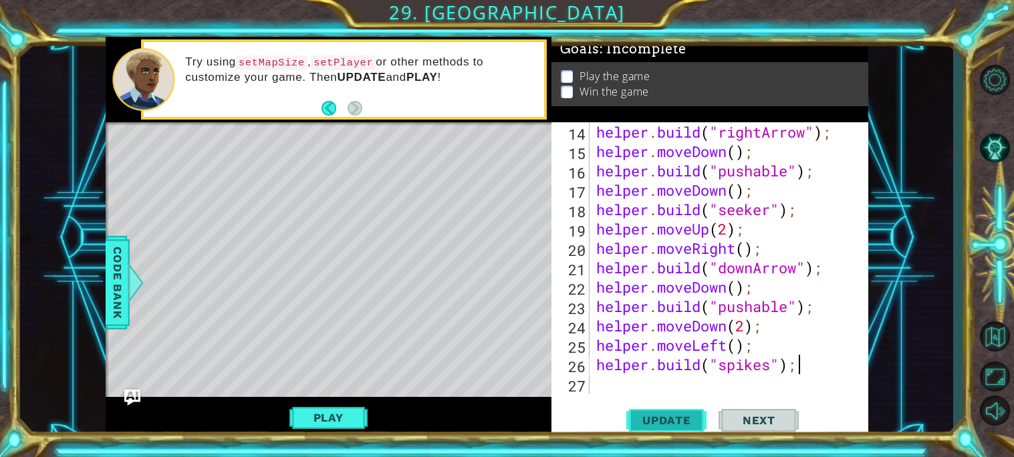
click at [640, 421] on span "Update" at bounding box center [667, 420] width 76 height 13
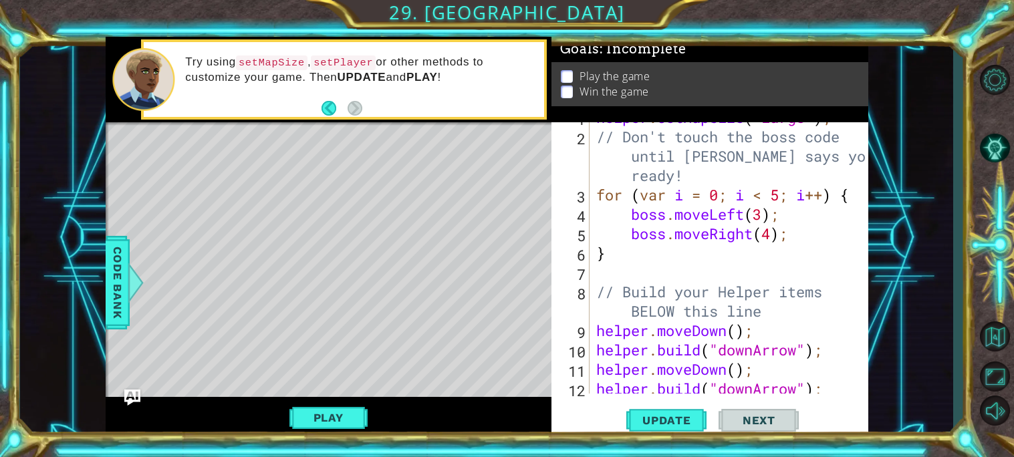
scroll to position [0, 0]
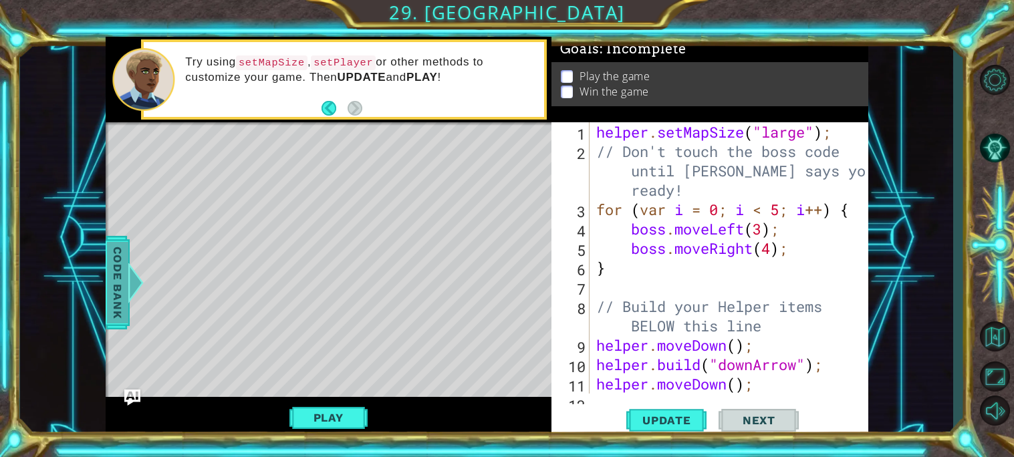
click at [136, 296] on div at bounding box center [135, 283] width 17 height 40
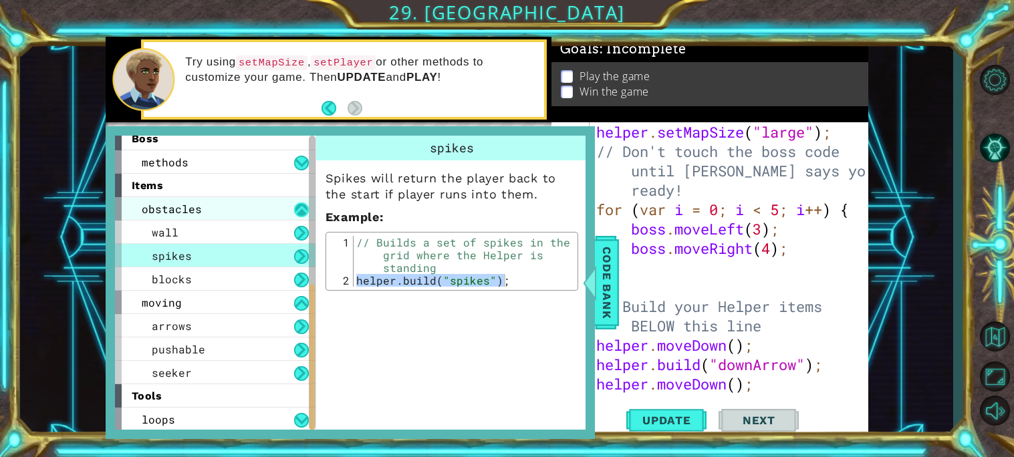
click at [303, 212] on button at bounding box center [301, 209] width 15 height 15
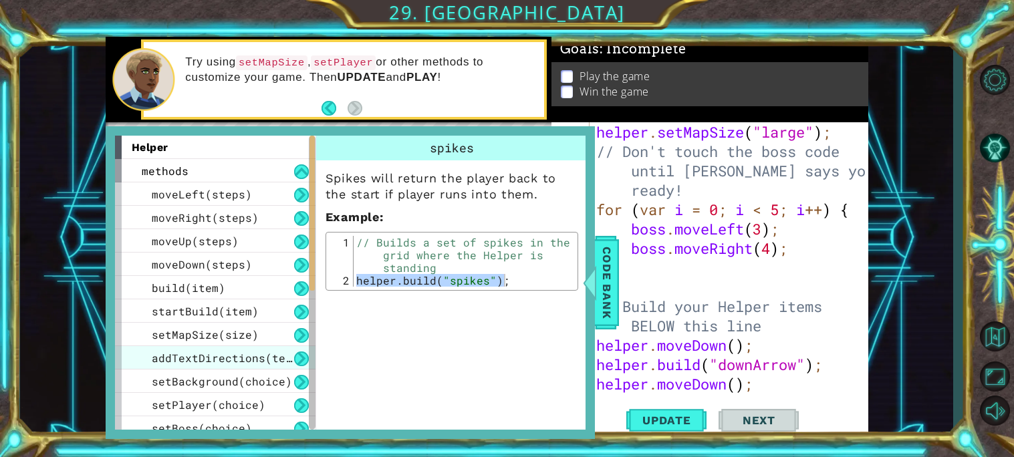
click at [268, 352] on span "addTextDirections(text)" at bounding box center [229, 358] width 154 height 14
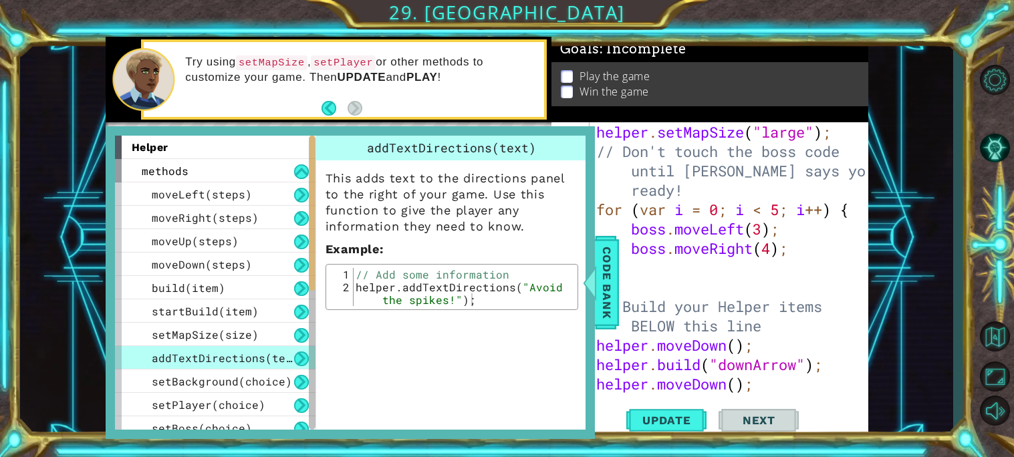
type textarea "helper.addTextDirections("Avoid the spikes!");"
drag, startPoint x: 354, startPoint y: 286, endPoint x: 569, endPoint y: 300, distance: 215.6
click at [569, 300] on div "// Add some information helper . addTextDirections ( "Avoid the spikes!" ) ;" at bounding box center [463, 306] width 221 height 76
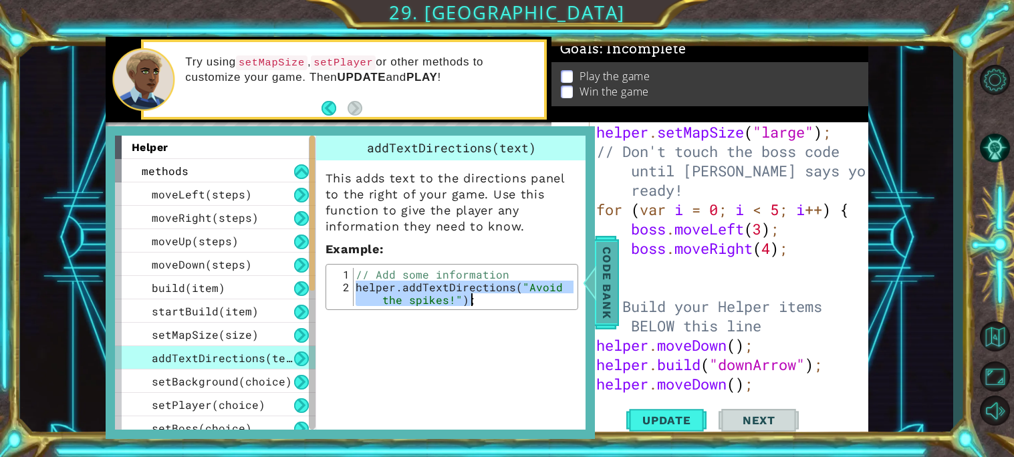
click at [605, 312] on span "Code Bank" at bounding box center [606, 283] width 21 height 82
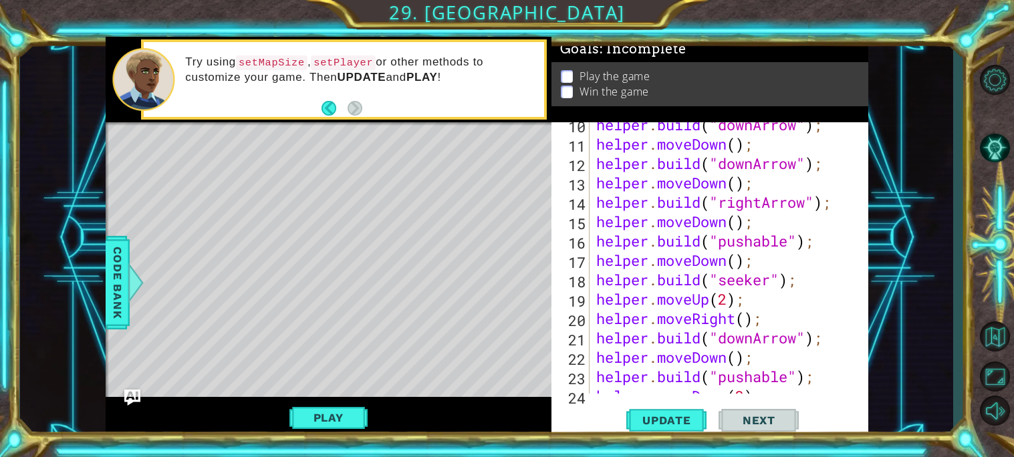
scroll to position [168, 0]
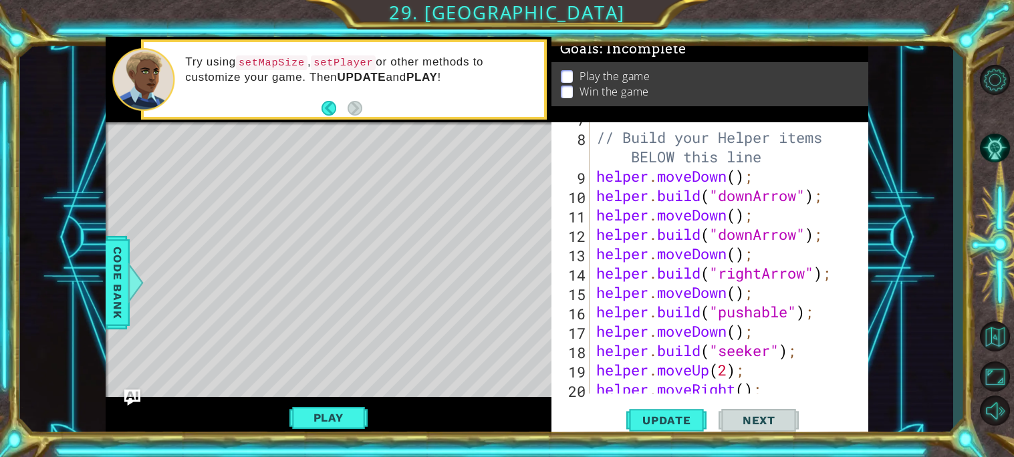
click at [593, 176] on div "// Build your Helper items BELOW this line helper . moveDown ( ) ; helper . bui…" at bounding box center [732, 263] width 278 height 310
paste textarea "helper.addTextDirections("Avoid the spikes!");"
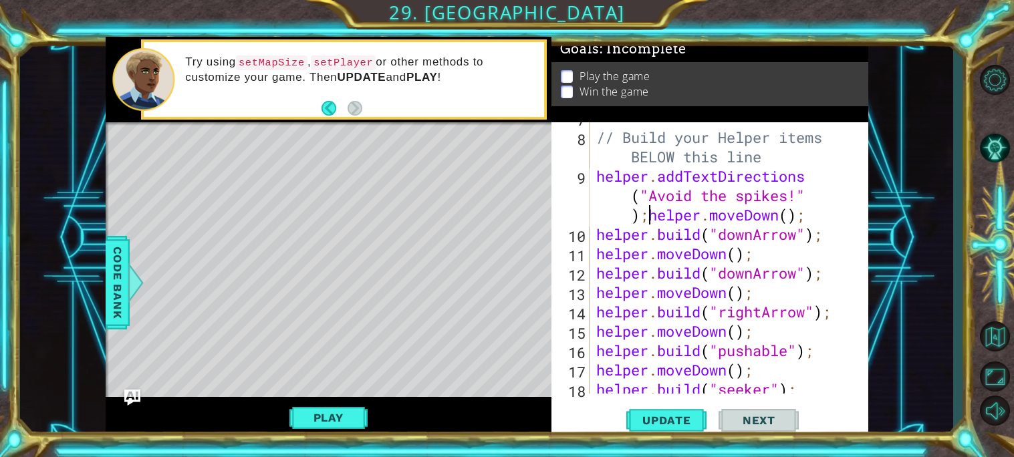
click at [632, 210] on div "// Build your Helper items BELOW this line helper . addTextDirections ( "Avoid …" at bounding box center [732, 263] width 278 height 310
click at [650, 216] on div "// Build your Helper items BELOW this line helper . addTextDirections ( "Avoid …" at bounding box center [732, 263] width 278 height 310
click at [802, 196] on div "// Build your Helper items BELOW this line helper . addTextDirections ( "Avoid …" at bounding box center [732, 263] width 278 height 310
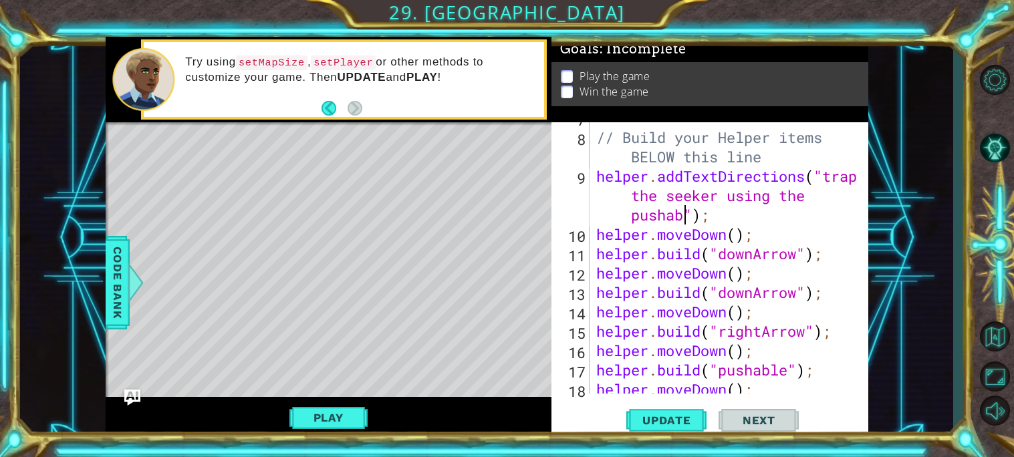
scroll to position [0, 24]
click at [698, 415] on span "Update" at bounding box center [667, 420] width 76 height 13
click at [313, 417] on button "Play" at bounding box center [328, 417] width 78 height 25
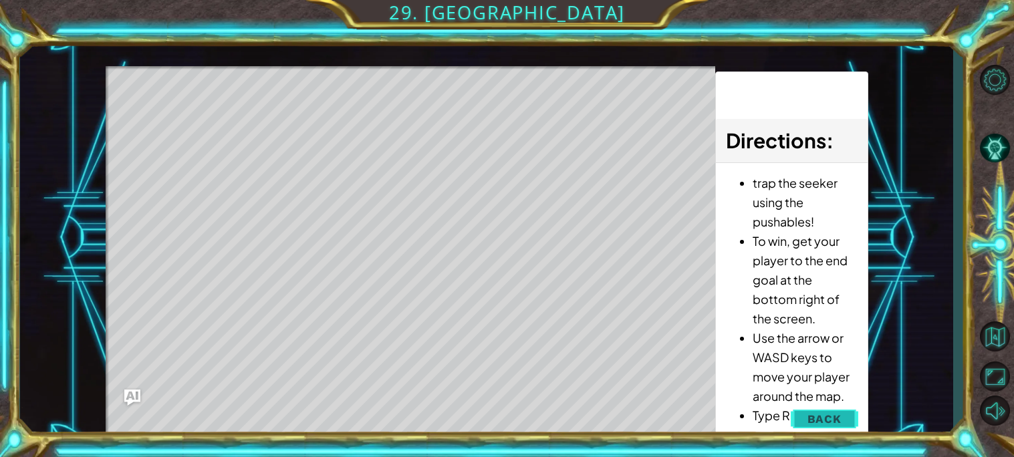
click at [813, 410] on button "Back" at bounding box center [824, 419] width 67 height 27
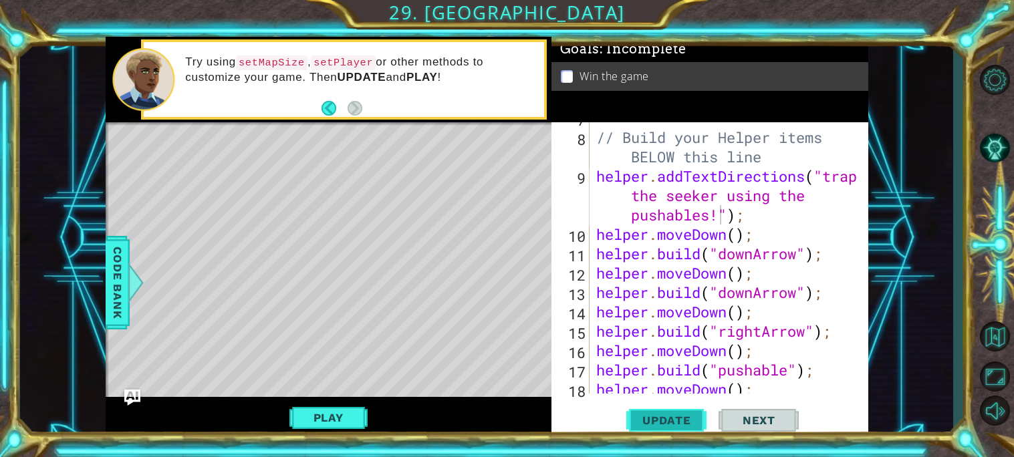
click at [665, 415] on span "Update" at bounding box center [667, 420] width 76 height 13
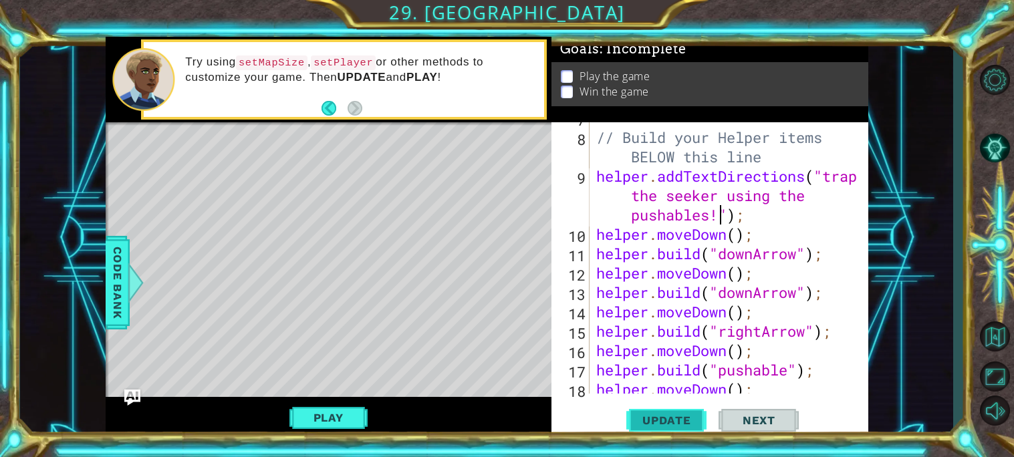
click at [669, 418] on span "Update" at bounding box center [667, 420] width 76 height 13
click at [323, 414] on button "Play" at bounding box center [328, 417] width 78 height 25
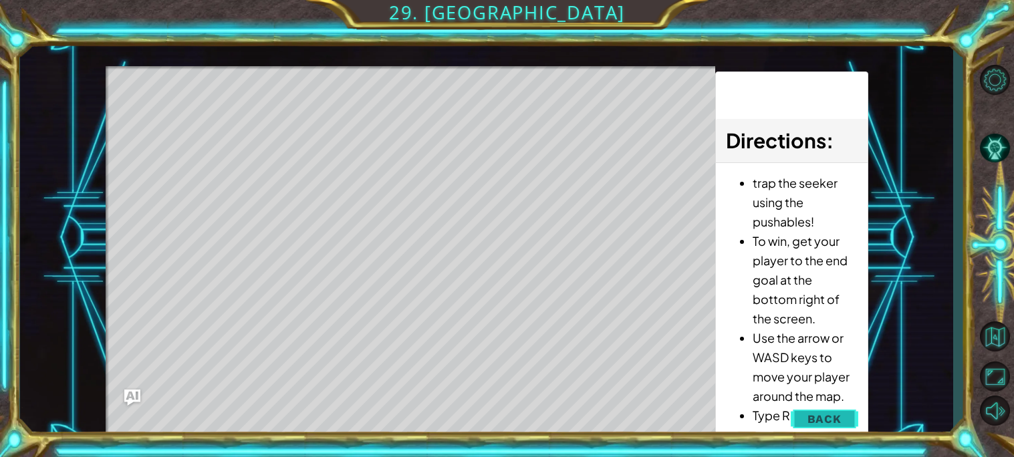
click at [799, 417] on button "Back" at bounding box center [824, 419] width 67 height 27
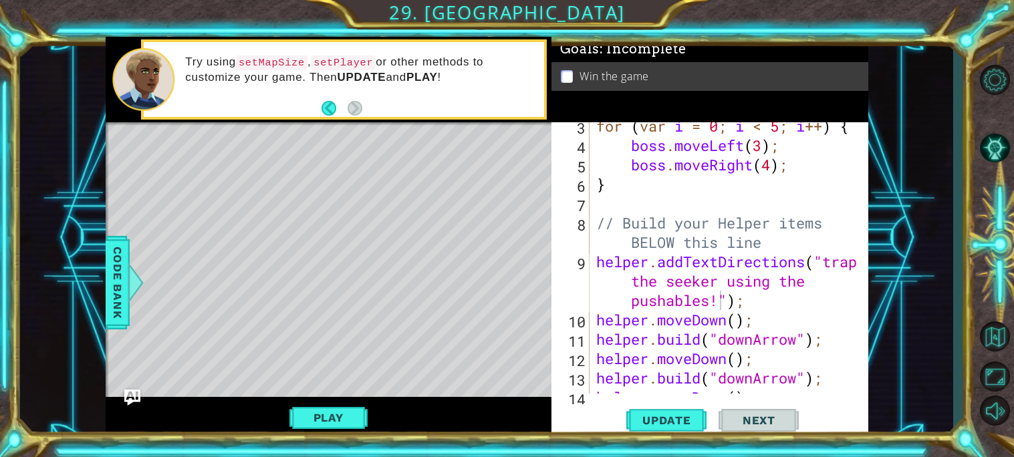
scroll to position [0, 0]
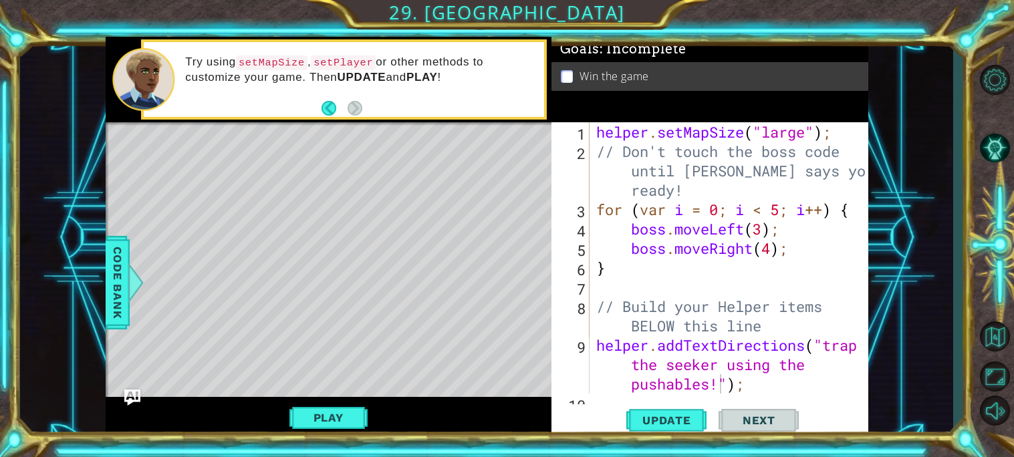
click at [712, 385] on div "helper . setMapSize ( "large" ) ; // Don't touch the boss code until [PERSON_NA…" at bounding box center [732, 277] width 278 height 310
click at [723, 386] on div "helper . setMapSize ( "large" ) ; // Don't touch the boss code until [PERSON_NA…" at bounding box center [732, 277] width 278 height 310
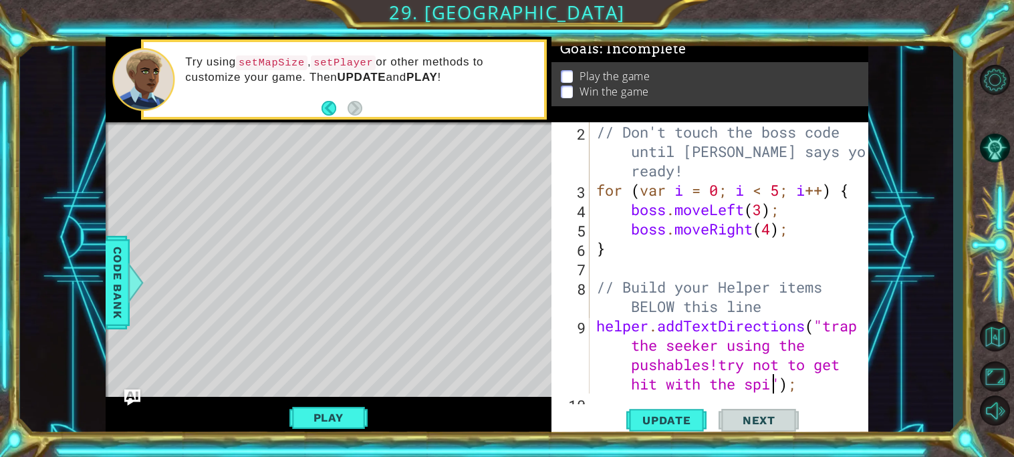
scroll to position [0, 37]
type textarea "helper.addTextDirections("trap the seeker using the pushables!try not to get hi…"
click at [655, 430] on button "Update" at bounding box center [666, 419] width 80 height 31
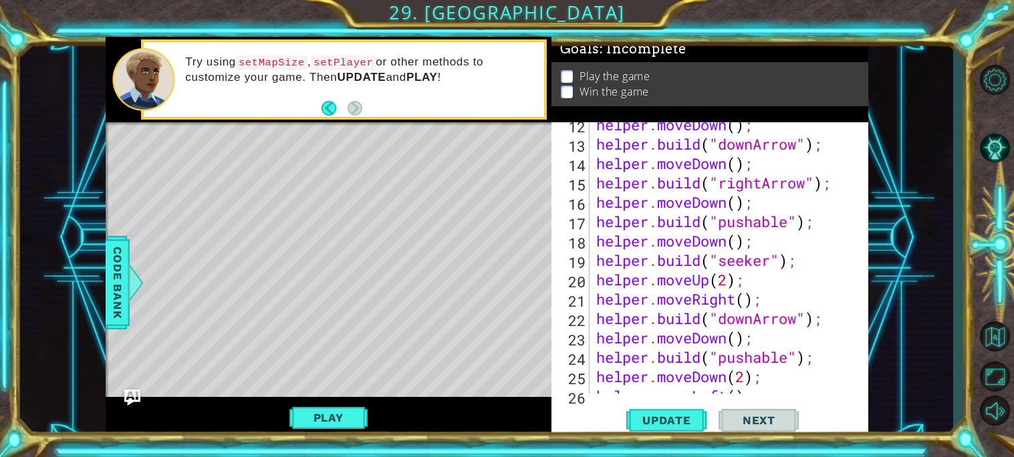
scroll to position [387, 0]
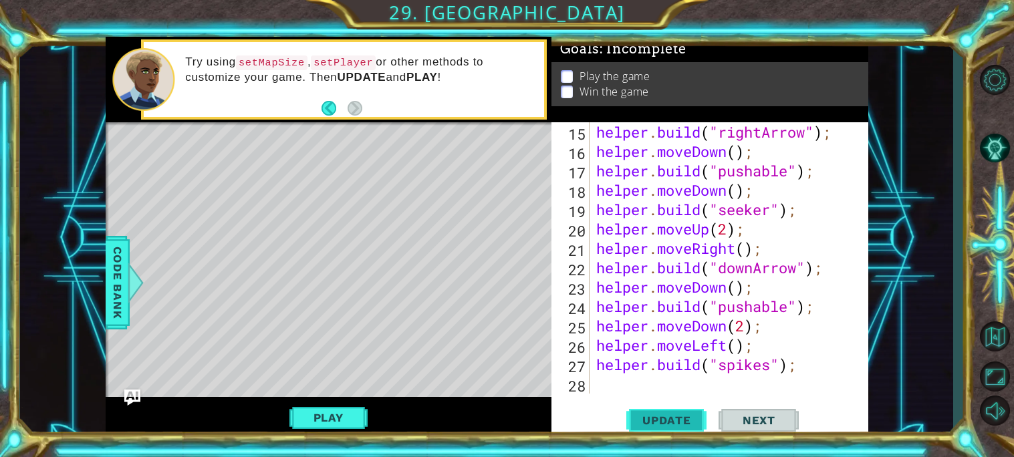
click at [673, 415] on span "Update" at bounding box center [667, 420] width 76 height 13
click at [603, 378] on div "helper . build ( "rightArrow" ) ; helper . moveDown ( ) ; helper . build ( "pus…" at bounding box center [732, 277] width 278 height 310
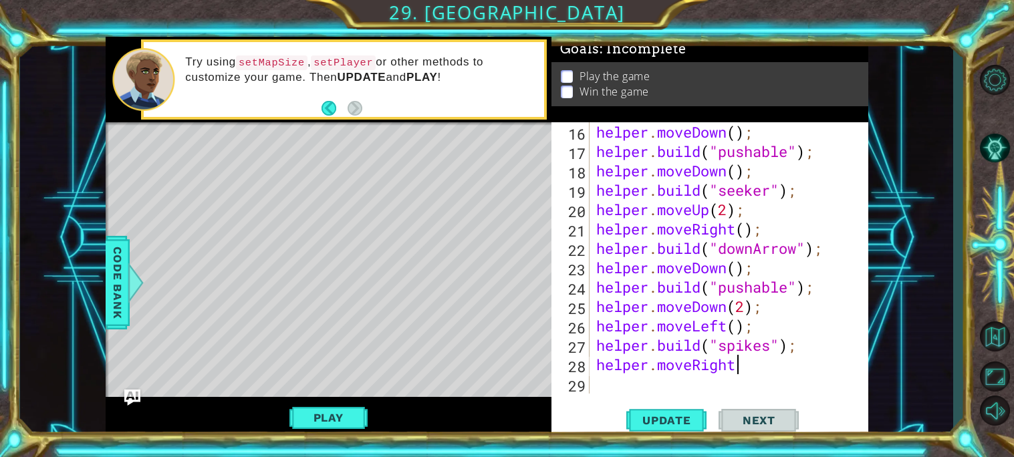
scroll to position [0, 5]
type textarea "helper.moveRight();"
click at [648, 378] on div "helper . moveDown ( ) ; helper . build ( "pushable" ) ; helper . moveDown ( ) ;…" at bounding box center [732, 277] width 278 height 310
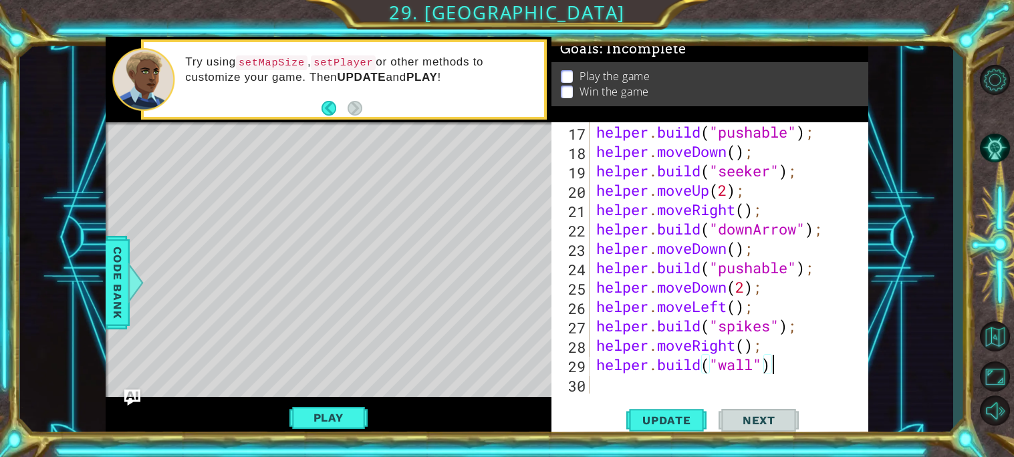
scroll to position [0, 7]
click at [643, 426] on span "Update" at bounding box center [667, 420] width 76 height 13
click at [335, 422] on button "Play" at bounding box center [328, 417] width 78 height 25
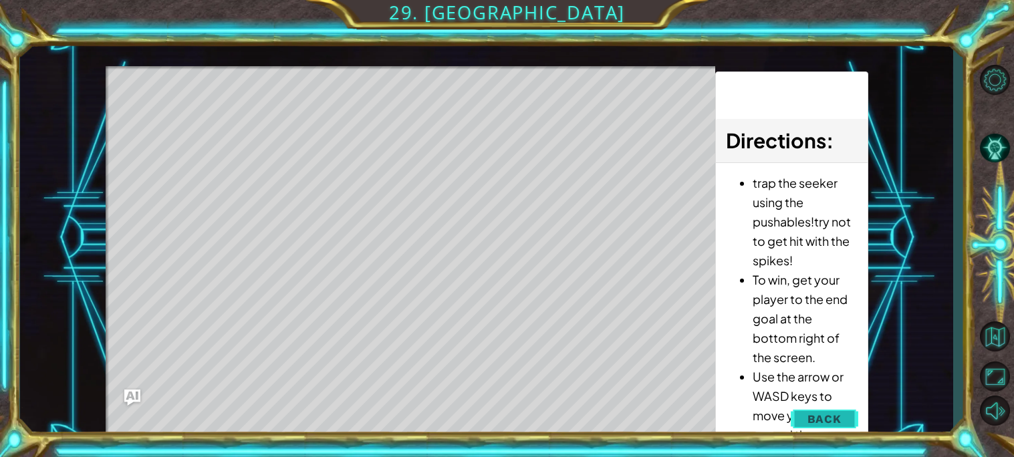
click at [814, 423] on span "Back" at bounding box center [824, 418] width 34 height 13
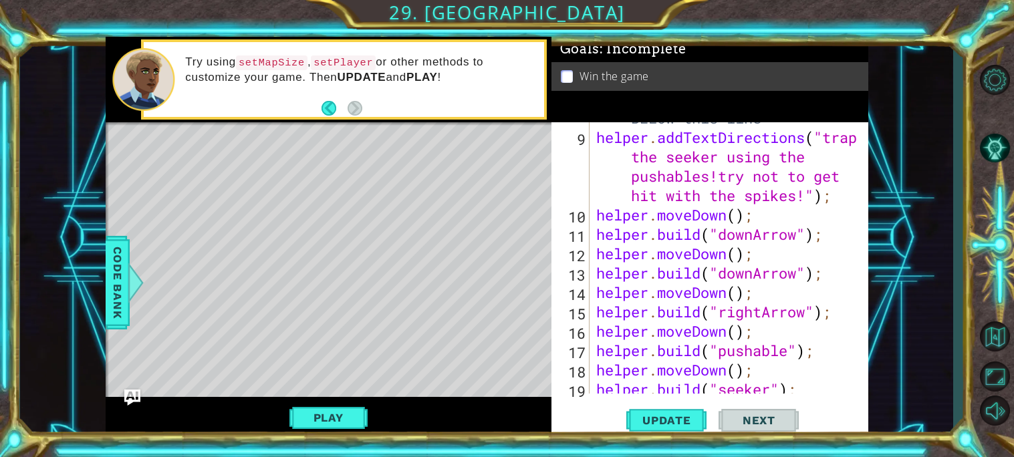
scroll to position [207, 0]
click at [810, 313] on div "// Build your Helper items BELOW this line helper . addTextDirections ( "trap t…" at bounding box center [732, 253] width 278 height 329
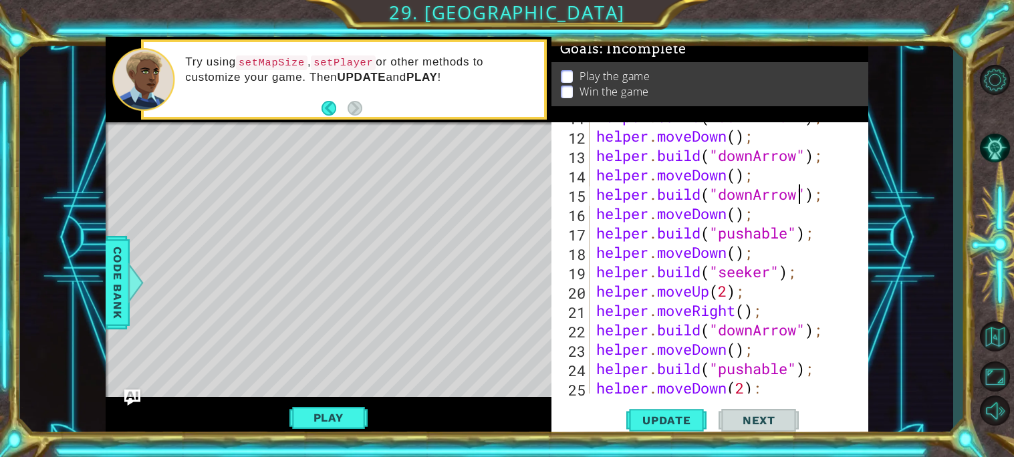
scroll to position [325, 0]
click at [830, 333] on div "helper . build ( "downArrow" ) ; helper . moveDown ( ) ; helper . build ( "down…" at bounding box center [732, 261] width 278 height 310
type textarea "h"
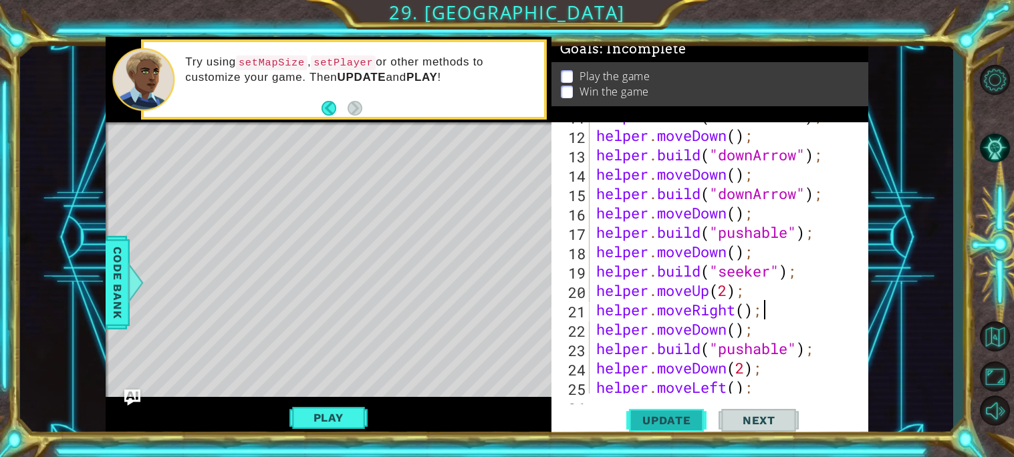
click at [662, 404] on button "Update" at bounding box center [666, 419] width 80 height 31
click at [361, 424] on button "Play" at bounding box center [328, 417] width 78 height 25
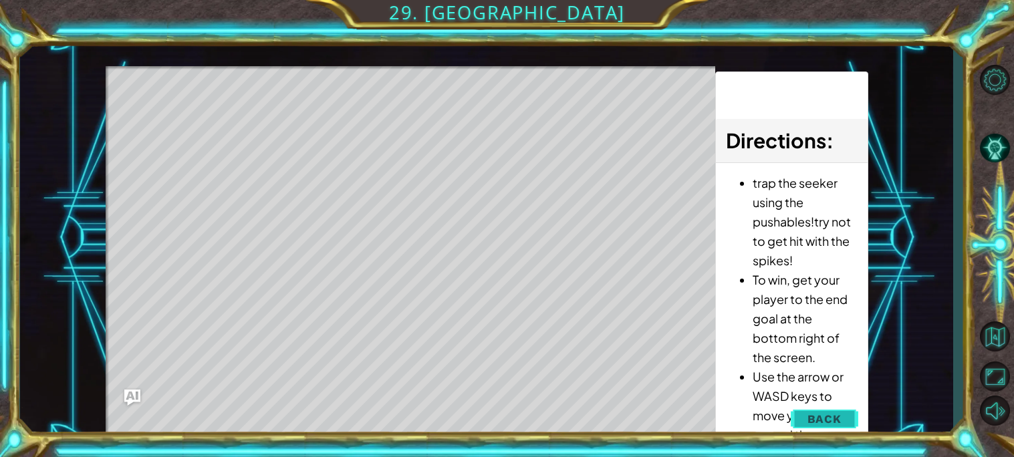
click at [849, 417] on button "Back" at bounding box center [824, 419] width 67 height 27
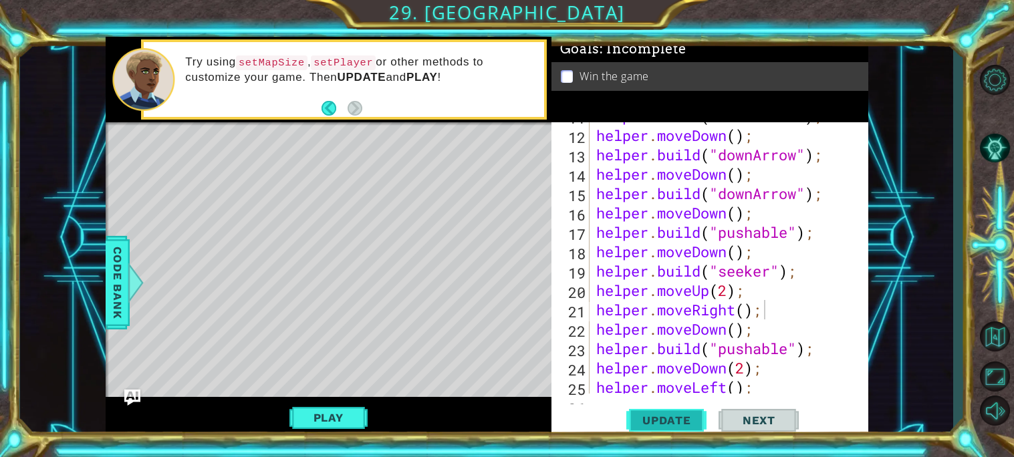
click at [684, 428] on button "Update" at bounding box center [666, 419] width 80 height 31
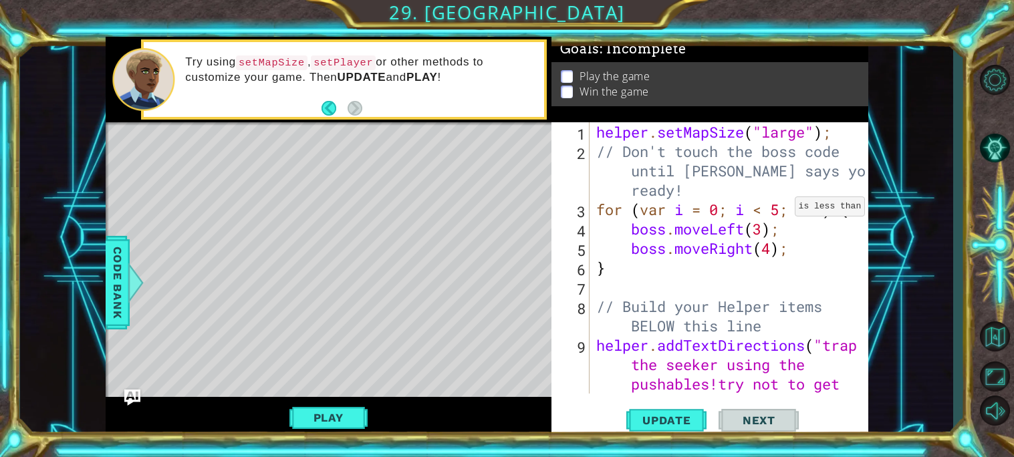
click at [783, 209] on div "helper . setMapSize ( "large" ) ; // Don't touch the boss code until [PERSON_NA…" at bounding box center [732, 306] width 278 height 368
click at [684, 416] on span "Update" at bounding box center [667, 420] width 76 height 13
click at [691, 426] on span "Update" at bounding box center [667, 420] width 76 height 13
click at [104, 296] on div "1 ההההההההההההההההההההההההההההההההההההההההההההההההההההההההההההההההההההההההההההה…" at bounding box center [486, 238] width 933 height 402
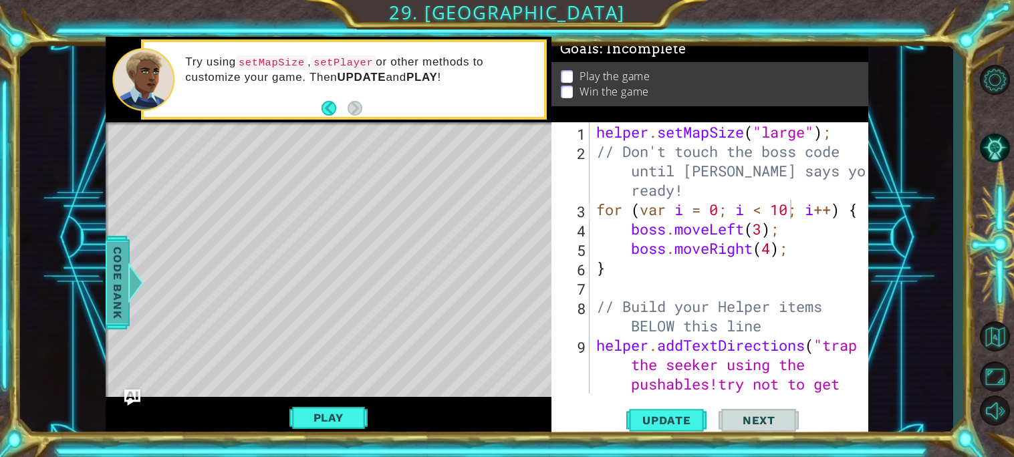
click at [117, 297] on span "Code Bank" at bounding box center [117, 283] width 21 height 82
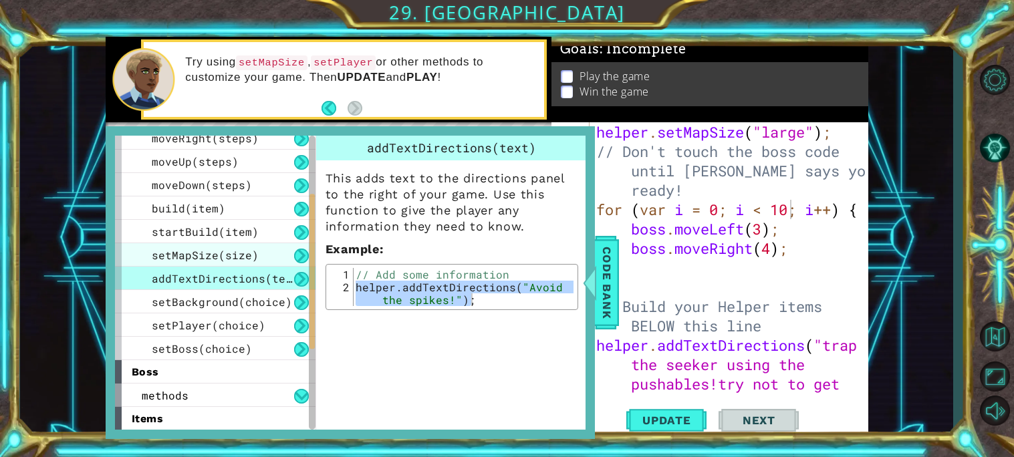
scroll to position [243, 0]
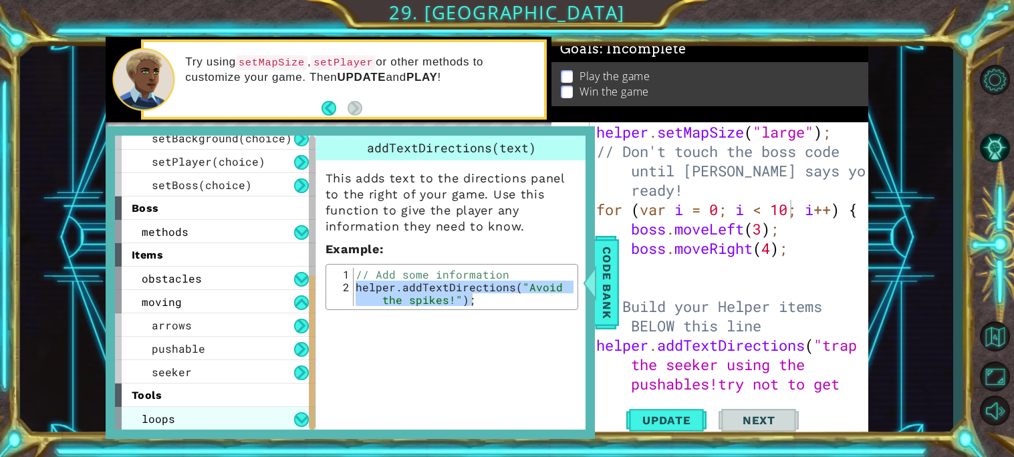
click at [222, 418] on div "loops" at bounding box center [215, 418] width 200 height 23
click at [299, 418] on button at bounding box center [301, 419] width 15 height 15
click at [302, 414] on button at bounding box center [301, 419] width 15 height 15
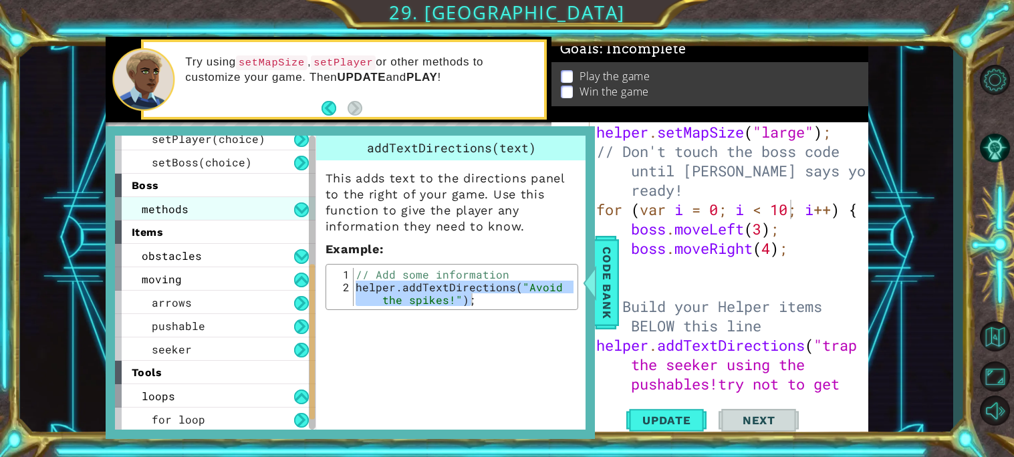
scroll to position [0, 0]
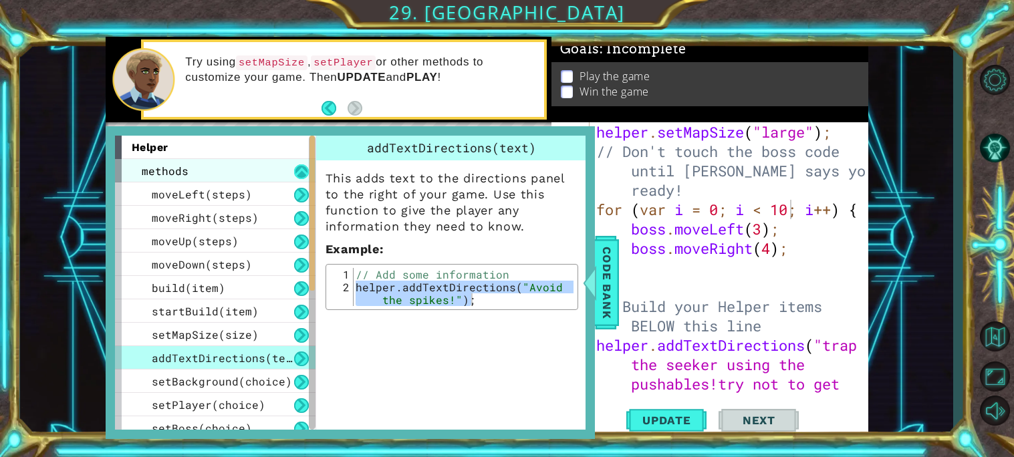
click at [301, 169] on button at bounding box center [301, 171] width 15 height 15
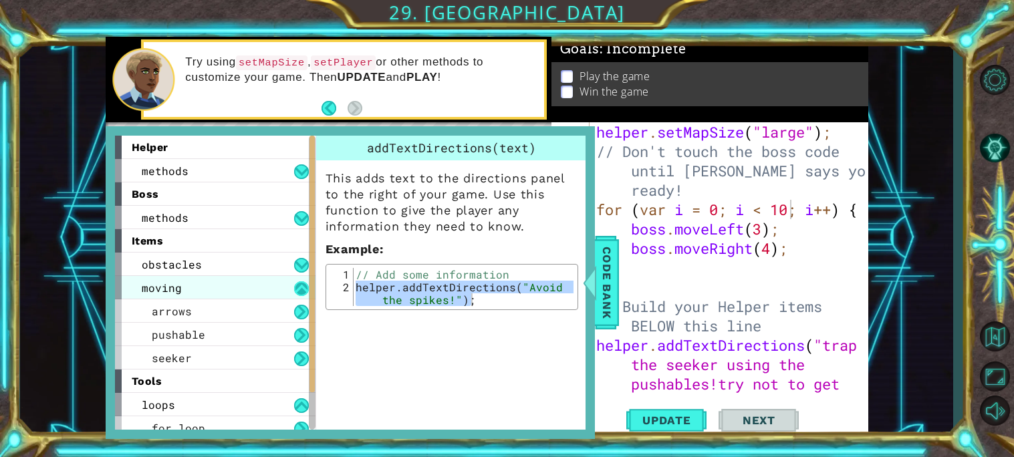
scroll to position [9, 0]
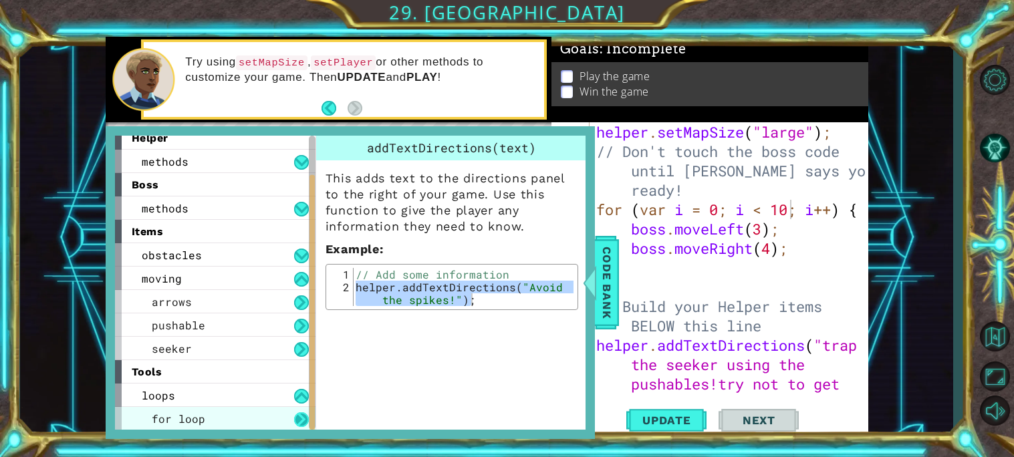
click at [295, 416] on button at bounding box center [301, 419] width 15 height 15
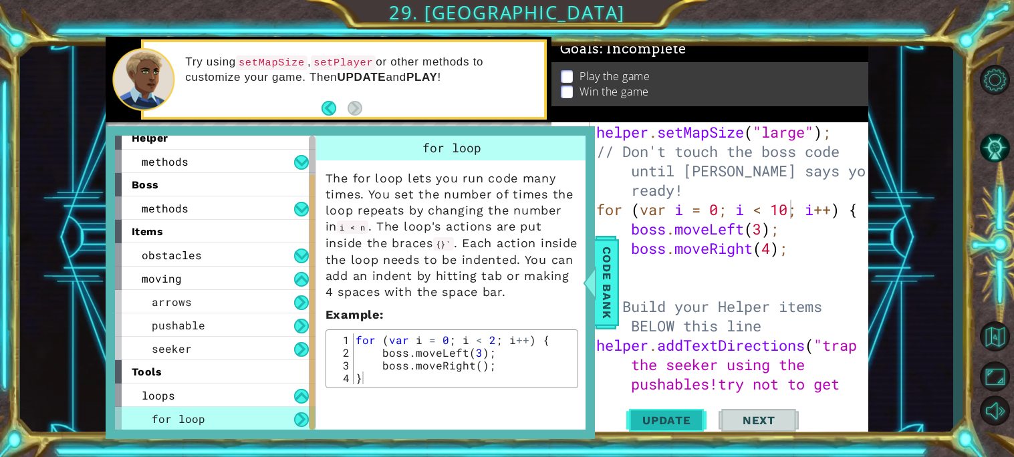
click at [652, 415] on span "Update" at bounding box center [667, 420] width 76 height 13
click at [587, 277] on div at bounding box center [589, 283] width 17 height 40
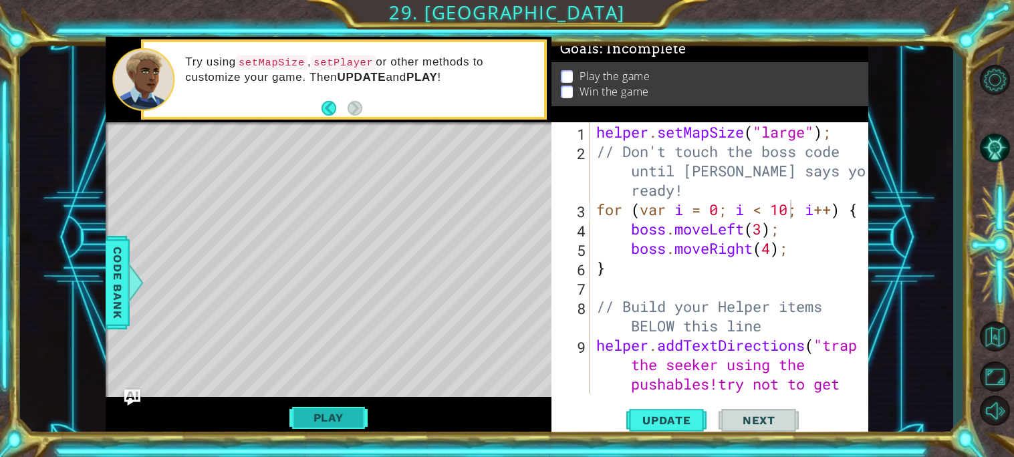
click at [356, 413] on button "Play" at bounding box center [328, 417] width 78 height 25
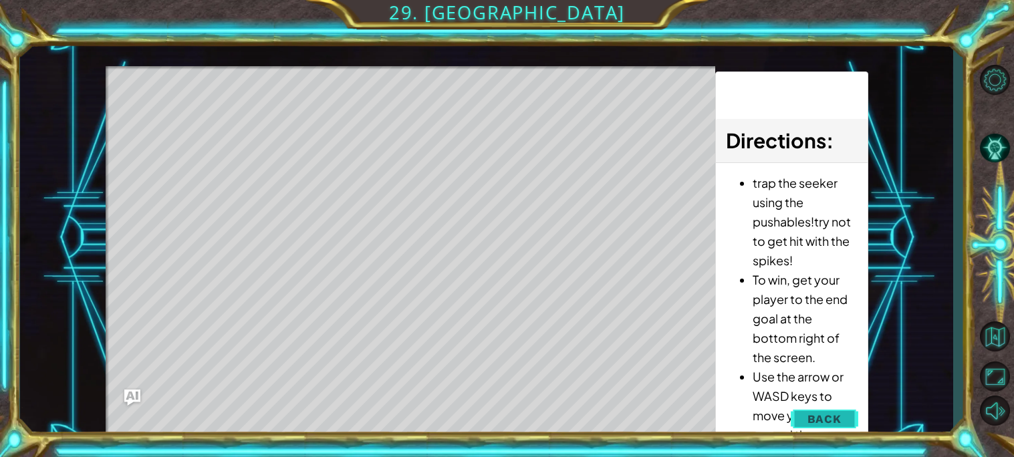
click at [801, 416] on button "Back" at bounding box center [824, 419] width 67 height 27
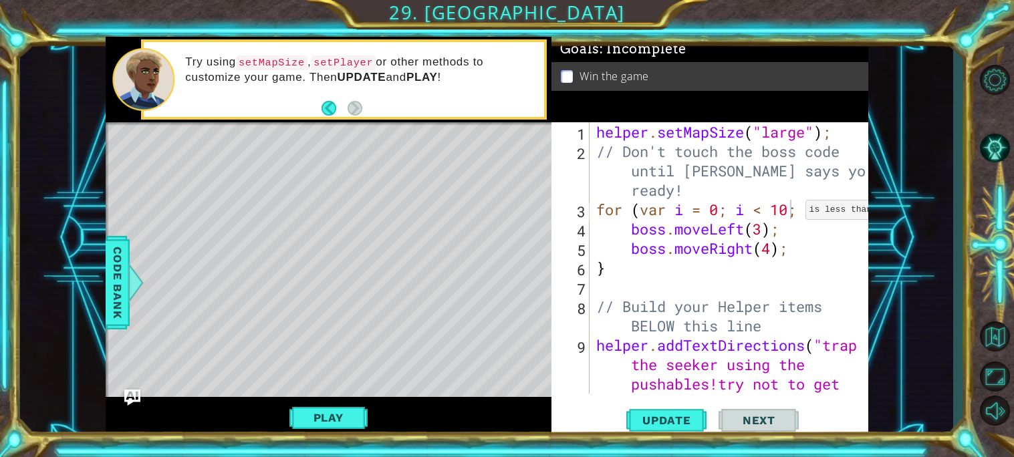
click at [793, 213] on div "helper . setMapSize ( "large" ) ; // Don't touch the boss code until [PERSON_NA…" at bounding box center [732, 306] width 278 height 368
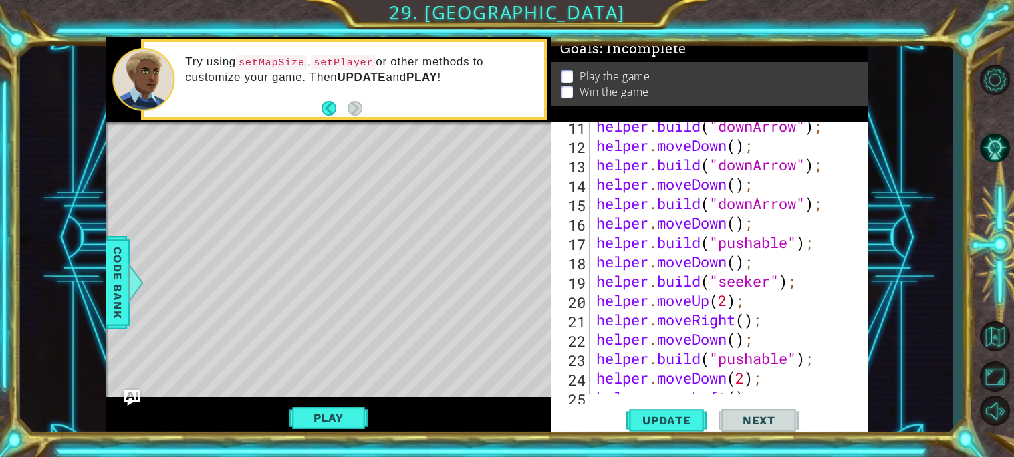
scroll to position [316, 0]
click at [789, 358] on div "helper . build ( "downArrow" ) ; helper . moveDown ( ) ; helper . build ( "down…" at bounding box center [732, 271] width 278 height 310
click at [680, 417] on span "Update" at bounding box center [667, 420] width 76 height 13
click at [734, 337] on div "helper . build ( "downArrow" ) ; helper . moveDown ( ) ; helper . build ( "down…" at bounding box center [732, 271] width 278 height 310
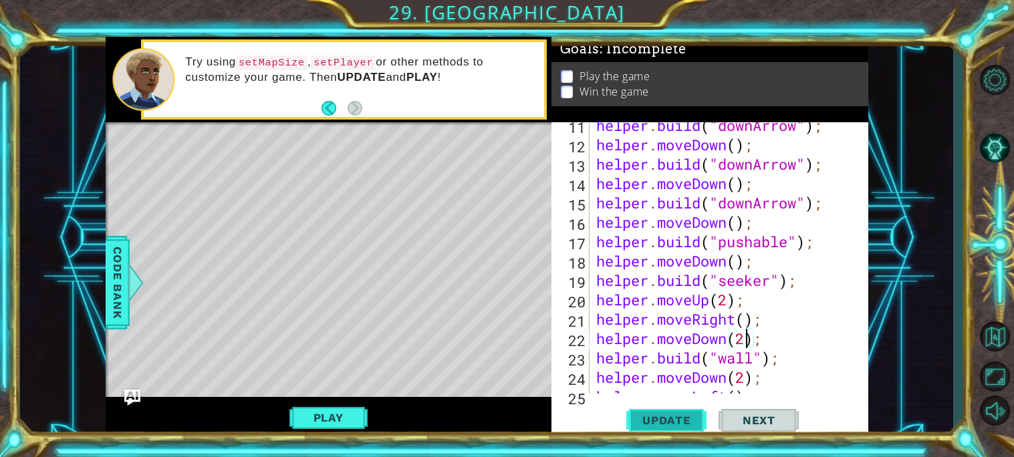
click at [662, 419] on span "Update" at bounding box center [667, 420] width 76 height 13
click at [661, 419] on span "Update" at bounding box center [667, 420] width 76 height 13
click at [725, 341] on div "helper . build ( "downArrow" ) ; helper . moveDown ( ) ; helper . build ( "down…" at bounding box center [732, 271] width 278 height 310
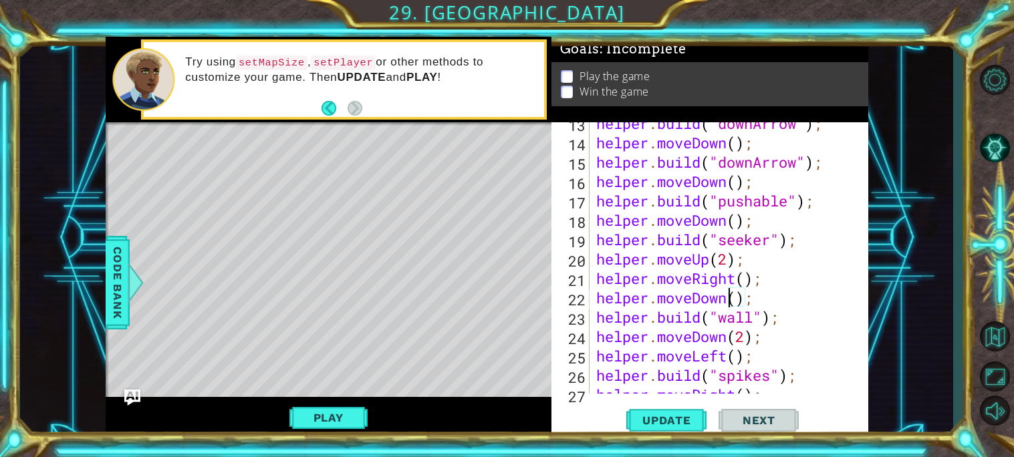
click at [747, 298] on div "helper . build ( "downArrow" ) ; helper . moveDown ( ) ; helper . build ( "down…" at bounding box center [732, 269] width 278 height 310
click at [762, 305] on div "helper . build ( "downArrow" ) ; helper . moveDown ( ) ; helper . build ( "down…" at bounding box center [732, 269] width 278 height 310
type textarea "h"
type textarea "helper.moveRight();"
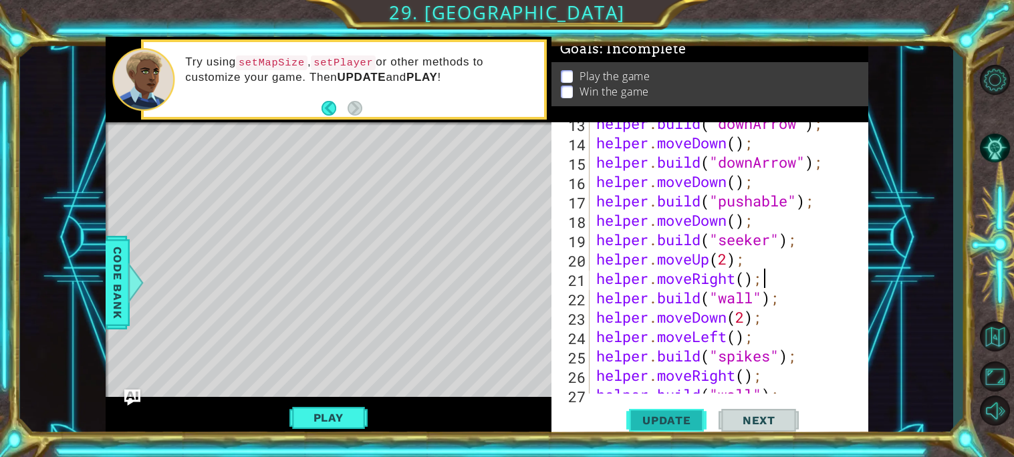
click at [672, 426] on span "Update" at bounding box center [667, 420] width 76 height 13
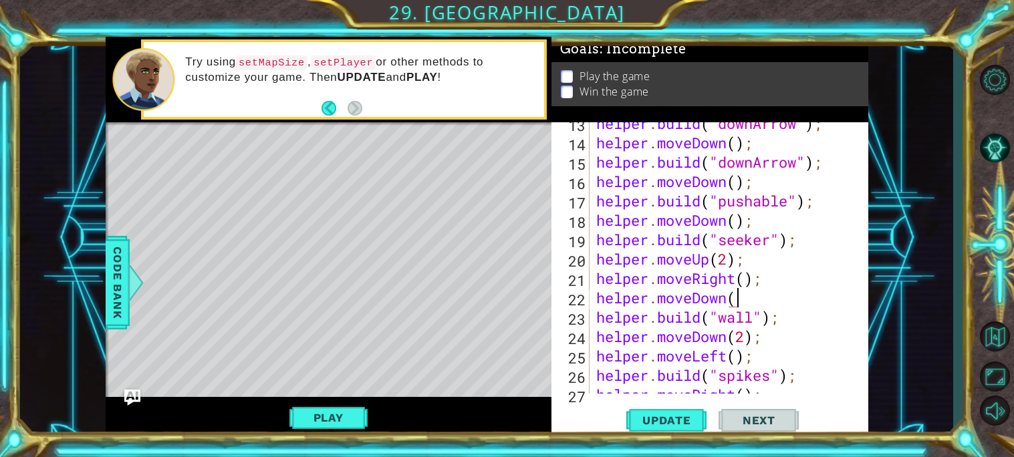
scroll to position [0, 5]
click at [700, 420] on span "Update" at bounding box center [667, 420] width 76 height 13
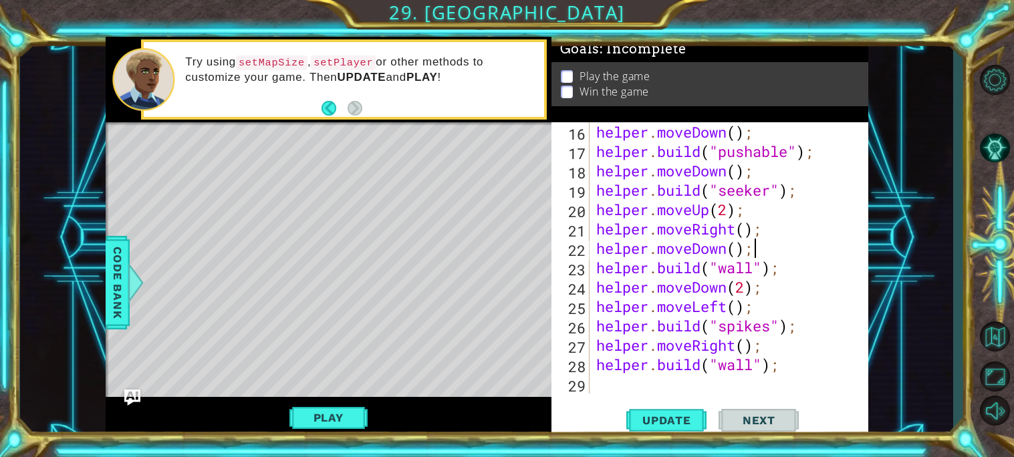
scroll to position [406, 0]
click at [748, 287] on div "helper . moveDown ( ) ; helper . build ( "pushable" ) ; helper . moveDown ( ) ;…" at bounding box center [732, 277] width 278 height 310
click at [659, 421] on span "Update" at bounding box center [667, 420] width 76 height 13
click at [693, 418] on span "Update" at bounding box center [667, 420] width 76 height 13
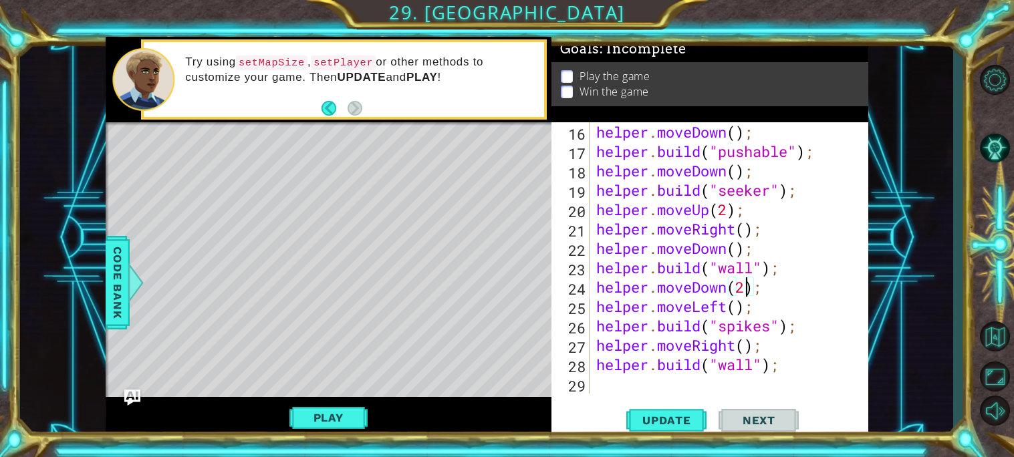
click at [781, 347] on div "helper . moveDown ( ) ; helper . build ( "pushable" ) ; helper . moveDown ( ) ;…" at bounding box center [732, 277] width 278 height 310
type textarea "helper.moveRight();"
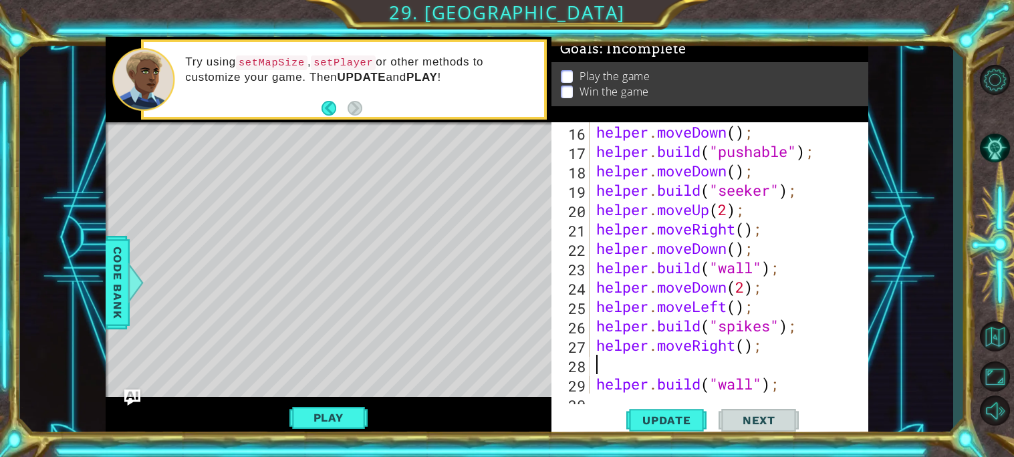
type textarea "j"
click at [671, 416] on span "Update" at bounding box center [667, 420] width 76 height 13
click at [343, 422] on button "Play" at bounding box center [328, 417] width 78 height 25
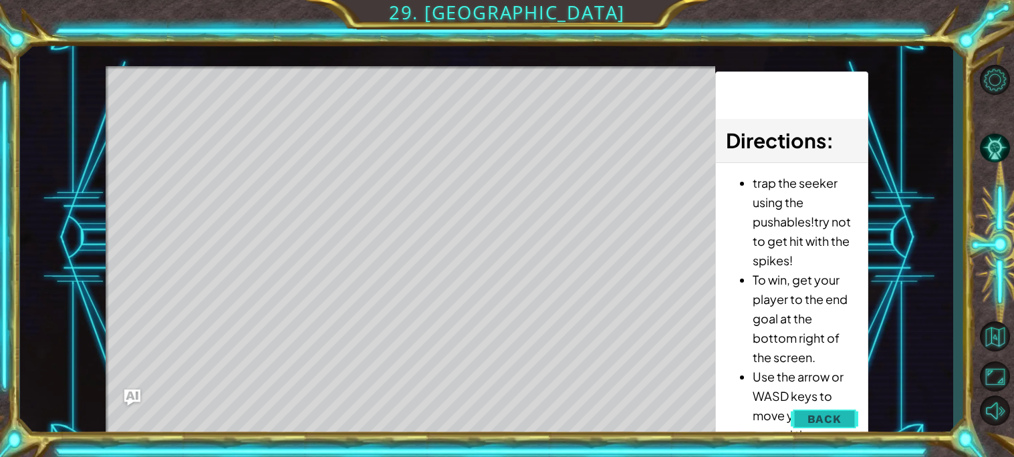
click at [825, 424] on span "Back" at bounding box center [824, 418] width 34 height 13
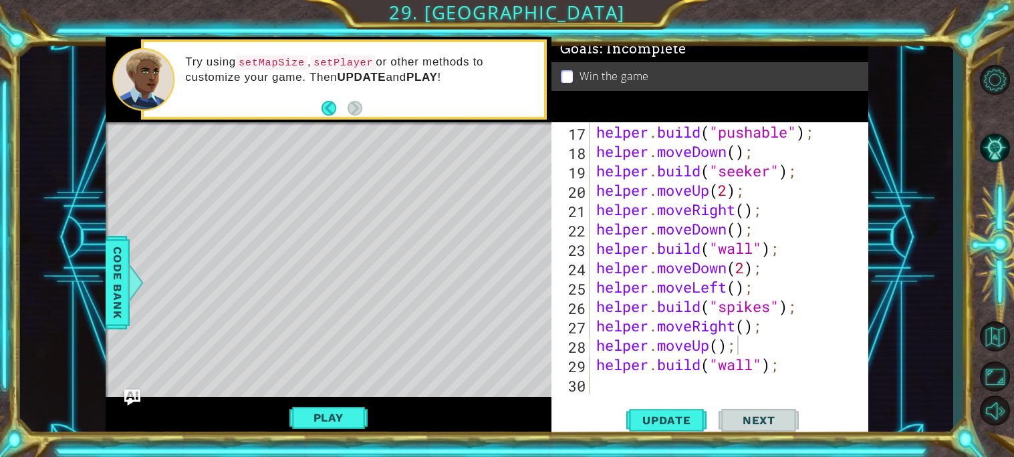
scroll to position [426, 0]
click at [750, 329] on div "helper . build ( "pushable" ) ; helper . moveDown ( ) ; helper . build ( "seeke…" at bounding box center [732, 277] width 278 height 310
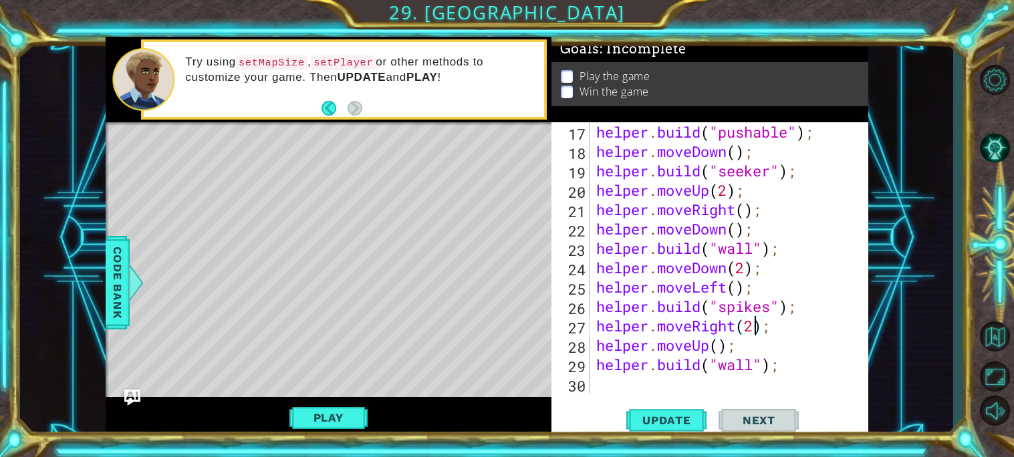
scroll to position [0, 6]
click at [743, 349] on div "helper . build ( "pushable" ) ; helper . moveDown ( ) ; helper . build ( "seeke…" at bounding box center [732, 277] width 278 height 310
type textarea "h"
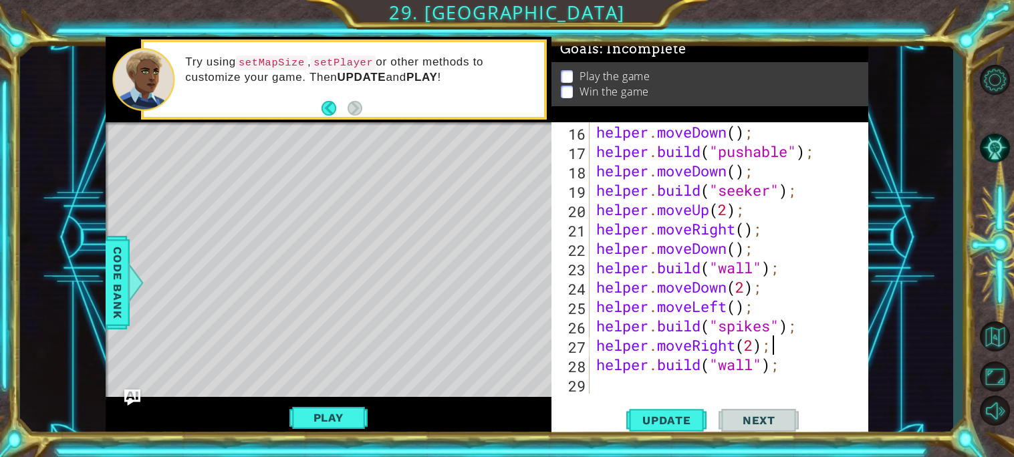
scroll to position [406, 0]
click at [678, 430] on button "Update" at bounding box center [666, 419] width 80 height 31
click at [756, 349] on div "helper . moveDown ( ) ; helper . build ( "pushable" ) ; helper . moveDown ( ) ;…" at bounding box center [732, 277] width 278 height 310
click at [684, 408] on button "Update" at bounding box center [666, 419] width 80 height 31
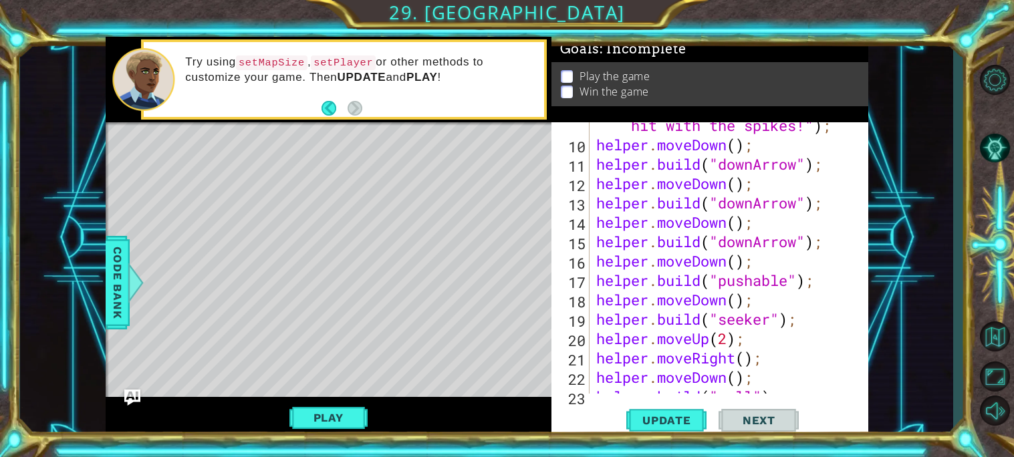
scroll to position [277, 0]
click at [832, 247] on div "helper . addTextDirections ( "trap the seeker using the pushables!try not to ge…" at bounding box center [732, 241] width 278 height 368
type textarea "h"
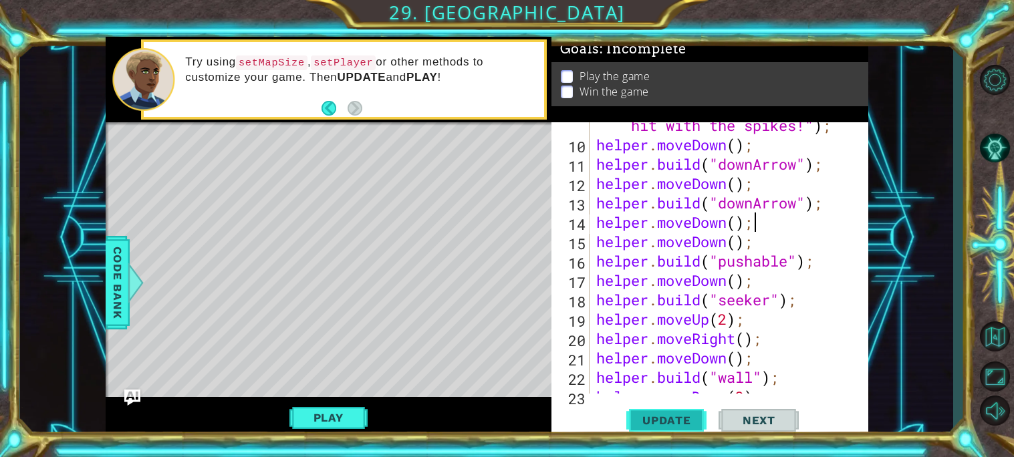
click at [676, 414] on span "Update" at bounding box center [667, 420] width 76 height 13
click at [790, 260] on div "helper . addTextDirections ( "trap the seeker using the pushables!try not to ge…" at bounding box center [732, 241] width 278 height 368
type textarea "[DOMAIN_NAME]("wall");"
click at [680, 426] on span "Update" at bounding box center [667, 420] width 76 height 13
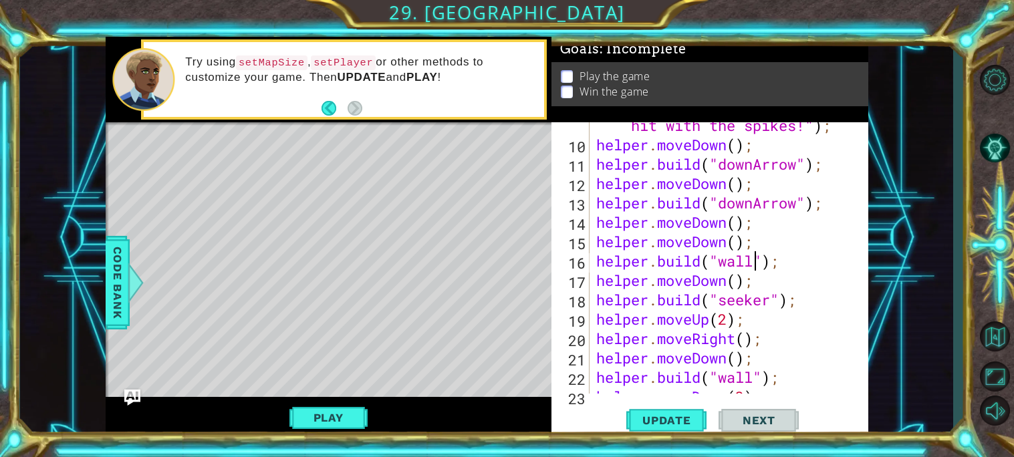
scroll to position [387, 0]
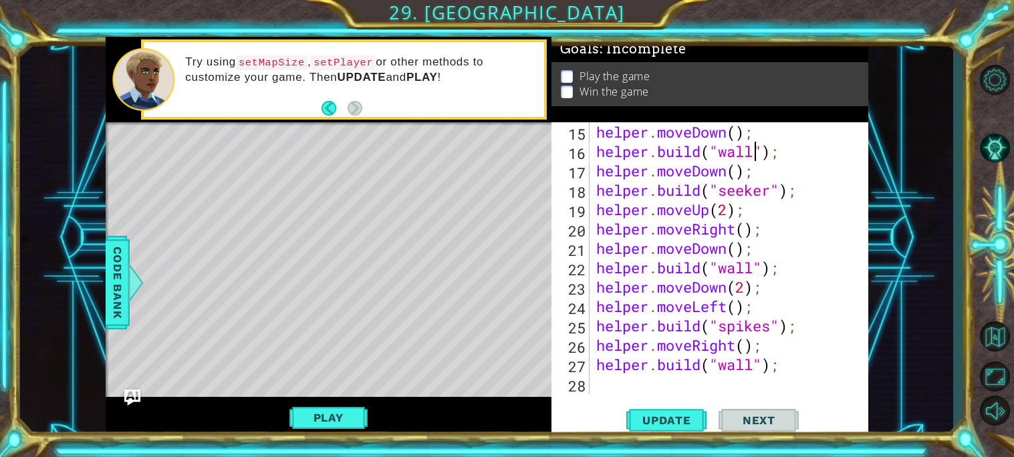
click at [625, 384] on div "helper . moveDown ( ) ; helper . build ( "wall" ) ; helper . moveDown ( ) ; hel…" at bounding box center [732, 277] width 278 height 310
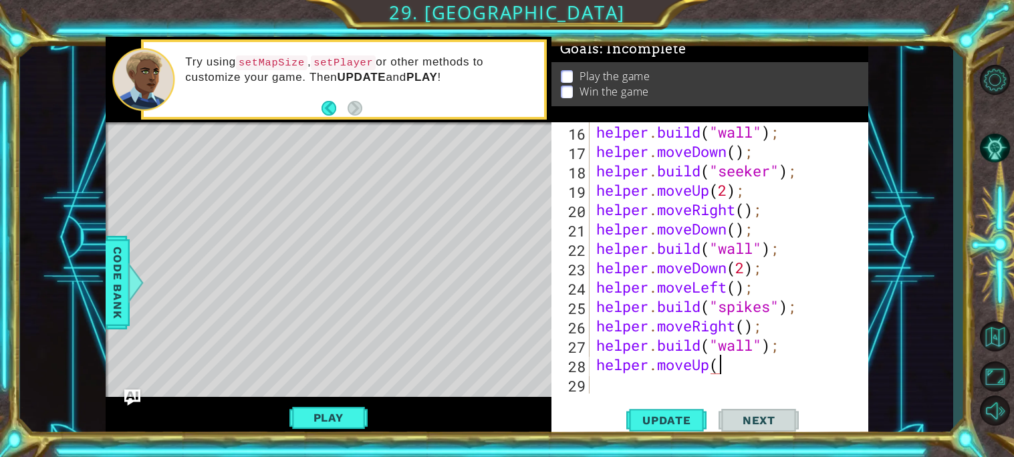
scroll to position [0, 5]
type textarea "helper.moveUp();"
click at [670, 415] on span "Update" at bounding box center [667, 420] width 76 height 13
click at [614, 391] on div "helper . build ( "wall" ) ; helper . moveDown ( ) ; helper . build ( "seeker" )…" at bounding box center [732, 277] width 278 height 310
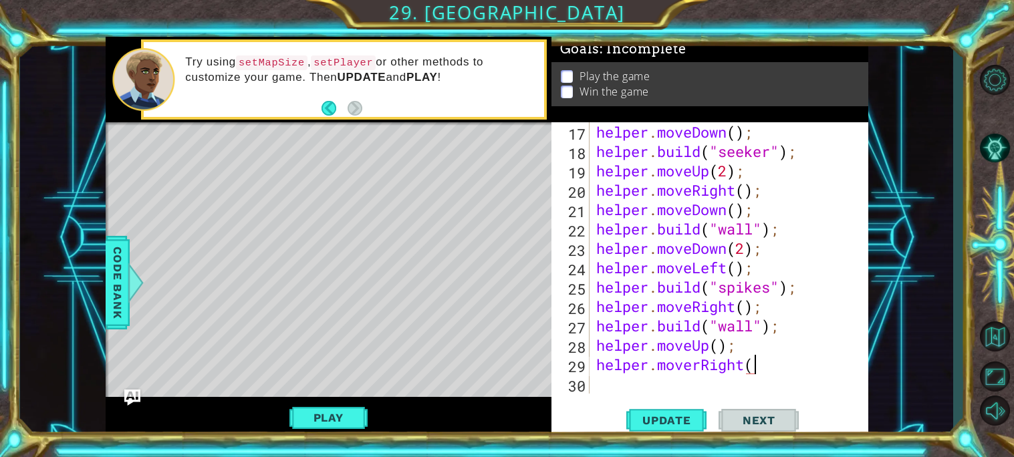
scroll to position [0, 6]
click at [683, 420] on span "Update" at bounding box center [667, 420] width 76 height 13
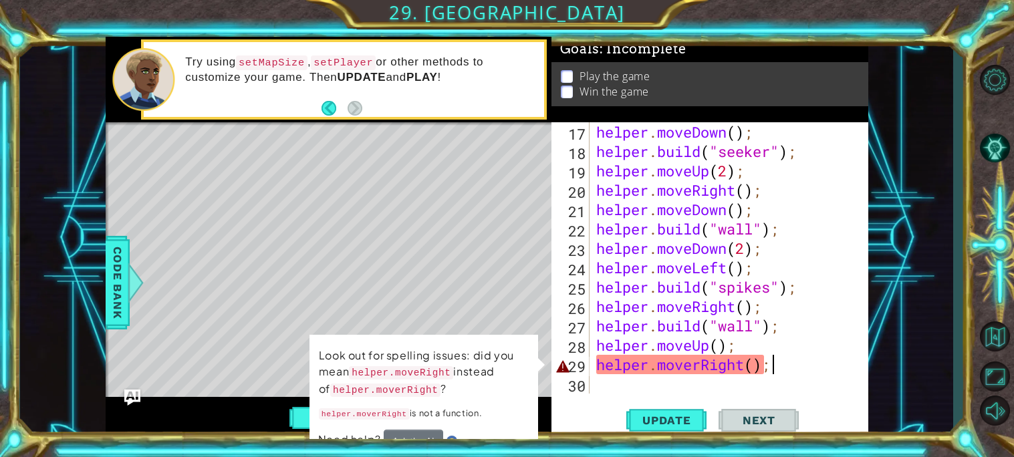
click at [700, 367] on div "helper . moveDown ( ) ; helper . build ( "seeker" ) ; helper . moveUp ( 2 ) ; h…" at bounding box center [732, 277] width 278 height 310
type textarea "helper.moveRight();"
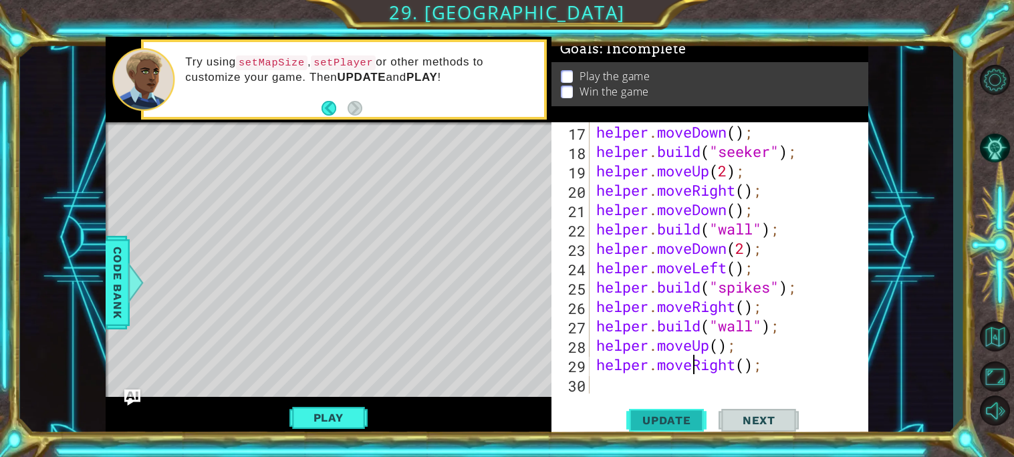
click at [675, 410] on button "Update" at bounding box center [666, 419] width 80 height 31
click at [601, 392] on div "helper . moveDown ( ) ; helper . build ( "seeker" ) ; helper . moveUp ( 2 ) ; h…" at bounding box center [732, 277] width 278 height 310
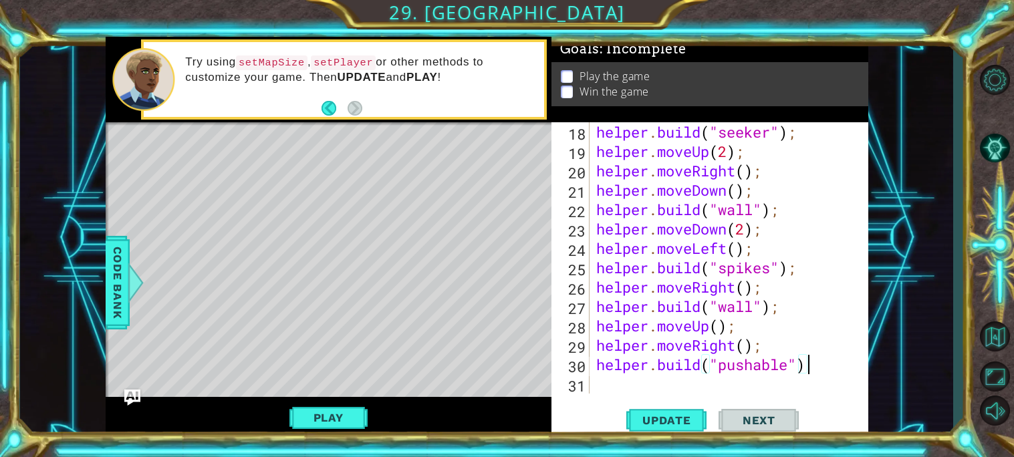
scroll to position [0, 9]
type textarea "[DOMAIN_NAME]("pushable");"
click at [631, 416] on span "Update" at bounding box center [667, 420] width 76 height 13
click at [341, 419] on button "Play" at bounding box center [328, 417] width 78 height 25
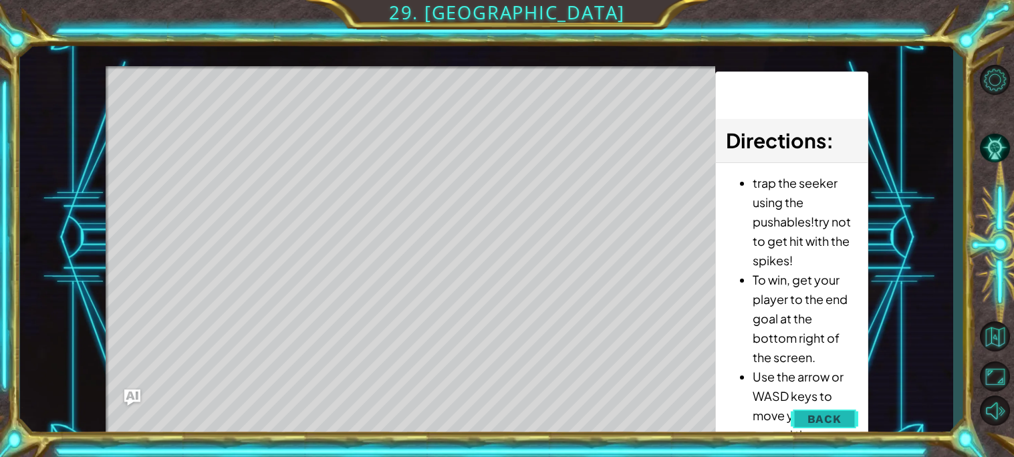
click at [821, 425] on span "Back" at bounding box center [824, 418] width 34 height 13
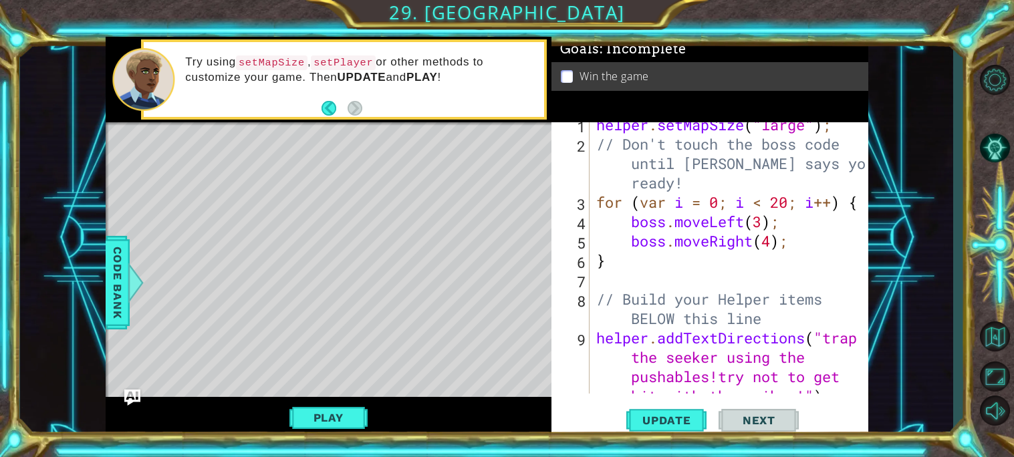
scroll to position [0, 0]
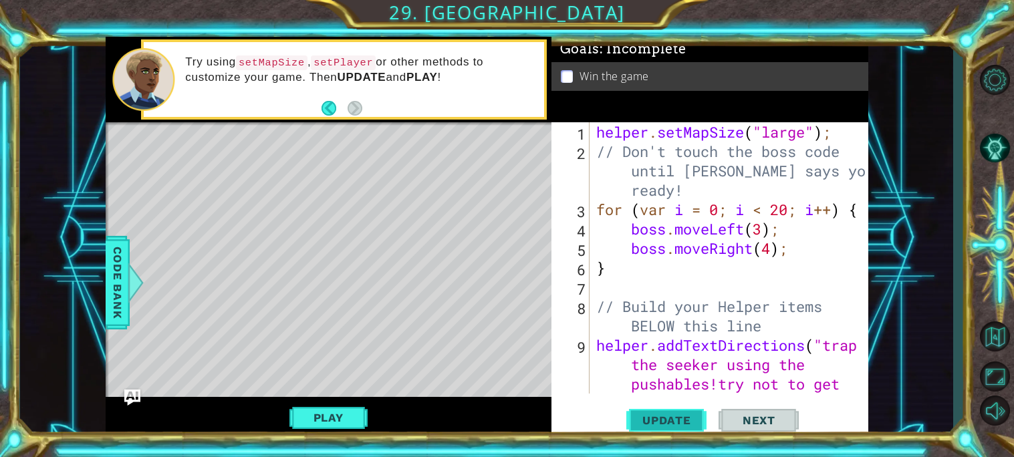
click at [654, 414] on span "Update" at bounding box center [667, 420] width 76 height 13
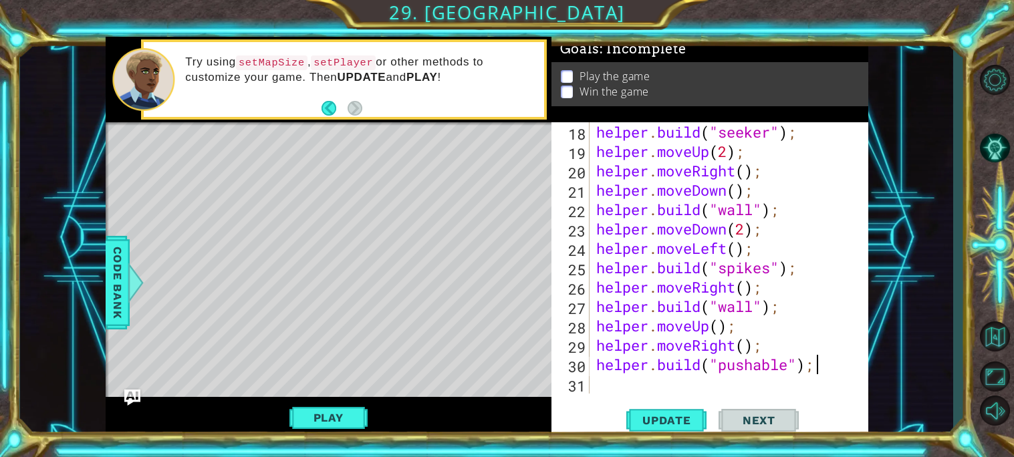
scroll to position [445, 0]
click at [613, 391] on div "helper . build ( "seeker" ) ; helper . moveUp ( 2 ) ; helper . moveRight ( ) ; …" at bounding box center [732, 277] width 278 height 310
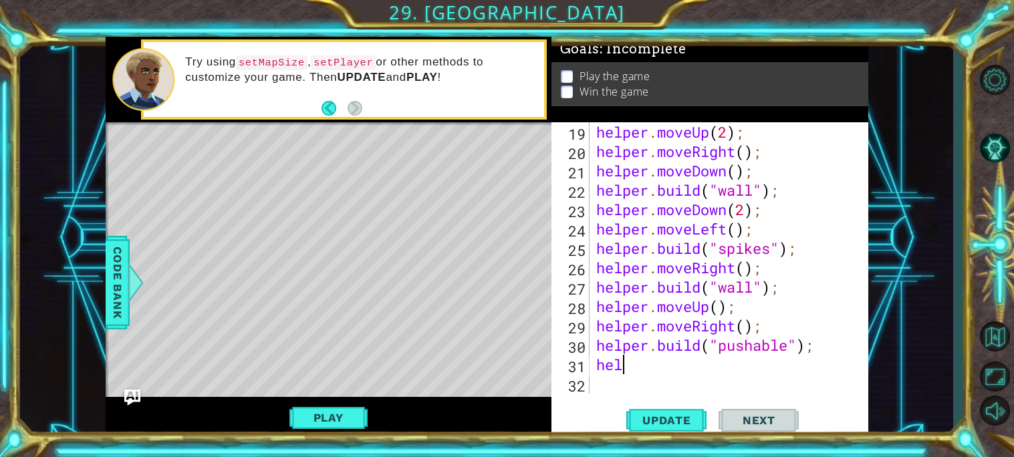
scroll to position [0, 0]
type textarea "h"
click at [119, 309] on span "Code Bank" at bounding box center [117, 283] width 21 height 82
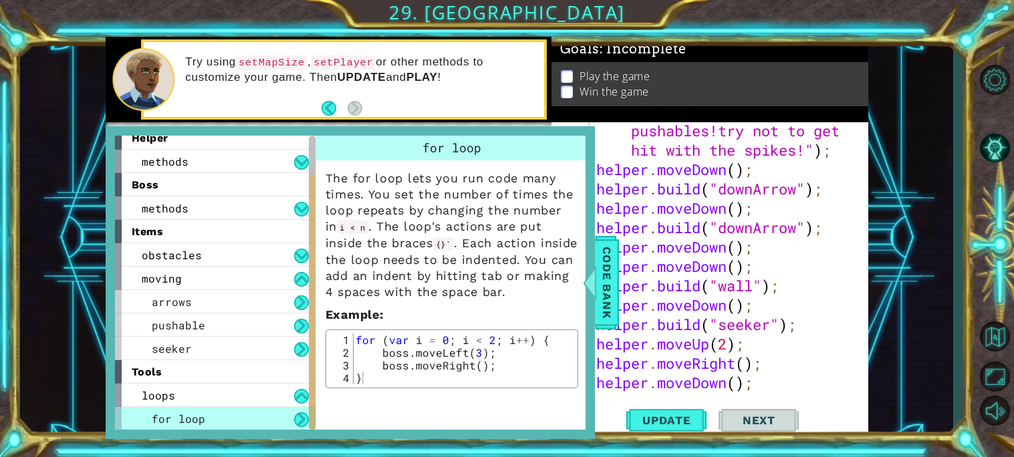
scroll to position [464, 0]
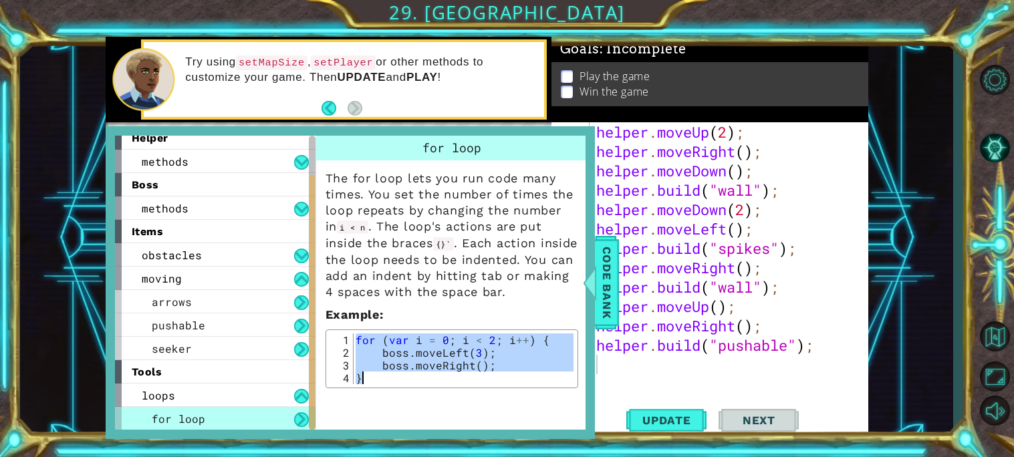
drag, startPoint x: 355, startPoint y: 339, endPoint x: 560, endPoint y: 382, distance: 209.4
click at [560, 382] on div "for ( var i = 0 ; i < 2 ; i ++ ) { boss . moveLeft ( 3 ) ; boss . moveRight ( )…" at bounding box center [463, 371] width 221 height 76
type textarea "boss.moveRight(); }"
click at [629, 362] on div "helper . moveUp ( 2 ) ; helper . moveRight ( ) ; helper . moveDown ( ) ; helper…" at bounding box center [732, 277] width 278 height 310
click at [614, 277] on span "Code Bank" at bounding box center [606, 283] width 21 height 82
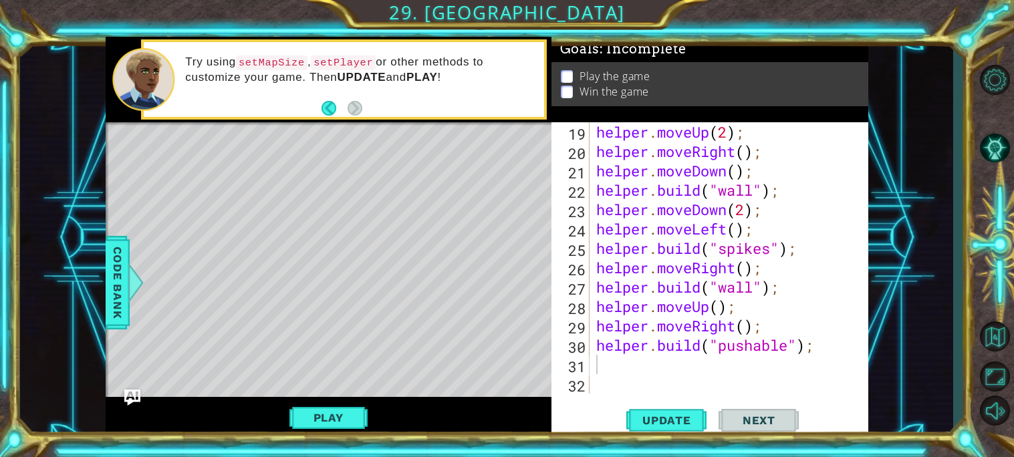
click at [103, 271] on div "1 ההההההההההההההההההההההההההההההההההההההההההההההההההההההההההההההההההההההההההההה…" at bounding box center [486, 238] width 933 height 402
click at [126, 276] on span "Code Bank" at bounding box center [117, 283] width 21 height 82
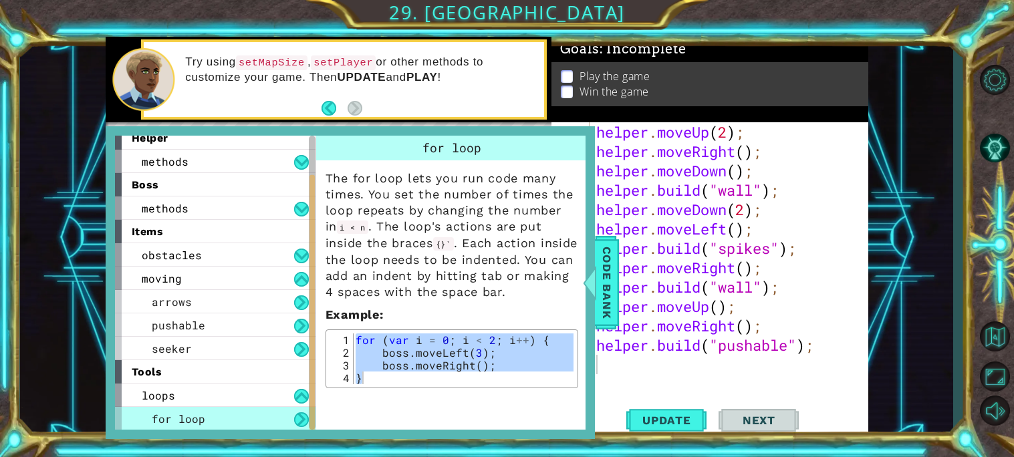
click at [638, 362] on div "helper . moveUp ( 2 ) ; helper . moveRight ( ) ; helper . moveDown ( ) ; helper…" at bounding box center [732, 277] width 278 height 310
paste textarea "}"
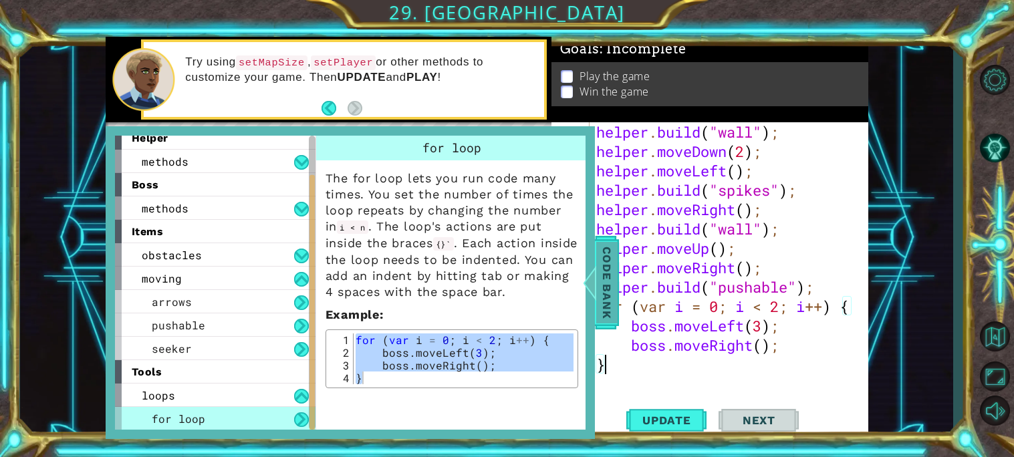
click at [607, 284] on span "Code Bank" at bounding box center [606, 283] width 21 height 82
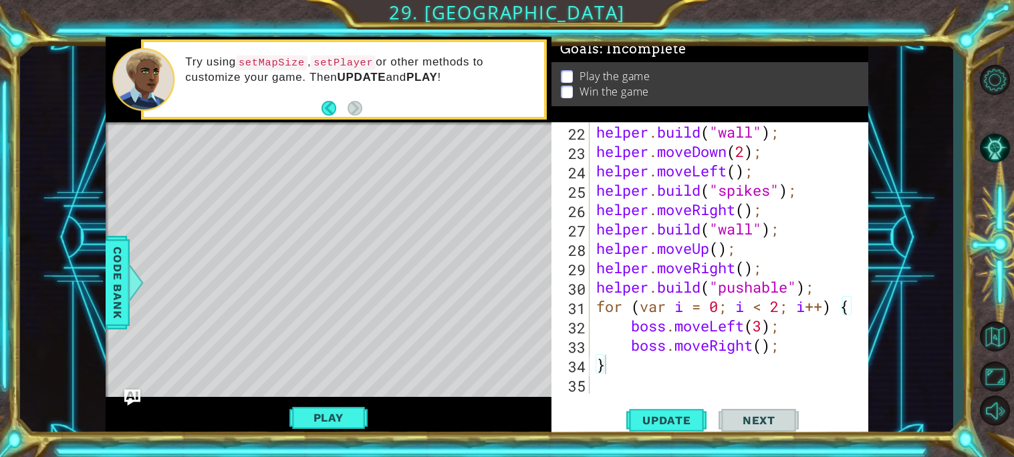
click at [666, 329] on div "helper . build ( "wall" ) ; helper . moveDown ( 2 ) ; helper . moveLeft ( ) ; h…" at bounding box center [732, 277] width 278 height 310
click at [670, 347] on div "helper . build ( "wall" ) ; helper . moveDown ( 2 ) ; helper . moveLeft ( ) ; h…" at bounding box center [732, 277] width 278 height 310
click at [761, 329] on div "helper . build ( "wall" ) ; helper . moveDown ( 2 ) ; helper . moveLeft ( ) ; h…" at bounding box center [732, 277] width 278 height 310
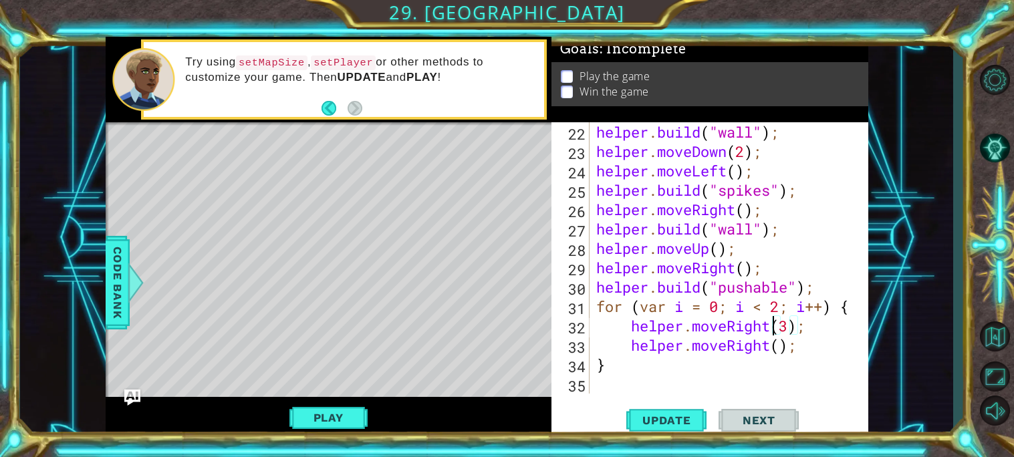
click at [790, 327] on div "helper . build ( "wall" ) ; helper . moveDown ( 2 ) ; helper . moveLeft ( ) ; h…" at bounding box center [732, 277] width 278 height 310
click at [770, 349] on div "helper . build ( "wall" ) ; helper . moveDown ( 2 ) ; helper . moveLeft ( ) ; h…" at bounding box center [732, 277] width 278 height 310
click at [782, 305] on div "helper . build ( "wall" ) ; helper . moveDown ( 2 ) ; helper . moveLeft ( ) ; h…" at bounding box center [732, 277] width 278 height 310
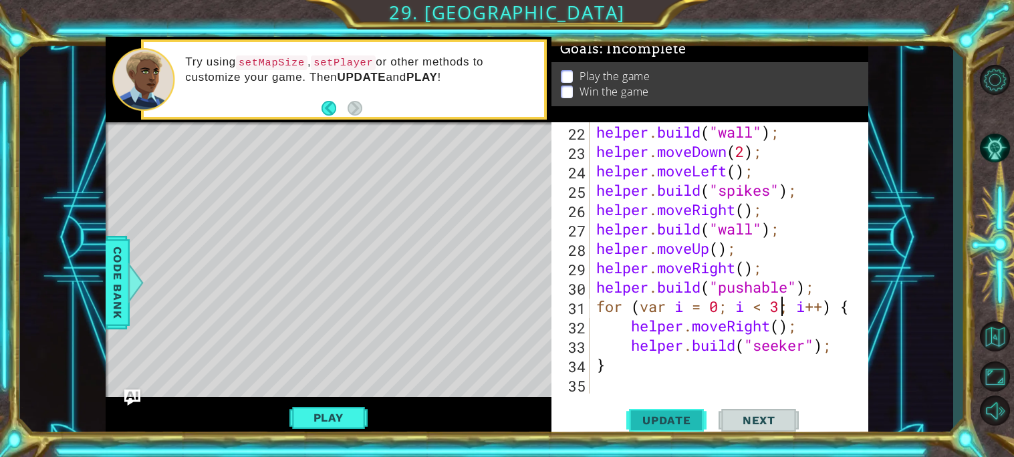
type textarea "for (var i = 0; i < 3; i++) {"
click at [680, 418] on span "Update" at bounding box center [667, 420] width 76 height 13
click at [607, 381] on div "helper . build ( "wall" ) ; helper . moveDown ( 2 ) ; helper . moveLeft ( ) ; h…" at bounding box center [732, 277] width 278 height 310
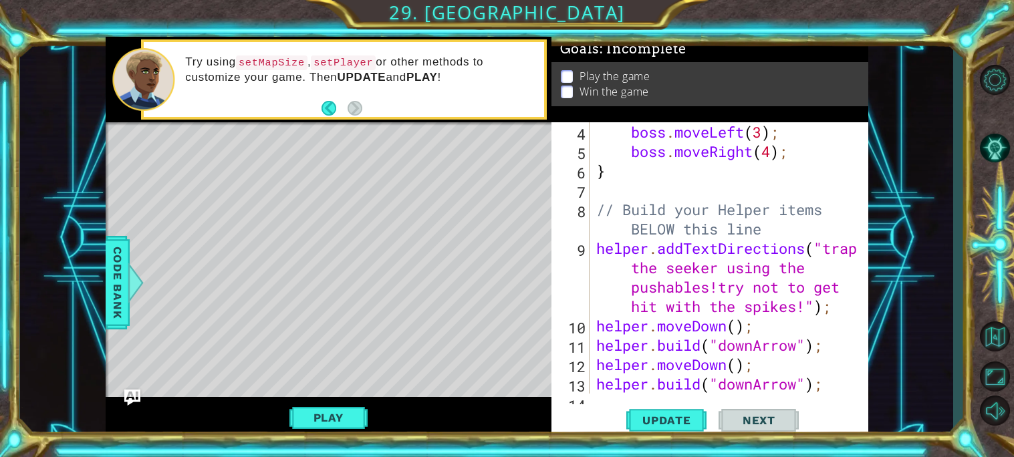
scroll to position [96, 0]
